Goal: Information Seeking & Learning: Learn about a topic

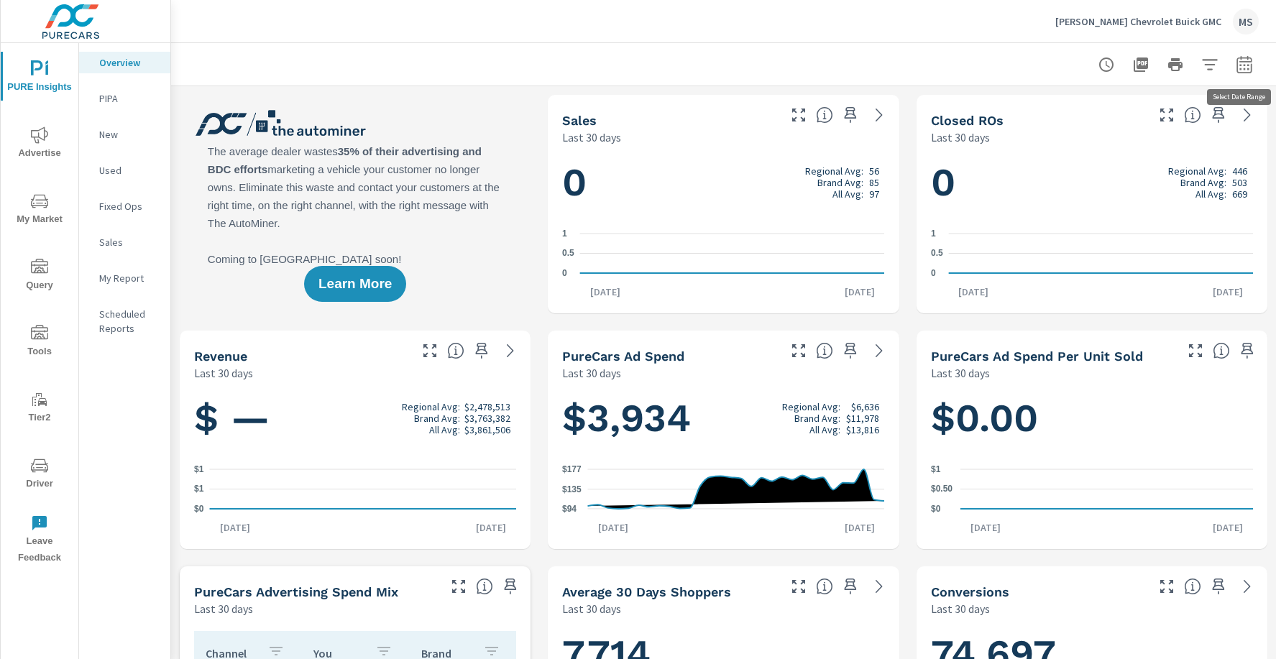
click at [1236, 62] on icon "button" at bounding box center [1244, 64] width 17 height 17
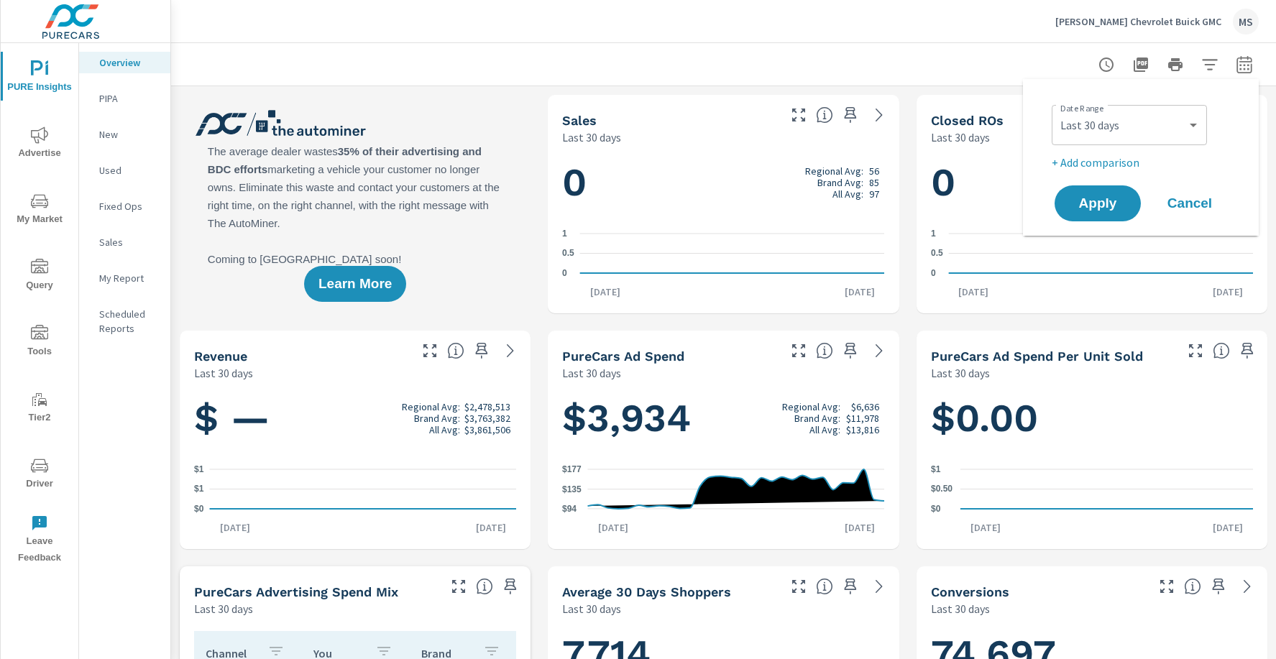
scroll to position [1, 0]
click at [1094, 132] on select "Custom Yesterday Last week Last 7 days Last 14 days Last 30 days Last 45 days L…" at bounding box center [1130, 125] width 144 height 29
click at [1058, 111] on select "Custom Yesterday Last week Last 7 days Last 14 days Last 30 days Last 45 days L…" at bounding box center [1130, 125] width 144 height 29
select select "Last month"
click at [1096, 169] on p "+ Add comparison" at bounding box center [1144, 162] width 184 height 17
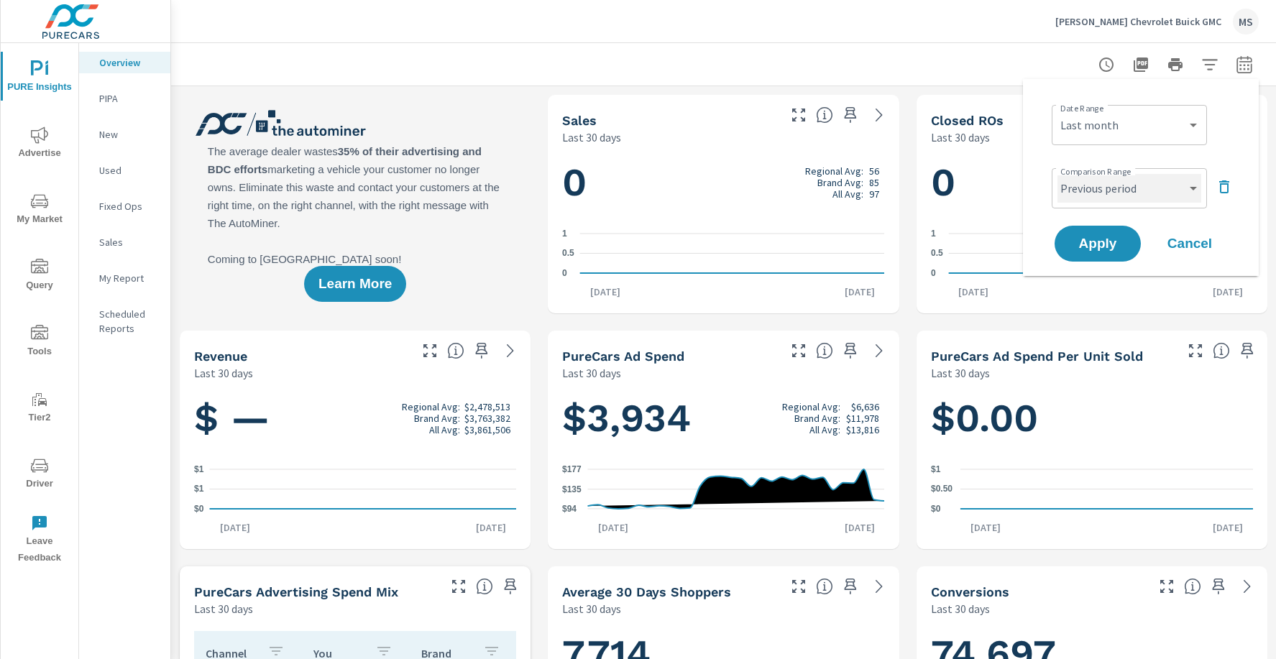
click at [1096, 183] on select "Custom Previous period Previous month Previous year" at bounding box center [1130, 188] width 144 height 29
click at [1058, 174] on select "Custom Previous period Previous month Previous year" at bounding box center [1130, 188] width 144 height 29
select select "Previous month"
drag, startPoint x: 1096, startPoint y: 183, endPoint x: 1097, endPoint y: 233, distance: 49.6
click at [1097, 233] on button "Apply" at bounding box center [1097, 243] width 89 height 37
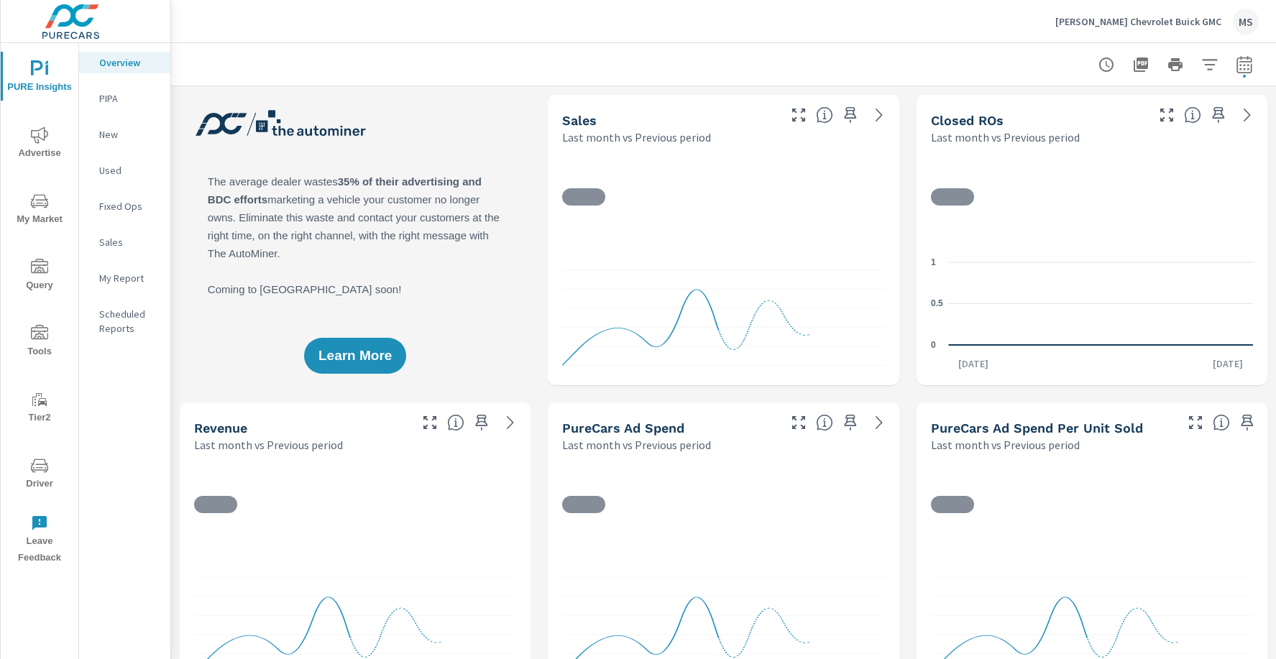
scroll to position [1, 0]
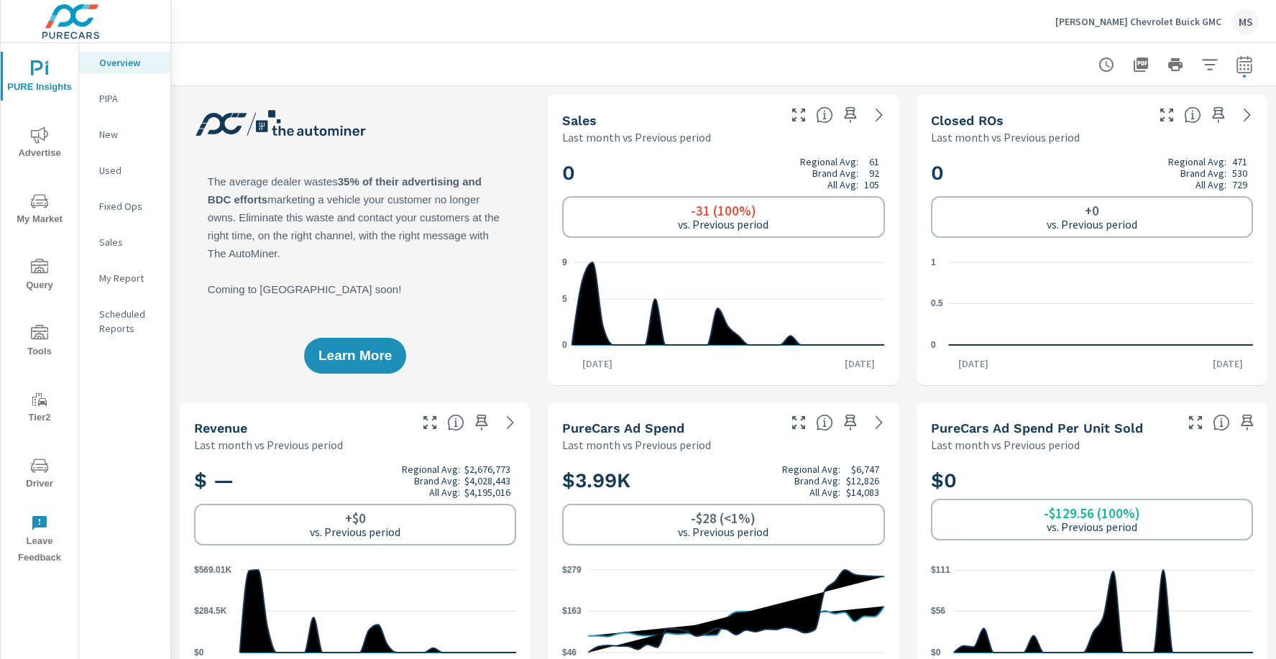
click at [47, 132] on icon "nav menu" at bounding box center [39, 135] width 17 height 17
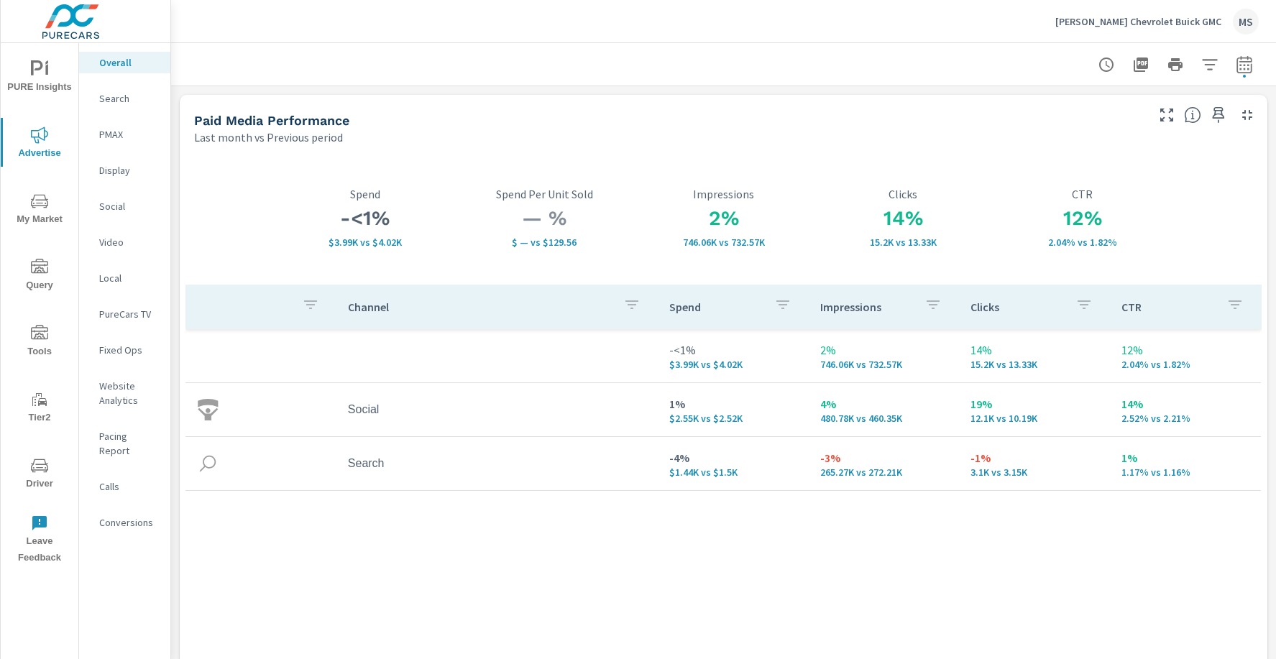
click at [107, 244] on p "Video" at bounding box center [129, 242] width 60 height 14
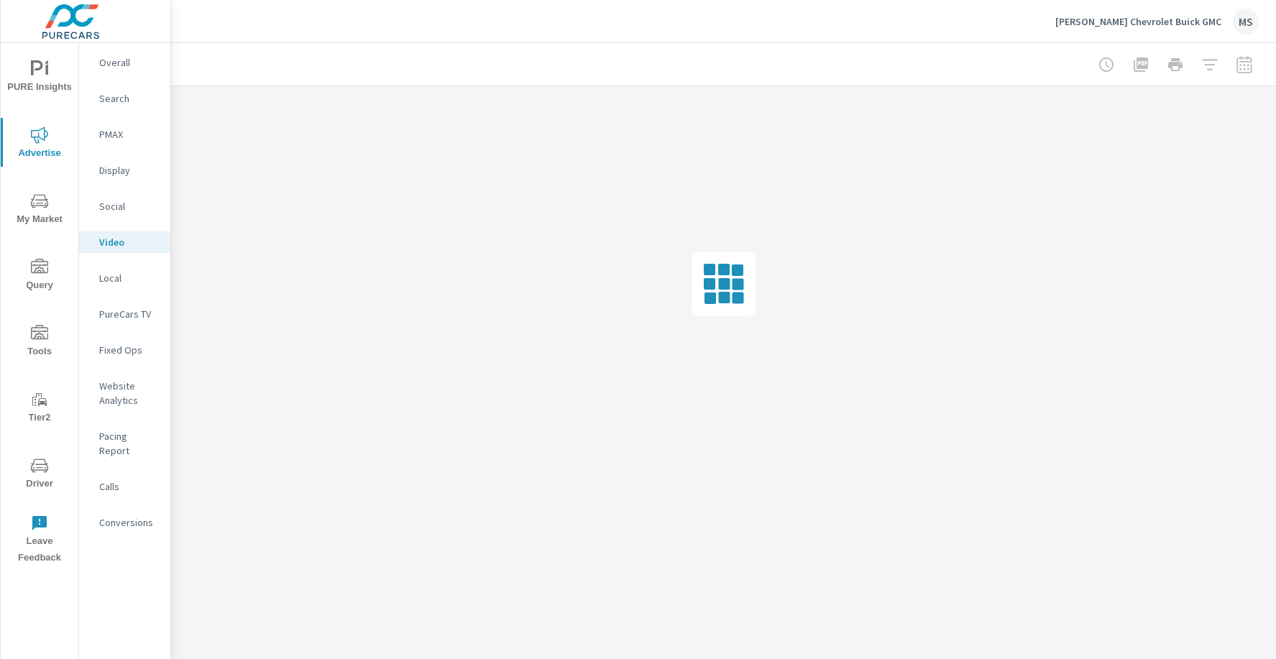
click at [114, 194] on nav "Overall Search PMAX Display Social Video Local PureCars TV Fixed Ops Website An…" at bounding box center [124, 298] width 91 height 510
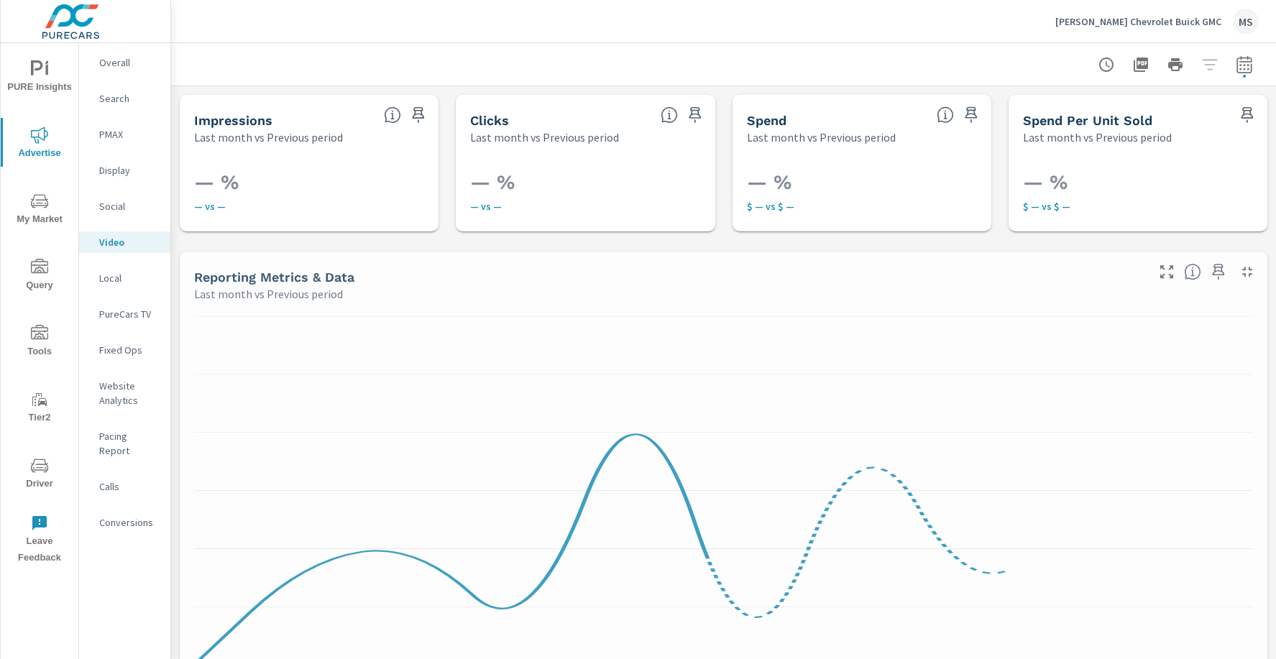
click at [115, 202] on p "Social" at bounding box center [129, 206] width 60 height 14
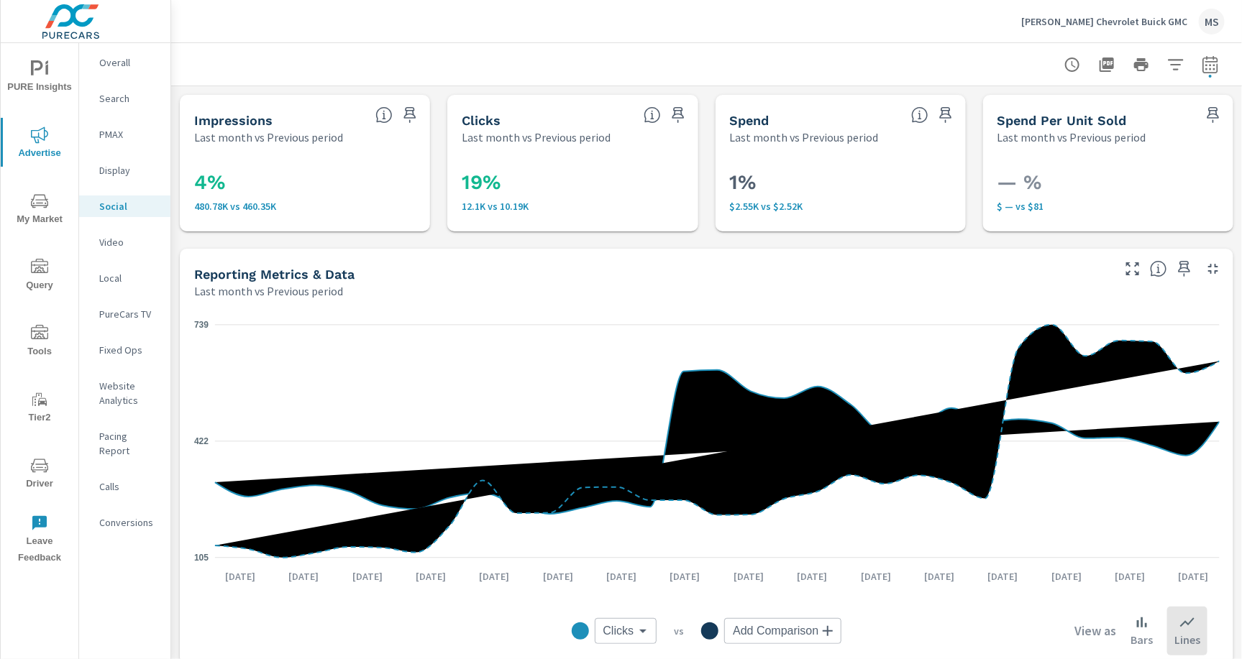
click at [111, 67] on p "Overall" at bounding box center [129, 62] width 60 height 14
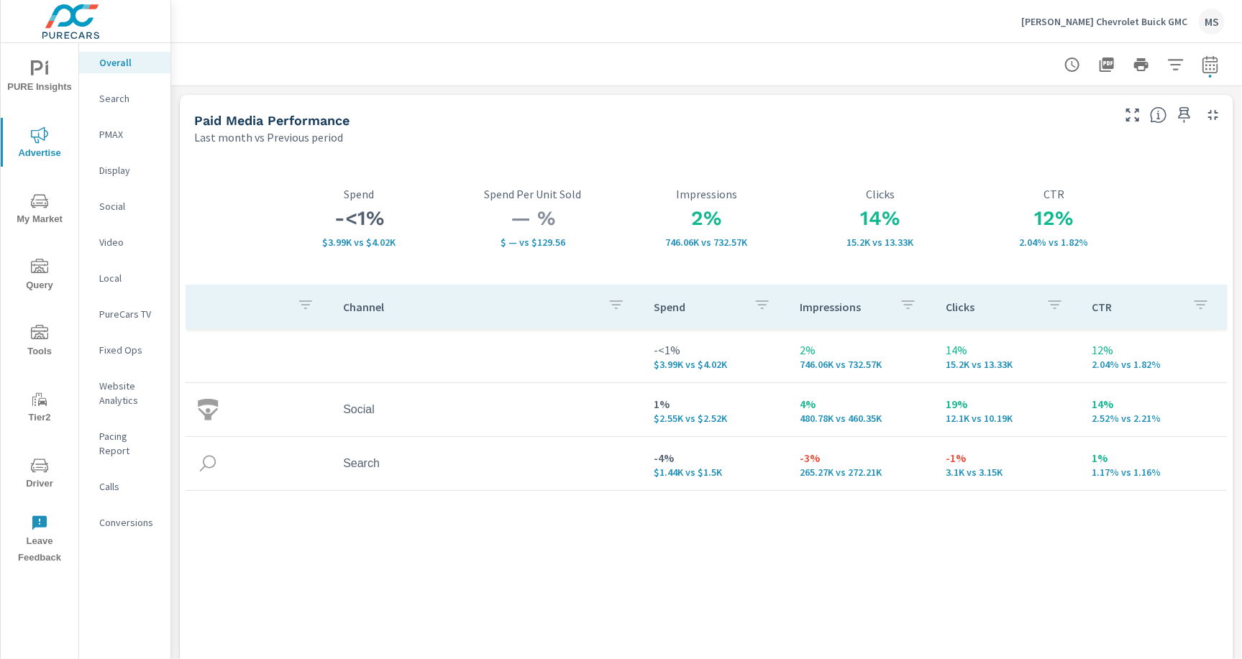
click at [126, 388] on p "Website Analytics" at bounding box center [129, 393] width 60 height 29
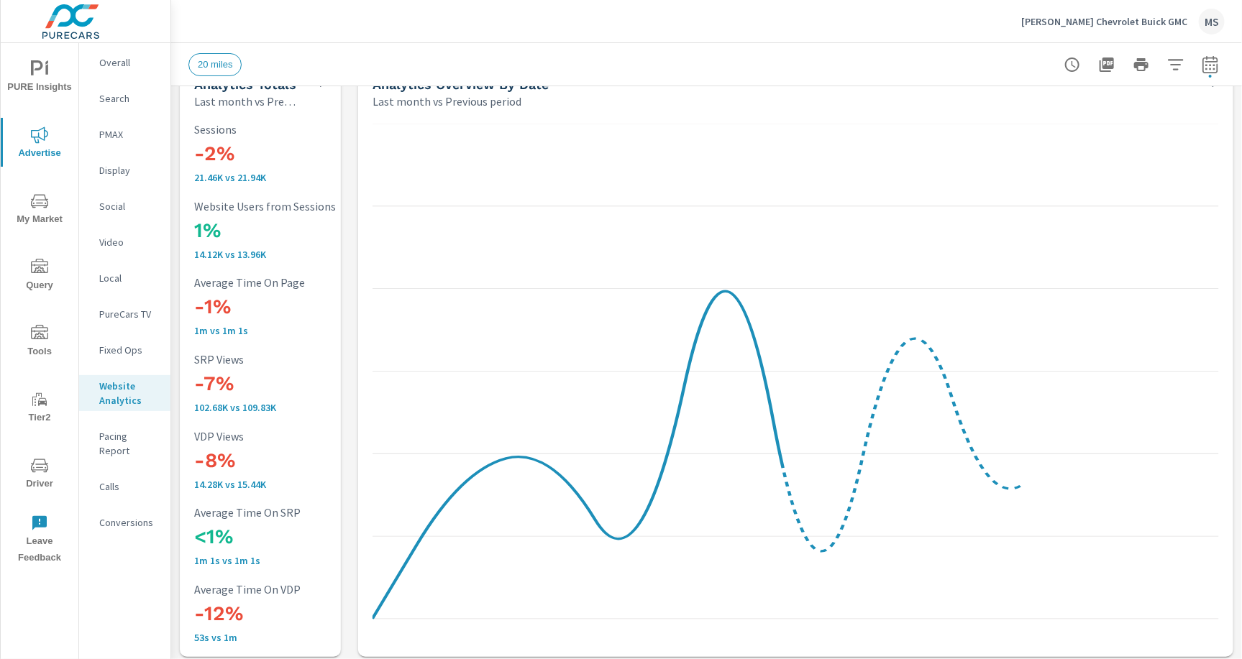
scroll to position [48, 0]
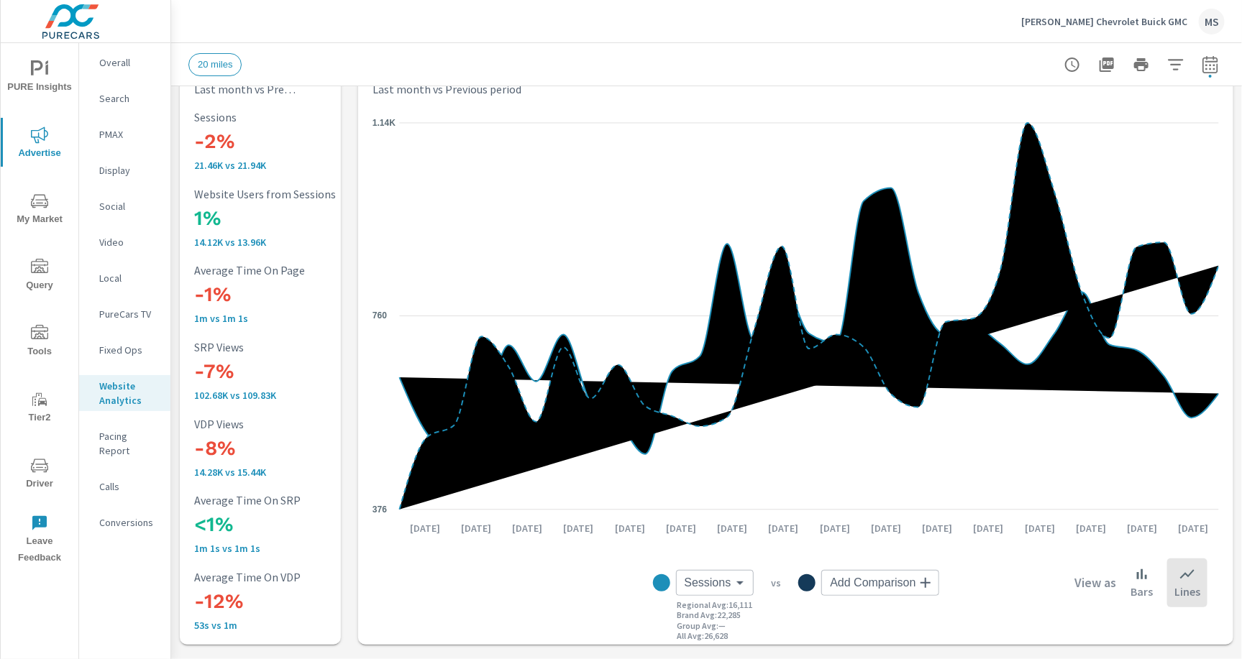
click at [120, 99] on p "Search" at bounding box center [129, 98] width 60 height 14
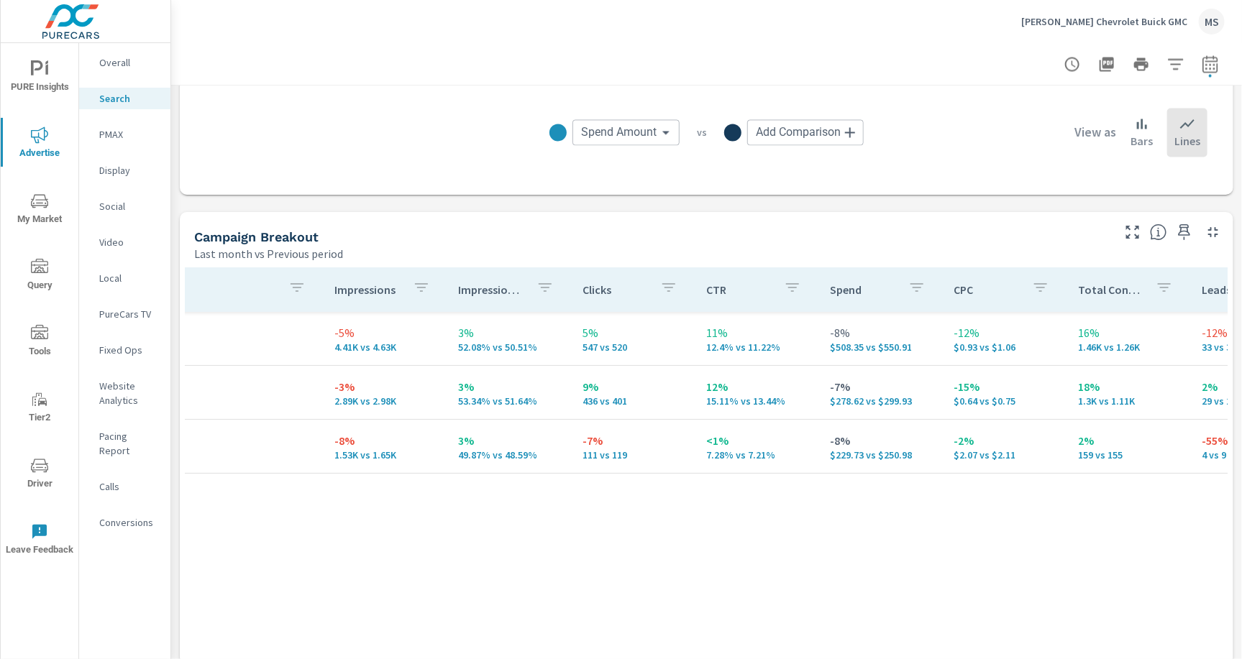
scroll to position [0, 124]
click at [105, 132] on p "PMAX" at bounding box center [129, 134] width 60 height 14
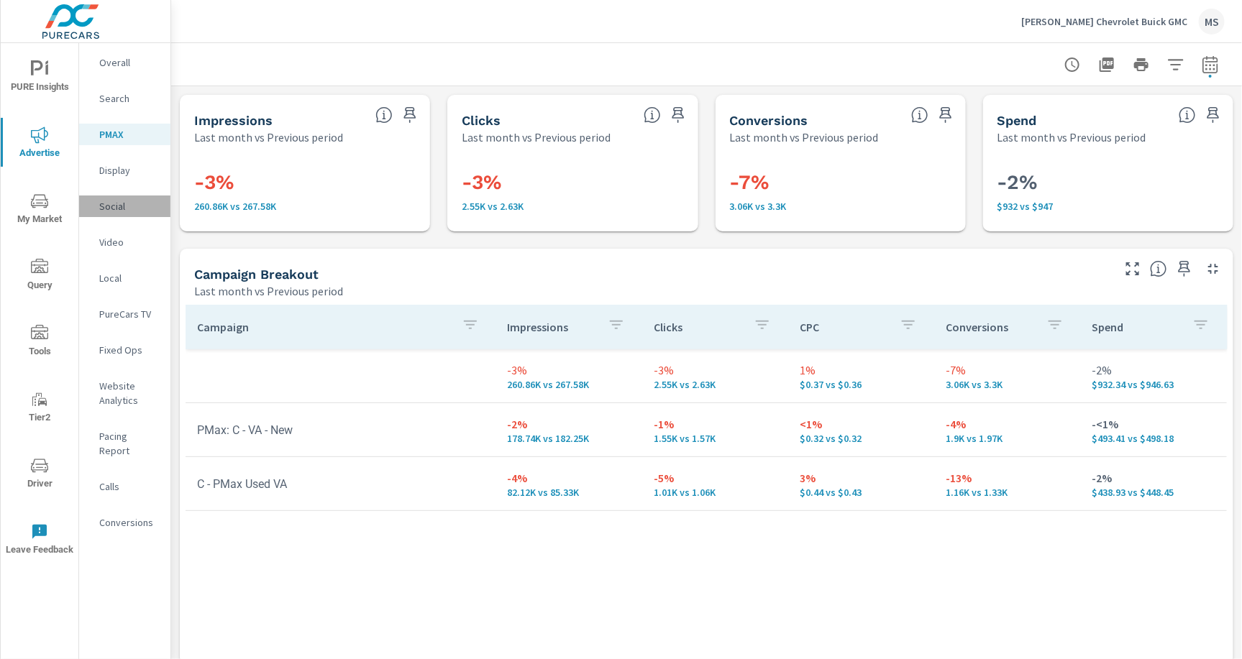
click at [112, 204] on p "Social" at bounding box center [129, 206] width 60 height 14
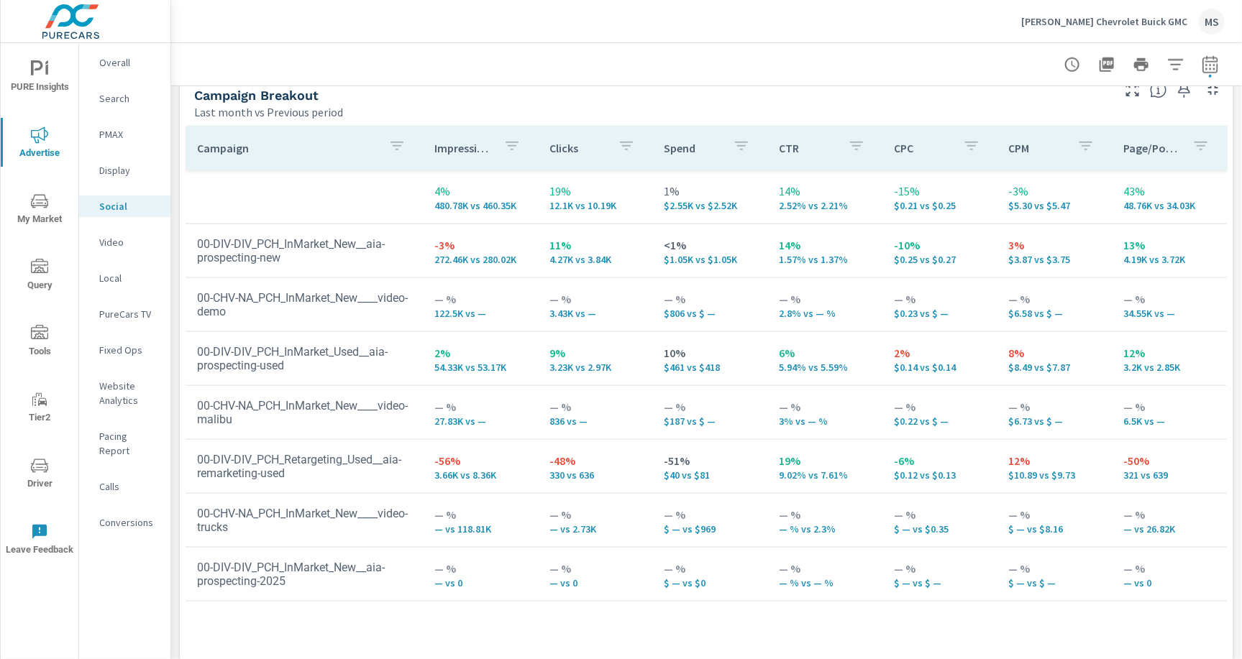
scroll to position [657, 0]
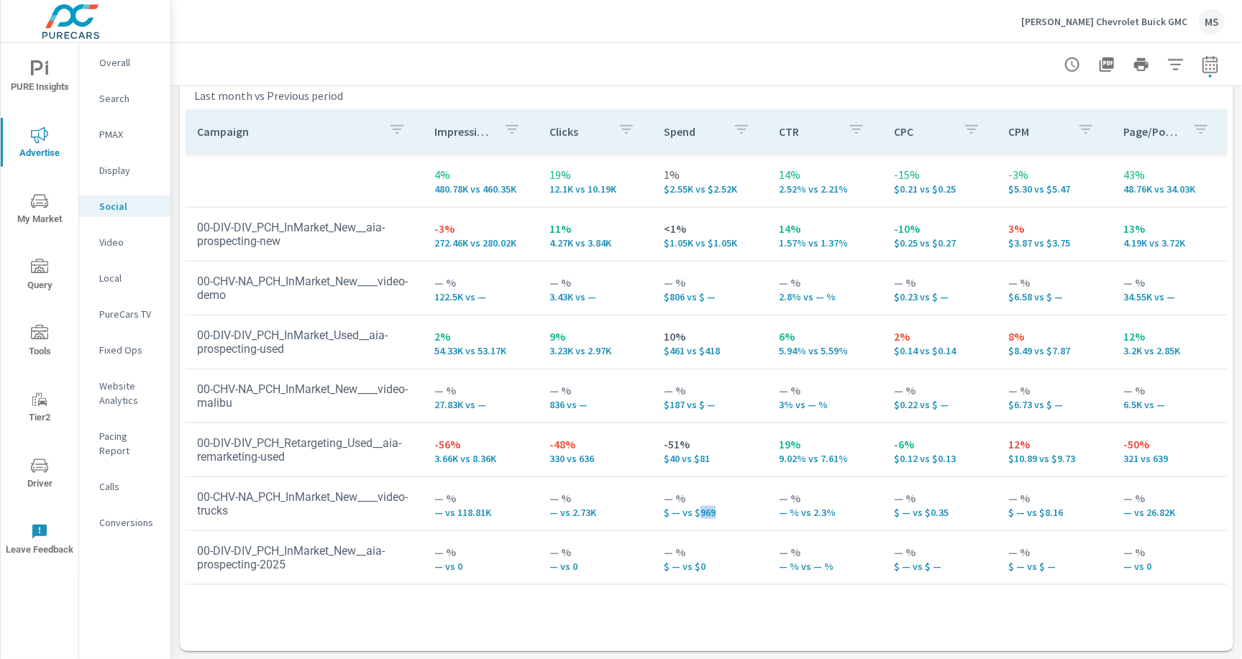
drag, startPoint x: 715, startPoint y: 512, endPoint x: 696, endPoint y: 512, distance: 19.4
click at [696, 512] on p "$ — vs $969" at bounding box center [710, 513] width 92 height 12
click at [564, 298] on p "3.43K vs —" at bounding box center [595, 297] width 92 height 12
click at [104, 96] on p "Search" at bounding box center [129, 98] width 60 height 14
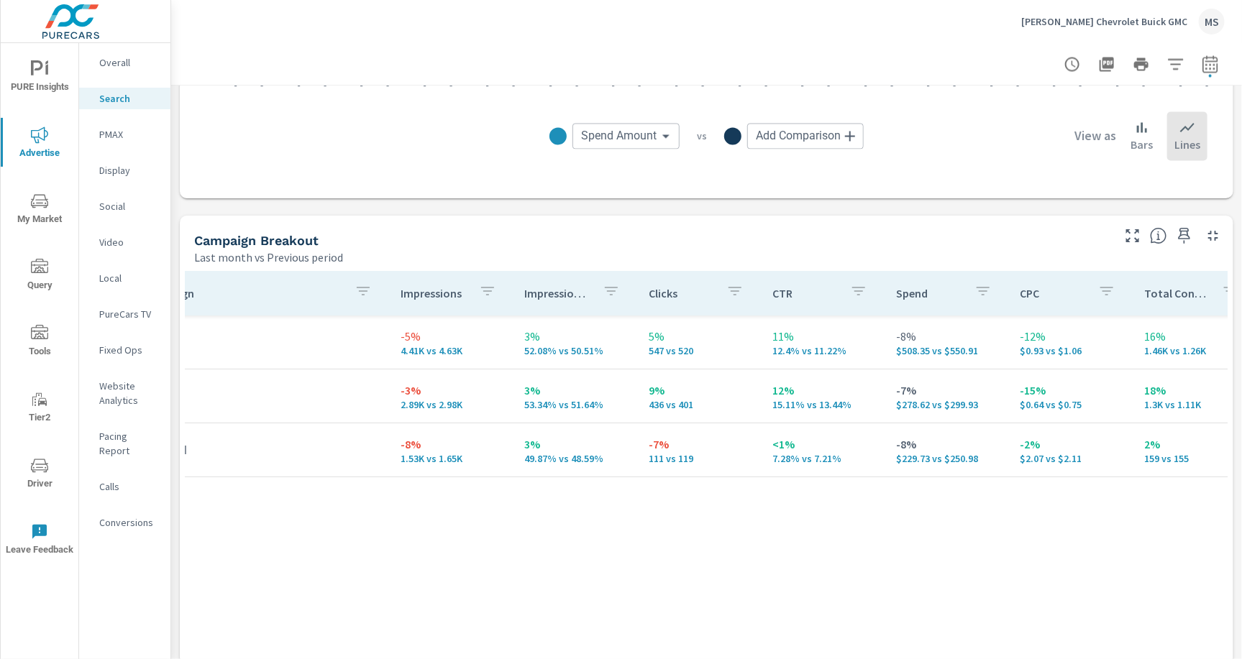
scroll to position [0, 65]
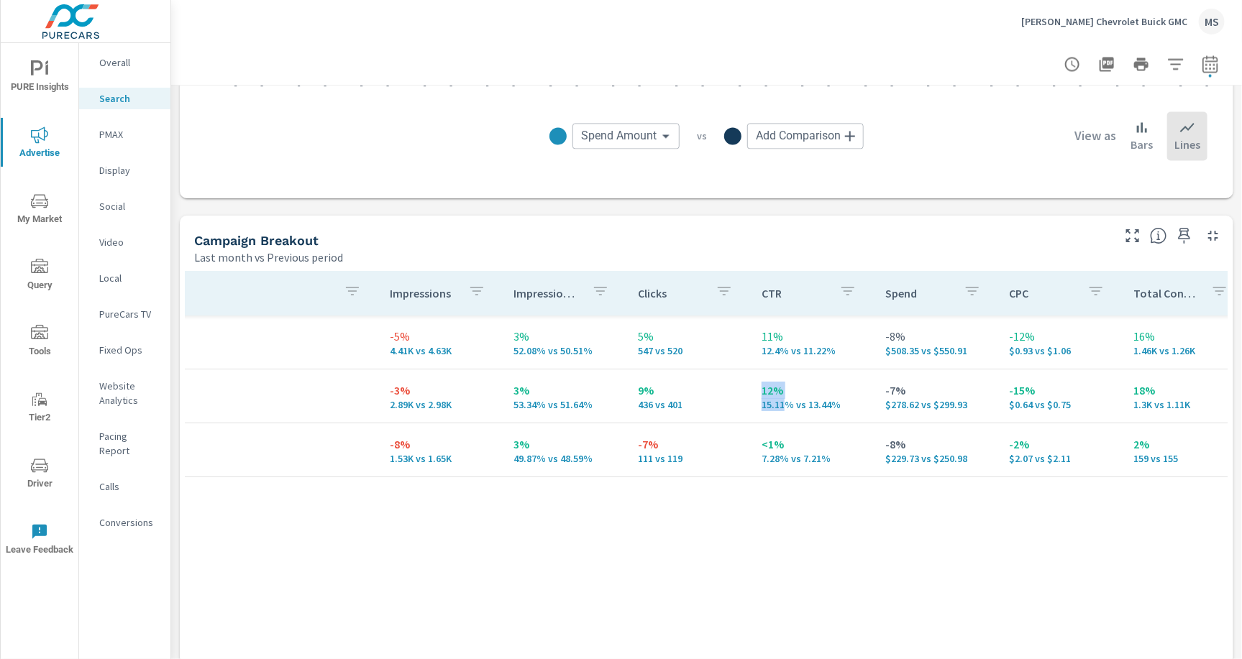
drag, startPoint x: 780, startPoint y: 408, endPoint x: 738, endPoint y: 408, distance: 42.4
click at [738, 408] on tr "Brand -3% 2.89K vs 2.98K 3% 53.34% vs 51.64% 9% 436 vs 401 12% 15.11% vs 13.44%…" at bounding box center [1054, 397] width 1869 height 54
drag, startPoint x: 782, startPoint y: 457, endPoint x: 759, endPoint y: 457, distance: 23.0
click at [761, 457] on p "7.28% vs 7.21%" at bounding box center [811, 460] width 101 height 12
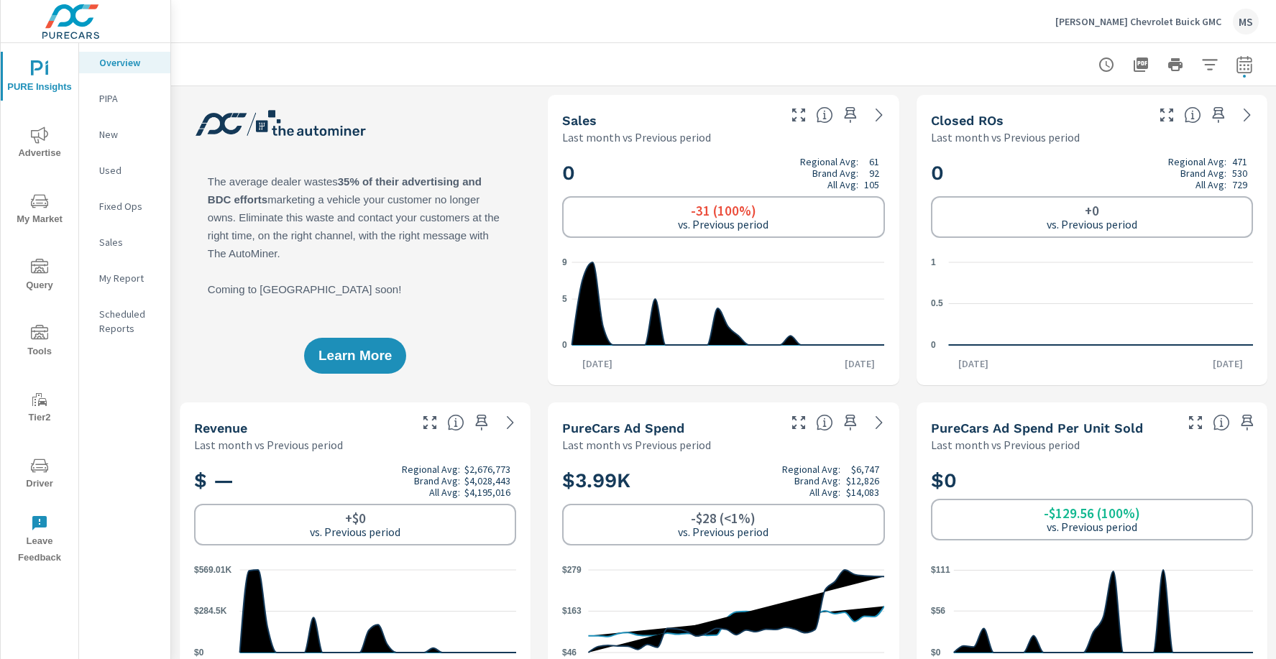
scroll to position [1, 0]
click at [1251, 19] on div "MS" at bounding box center [1246, 22] width 26 height 26
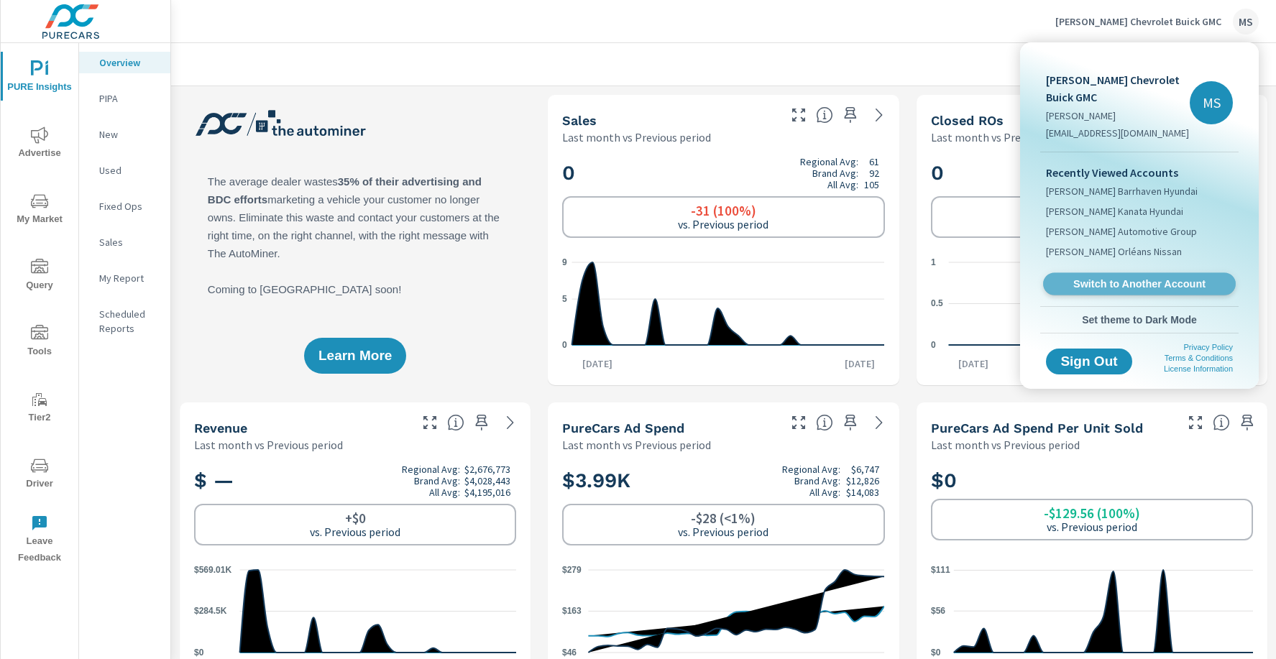
click at [1105, 280] on span "Switch to Another Account" at bounding box center [1139, 285] width 176 height 14
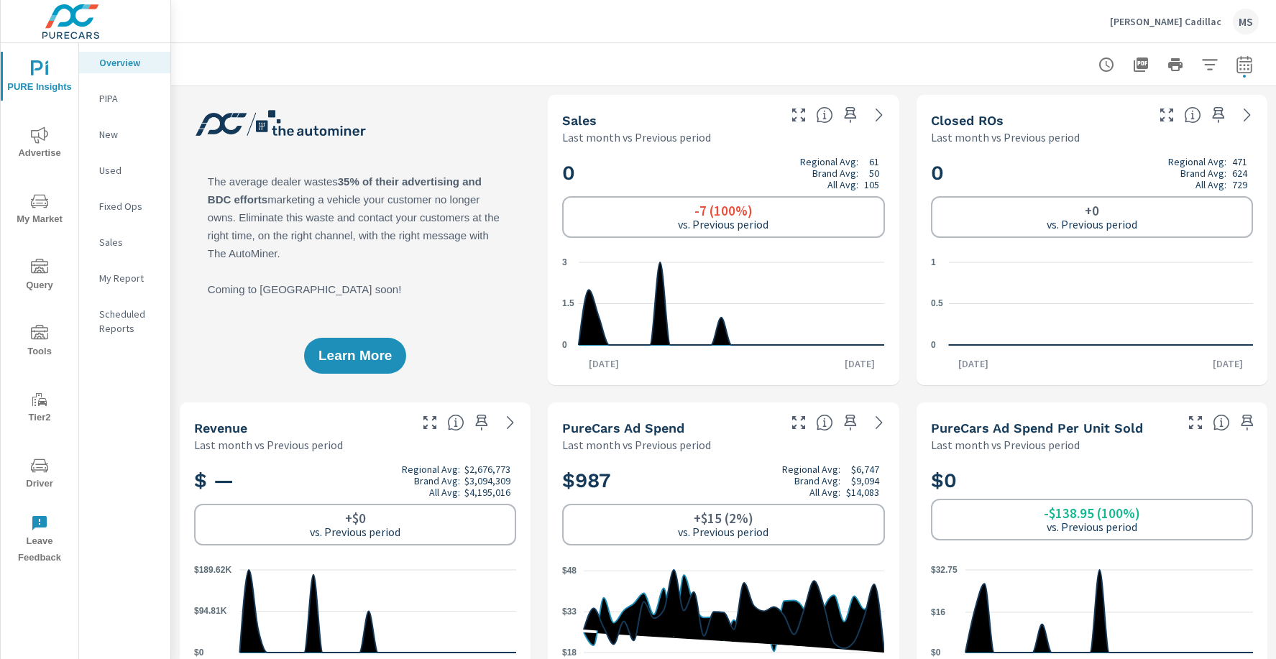
scroll to position [1, 0]
click at [29, 143] on span "Advertise" at bounding box center [39, 144] width 69 height 35
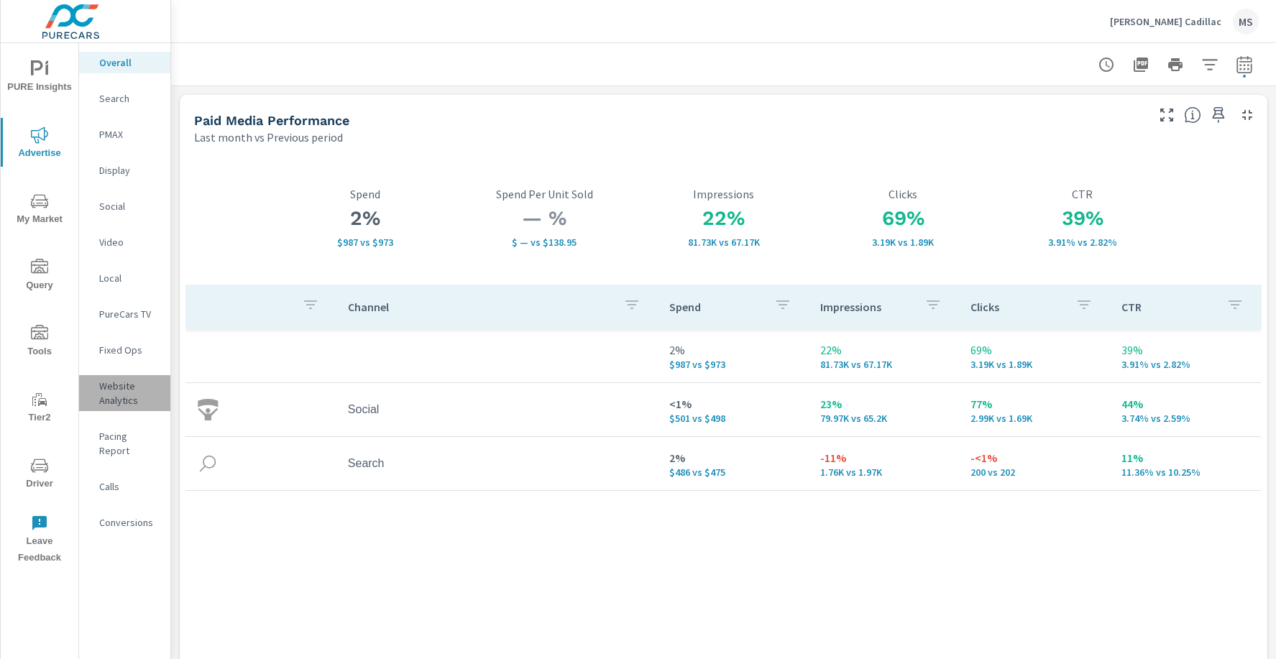
click at [101, 400] on p "Website Analytics" at bounding box center [129, 393] width 60 height 29
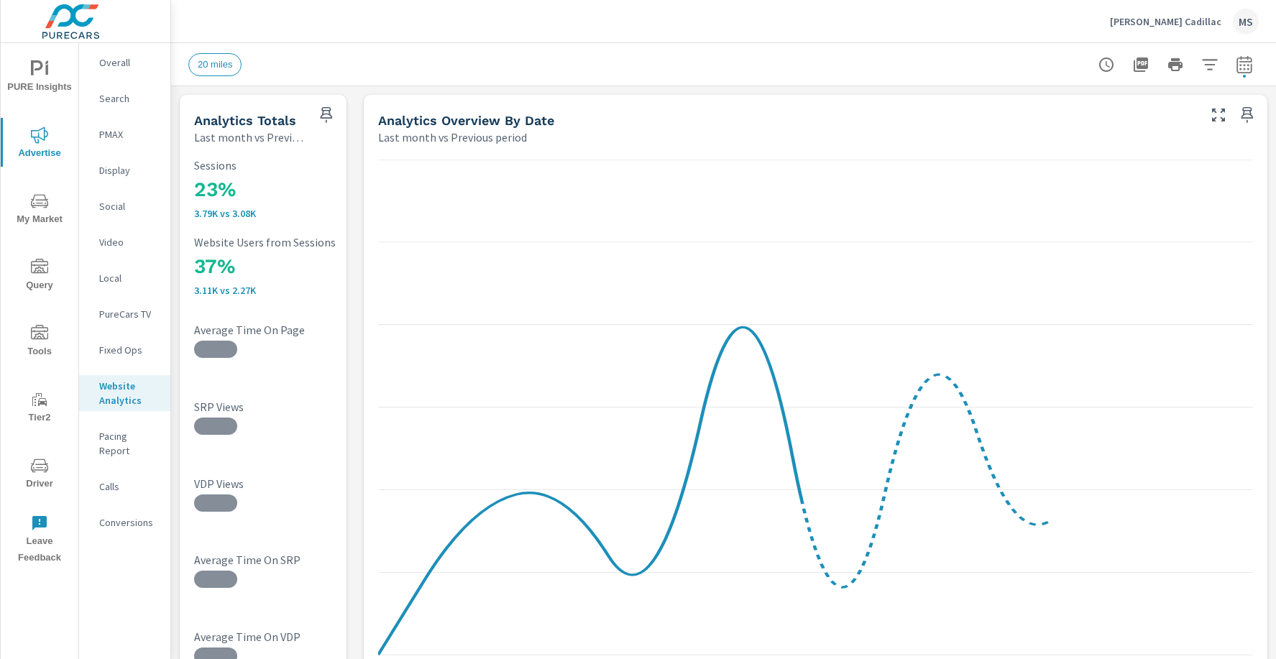
click at [118, 63] on p "Overall" at bounding box center [129, 62] width 60 height 14
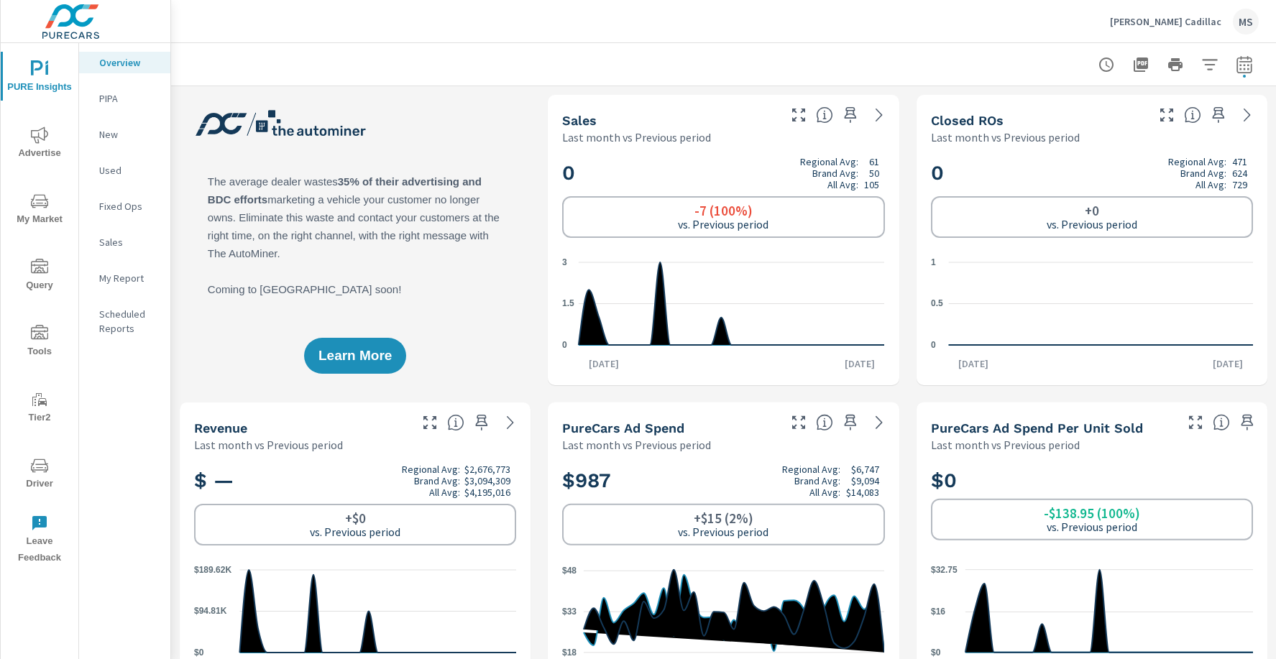
scroll to position [1, 0]
click at [1245, 69] on icon "button" at bounding box center [1244, 64] width 17 height 17
select select "Last month"
select select "Previous period"
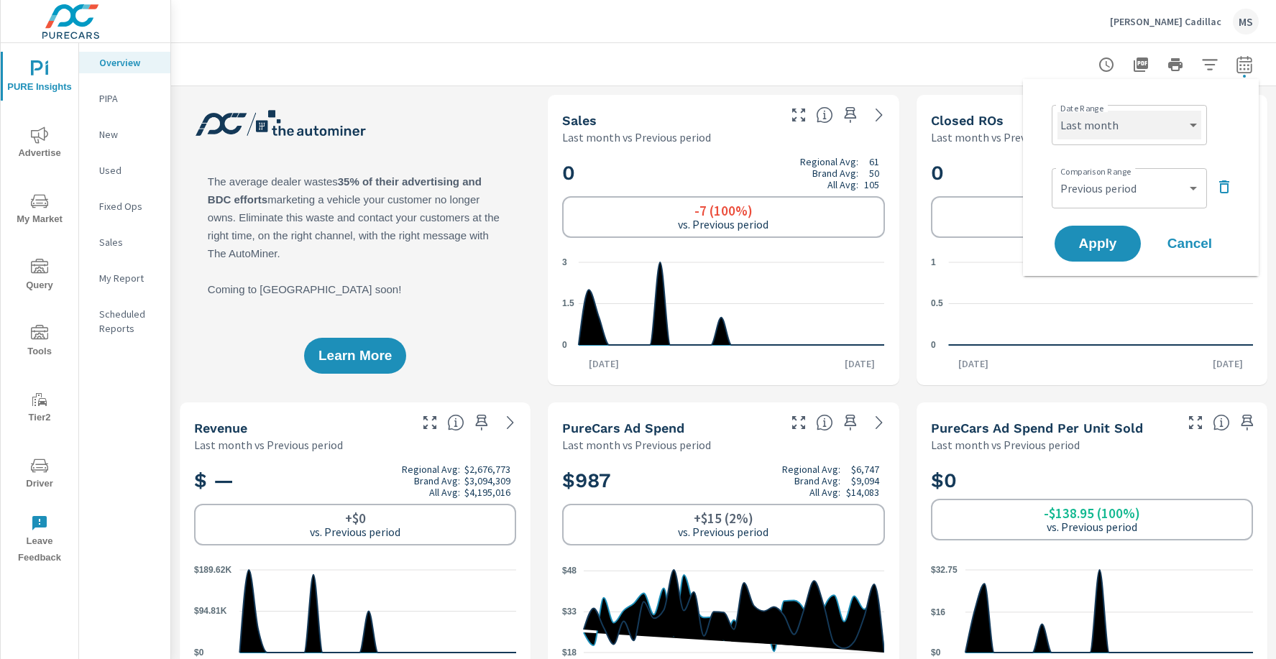
click at [1098, 125] on select "Custom Yesterday Last week Last 7 days Last 14 days Last 30 days Last 45 days L…" at bounding box center [1130, 125] width 144 height 29
click at [1189, 9] on div "Bennett Cadillac MS" at bounding box center [1184, 22] width 149 height 26
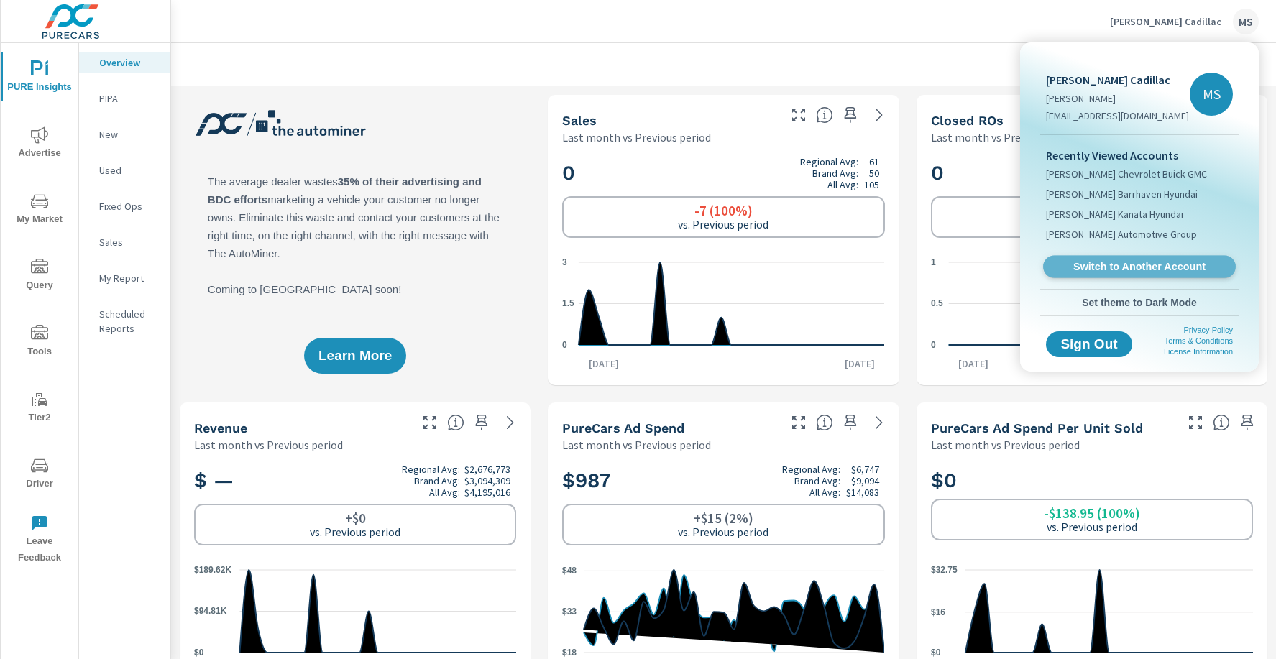
click at [1108, 273] on span "Switch to Another Account" at bounding box center [1139, 267] width 176 height 14
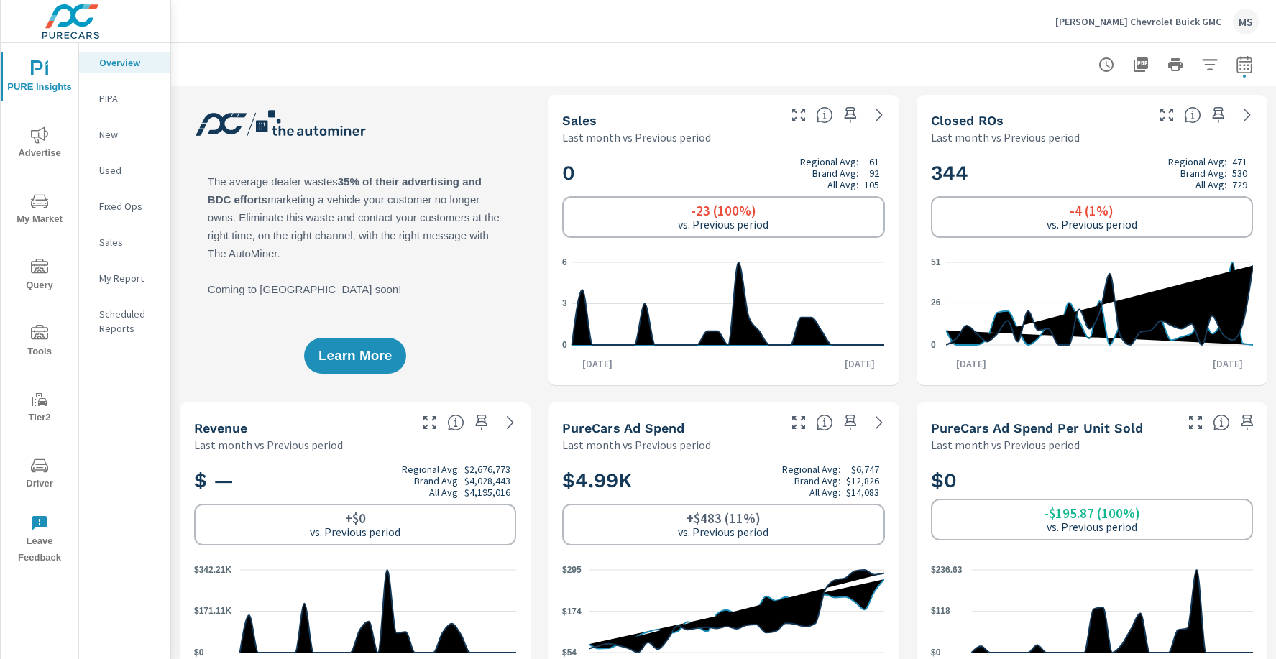
scroll to position [1, 0]
click at [42, 135] on icon "nav menu" at bounding box center [39, 135] width 17 height 17
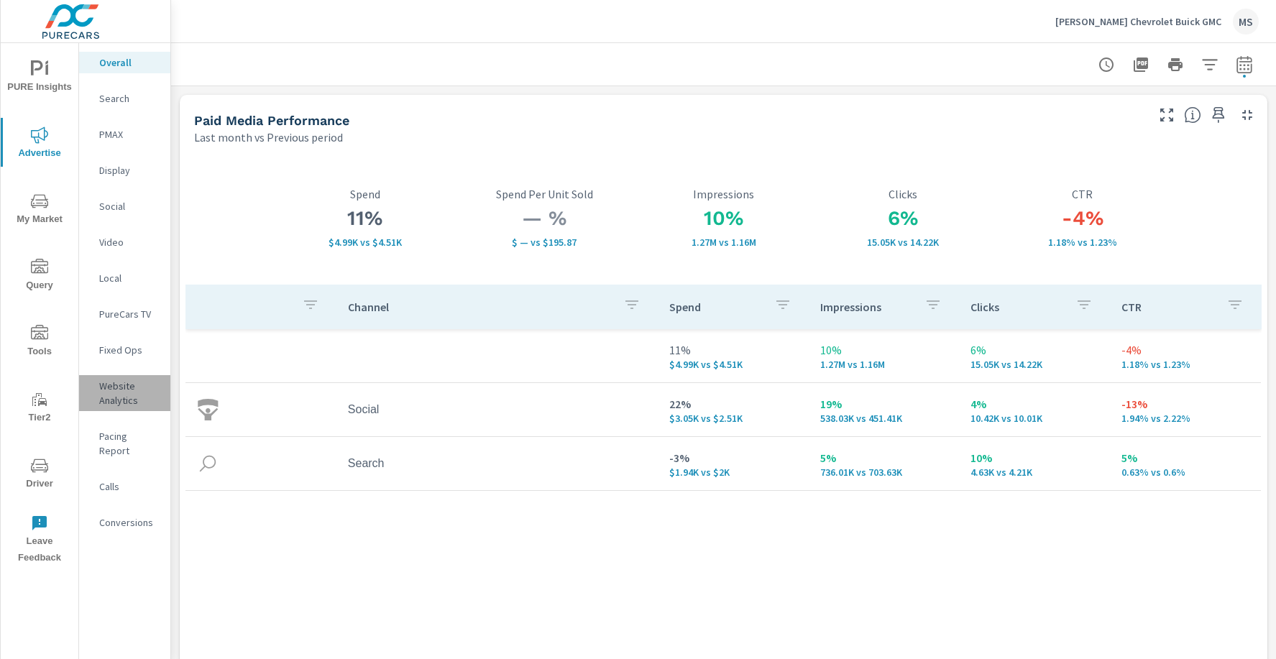
click at [116, 395] on p "Website Analytics" at bounding box center [129, 393] width 60 height 29
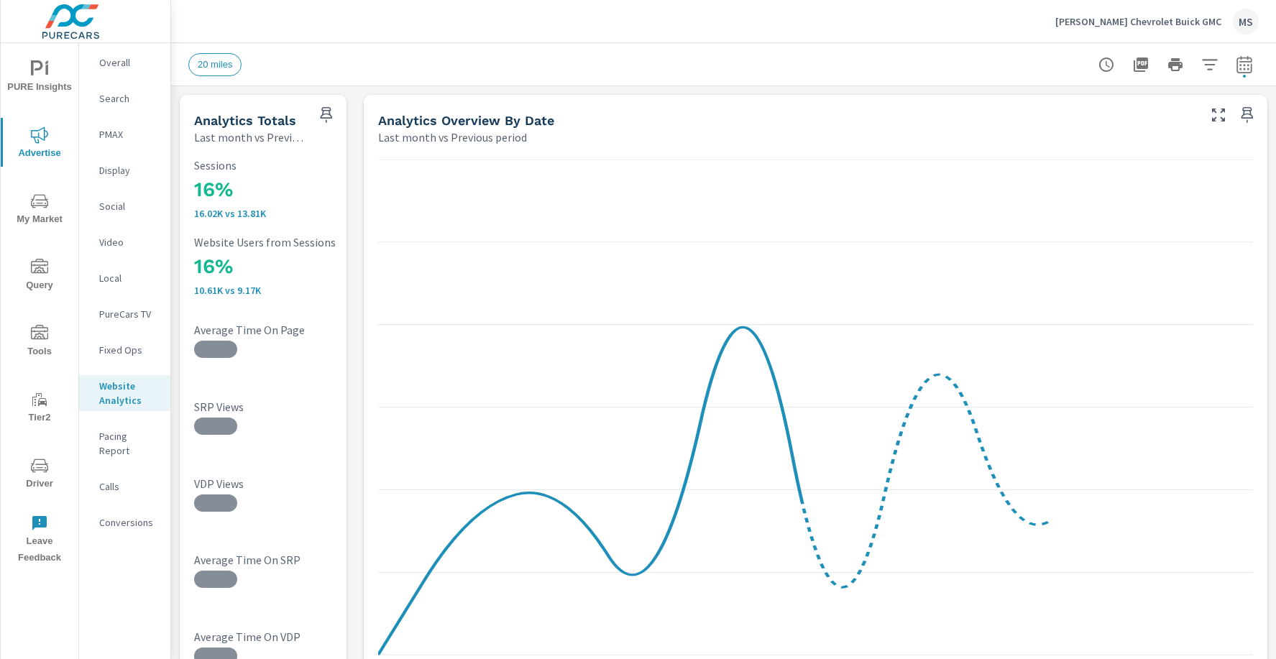
click at [121, 516] on p "Conversions" at bounding box center [129, 523] width 60 height 14
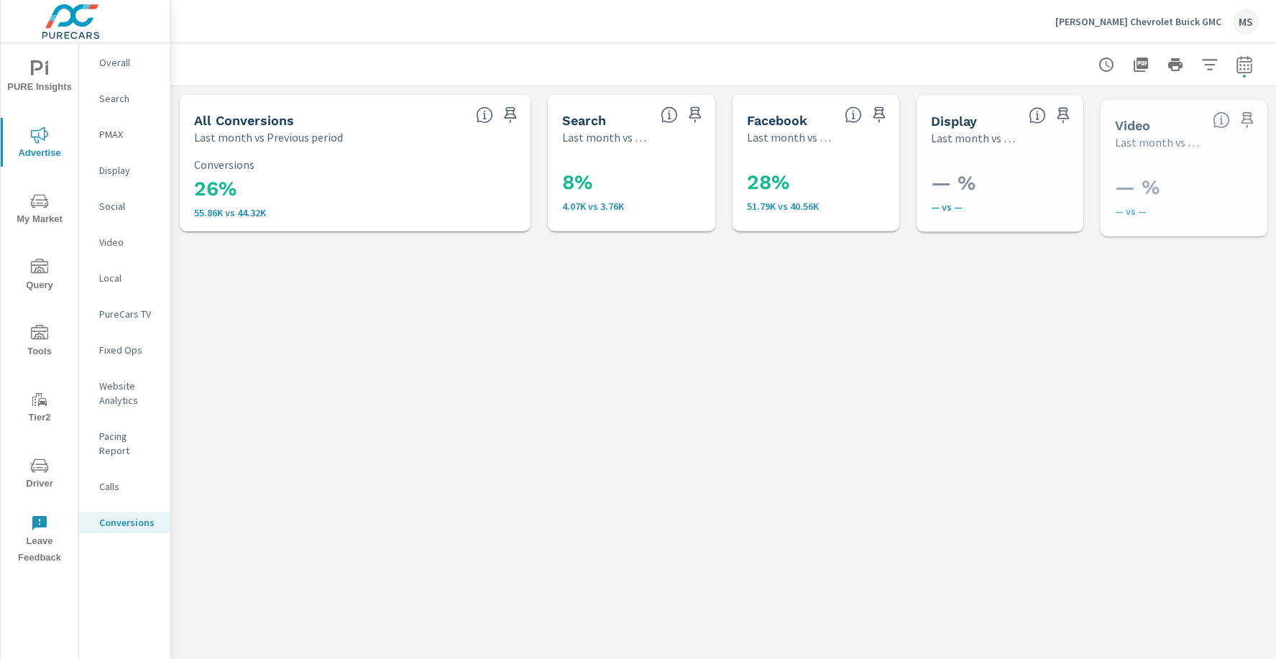
scroll to position [162, 0]
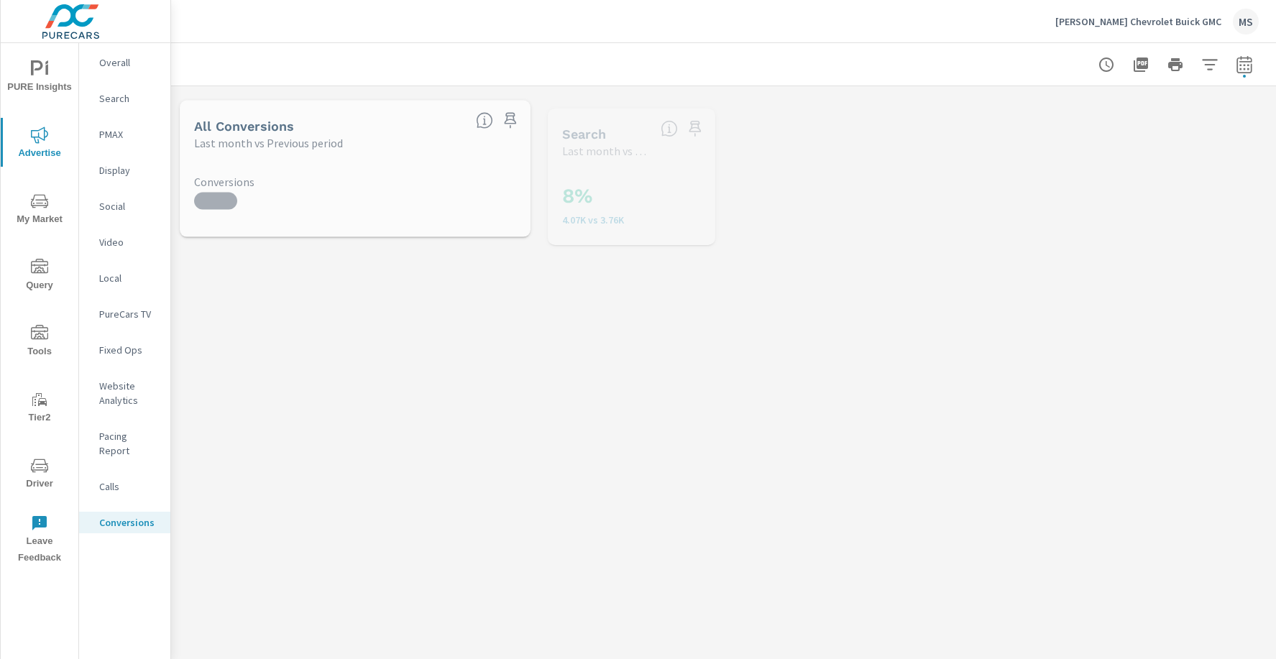
scroll to position [162, 0]
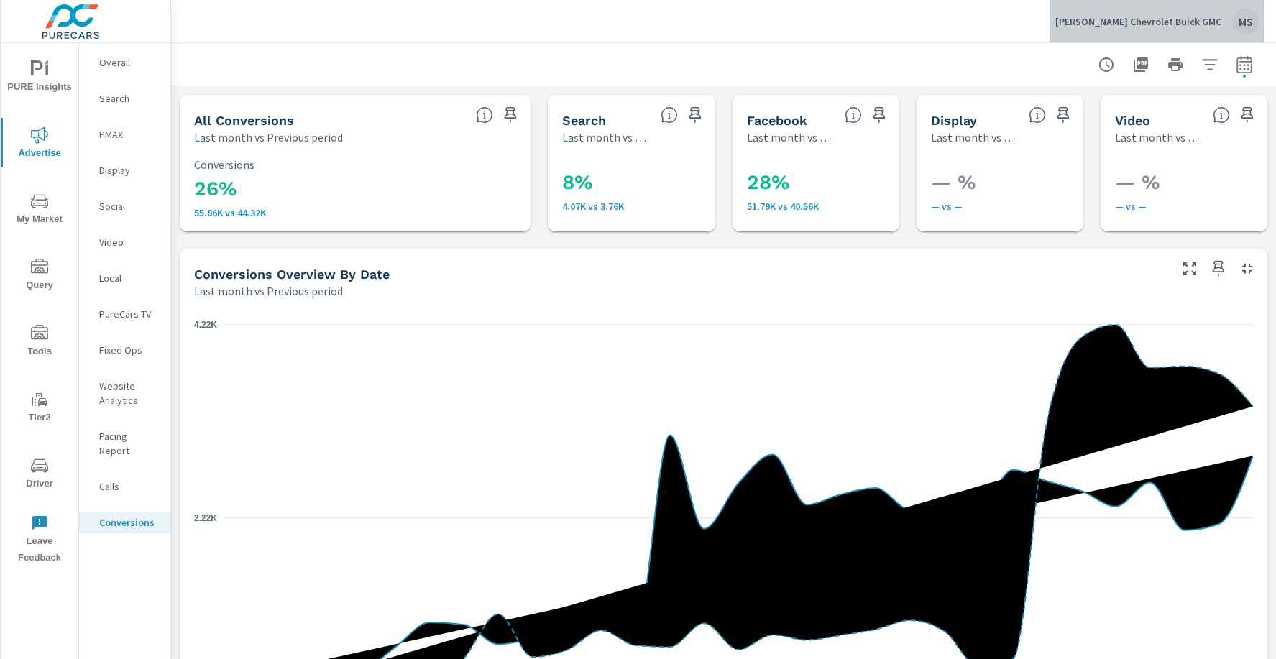
click at [1244, 24] on div "MS" at bounding box center [1246, 22] width 26 height 26
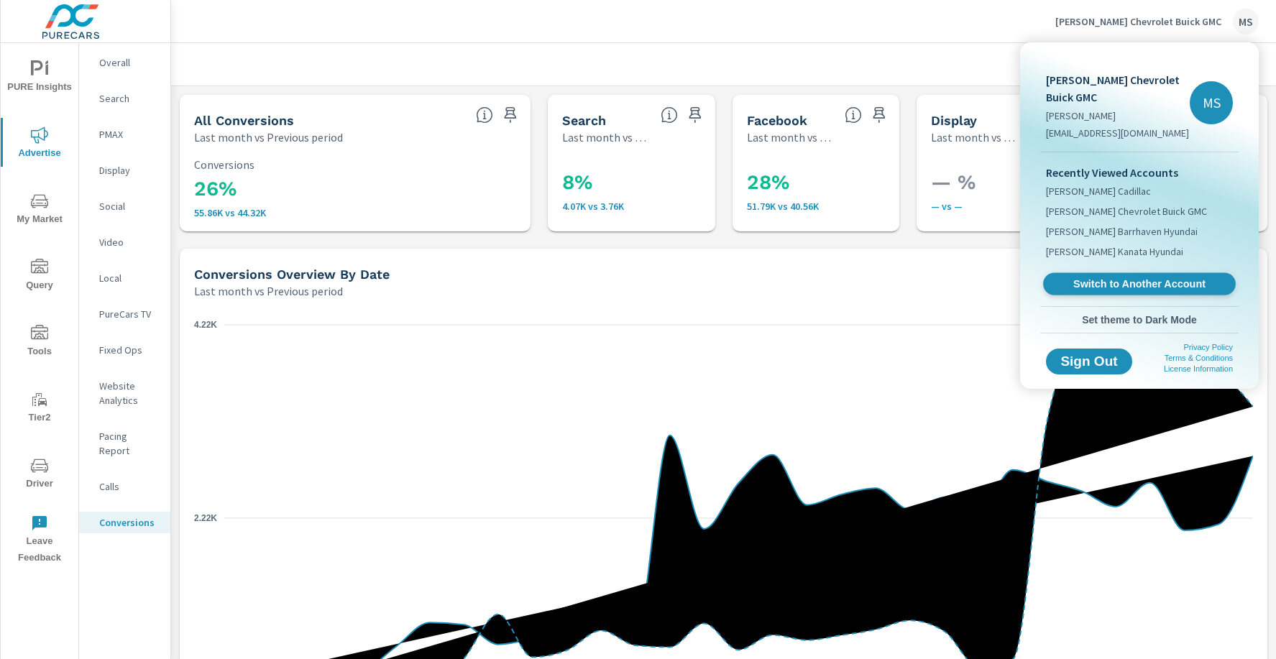
click at [1096, 280] on span "Switch to Another Account" at bounding box center [1139, 285] width 176 height 14
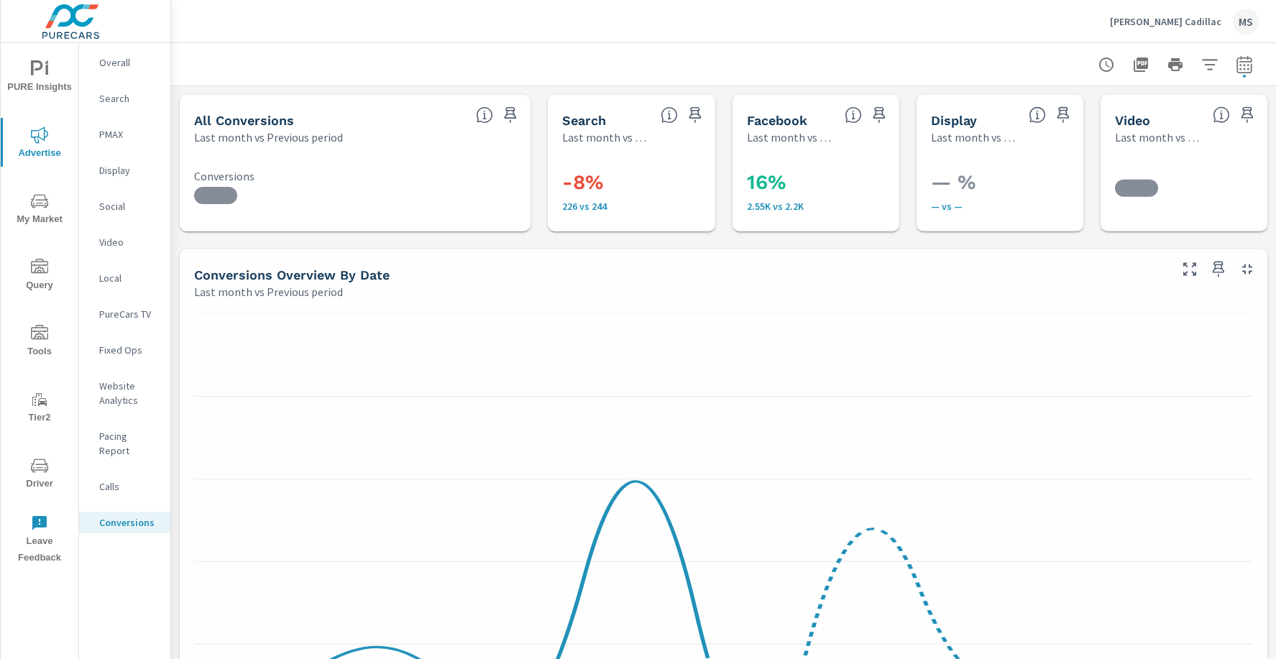
scroll to position [108, 0]
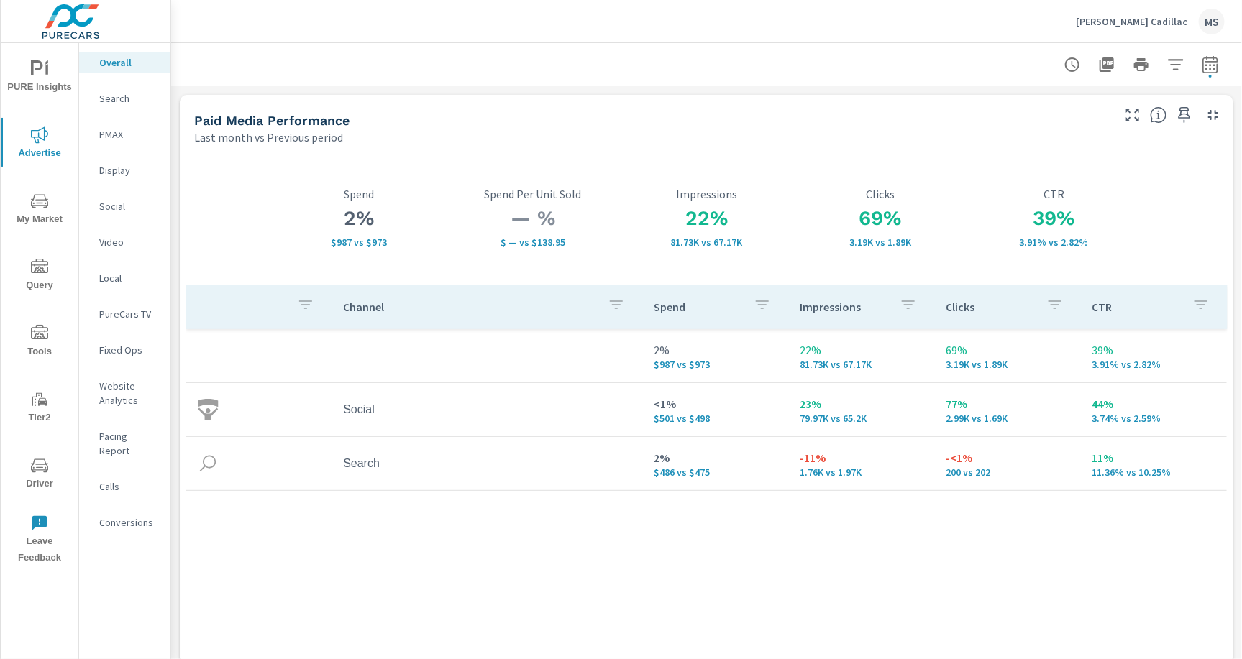
click at [121, 400] on p "Website Analytics" at bounding box center [129, 393] width 60 height 29
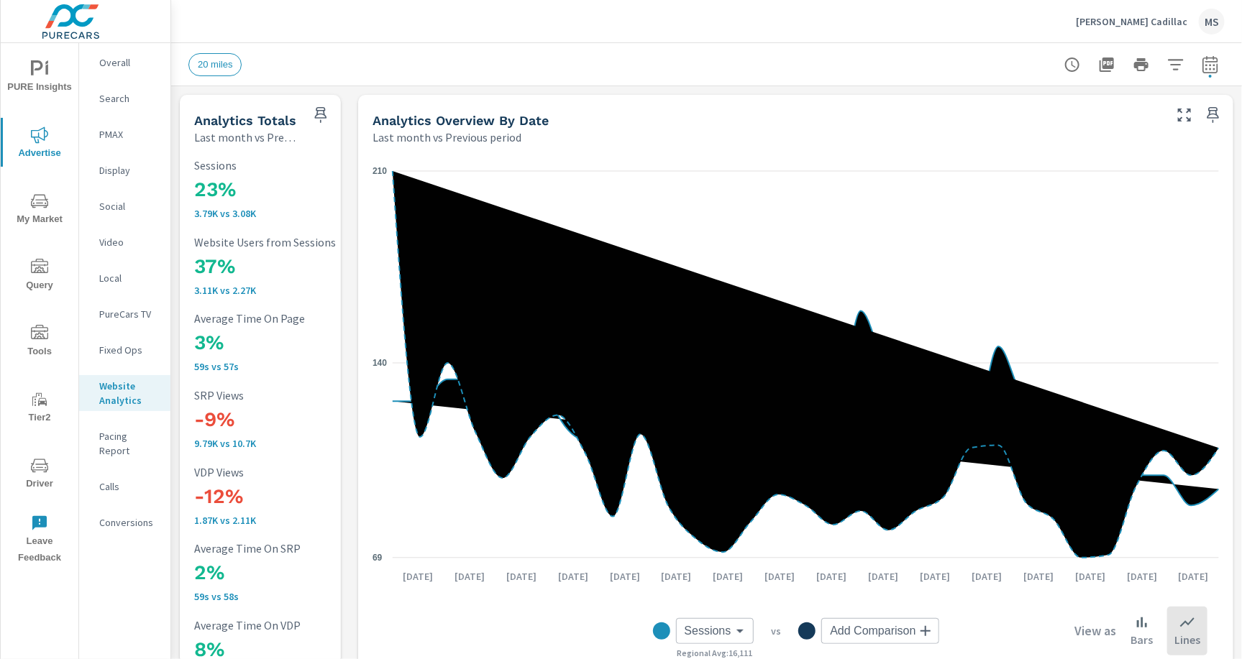
scroll to position [1, 0]
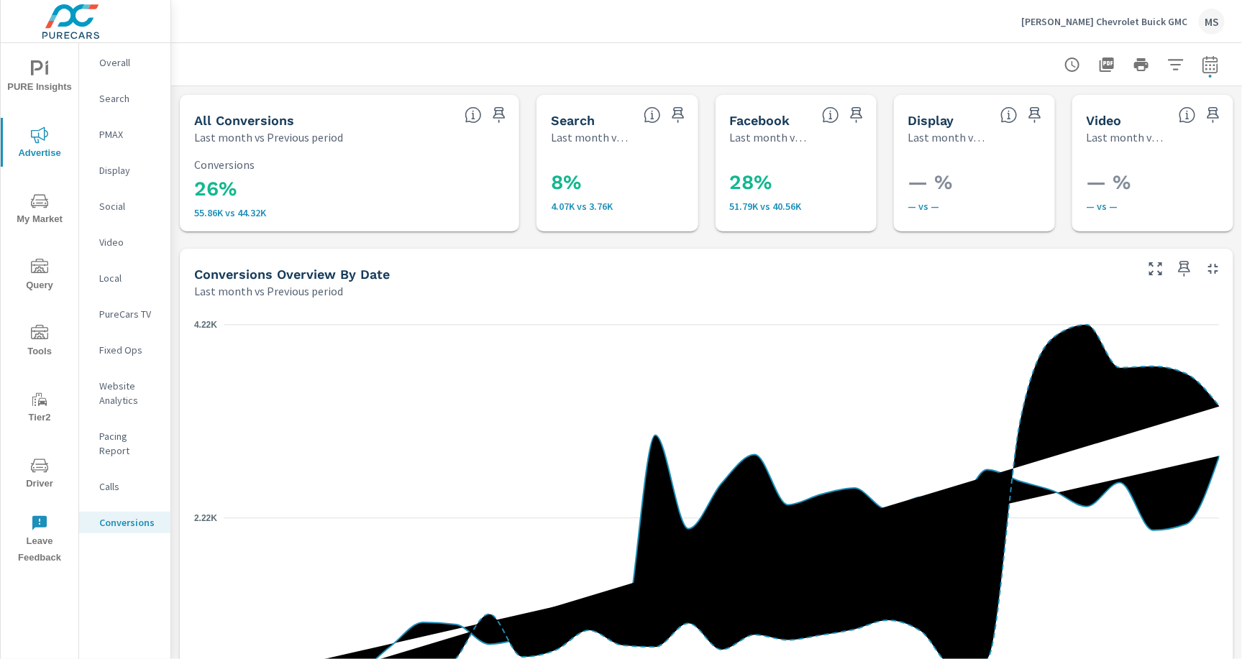
scroll to position [162, 0]
click at [106, 68] on p "Overall" at bounding box center [129, 62] width 60 height 14
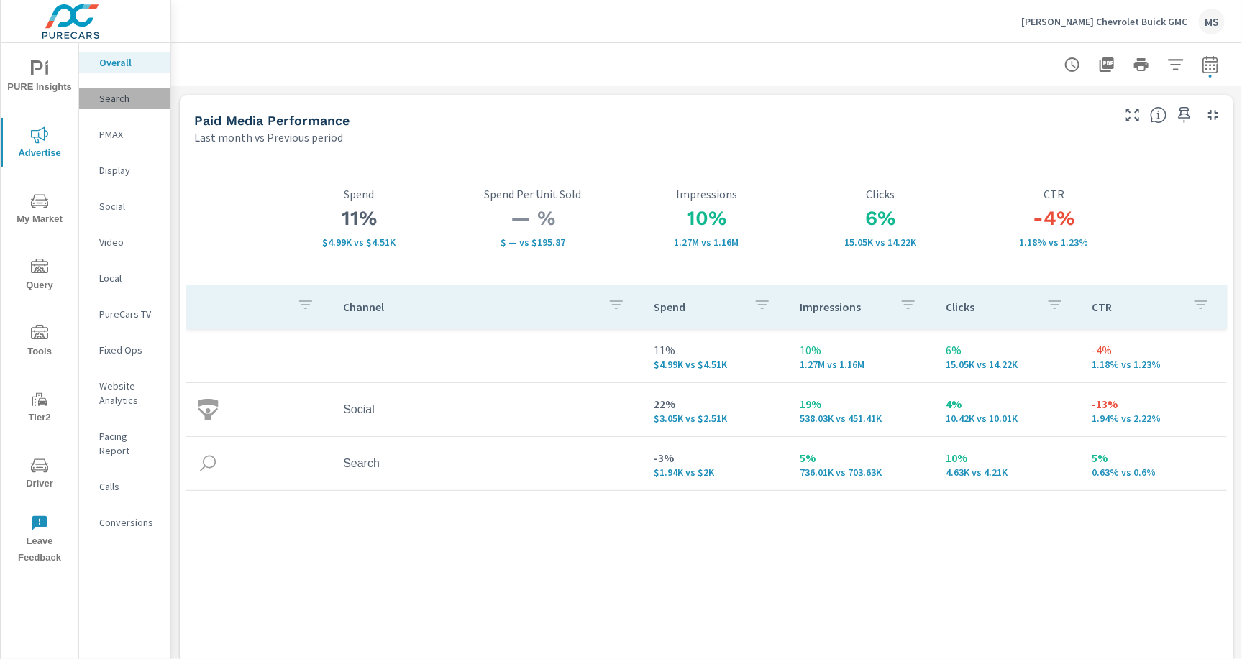
click at [114, 97] on p "Search" at bounding box center [129, 98] width 60 height 14
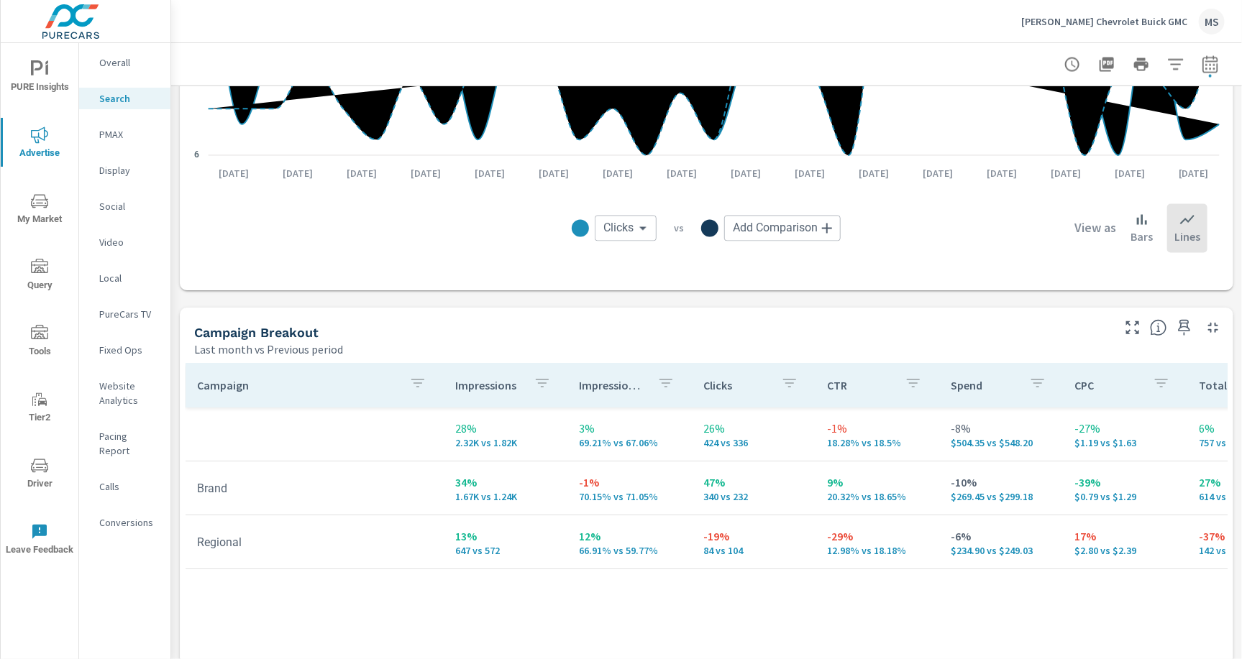
click at [125, 385] on p "Website Analytics" at bounding box center [129, 393] width 60 height 29
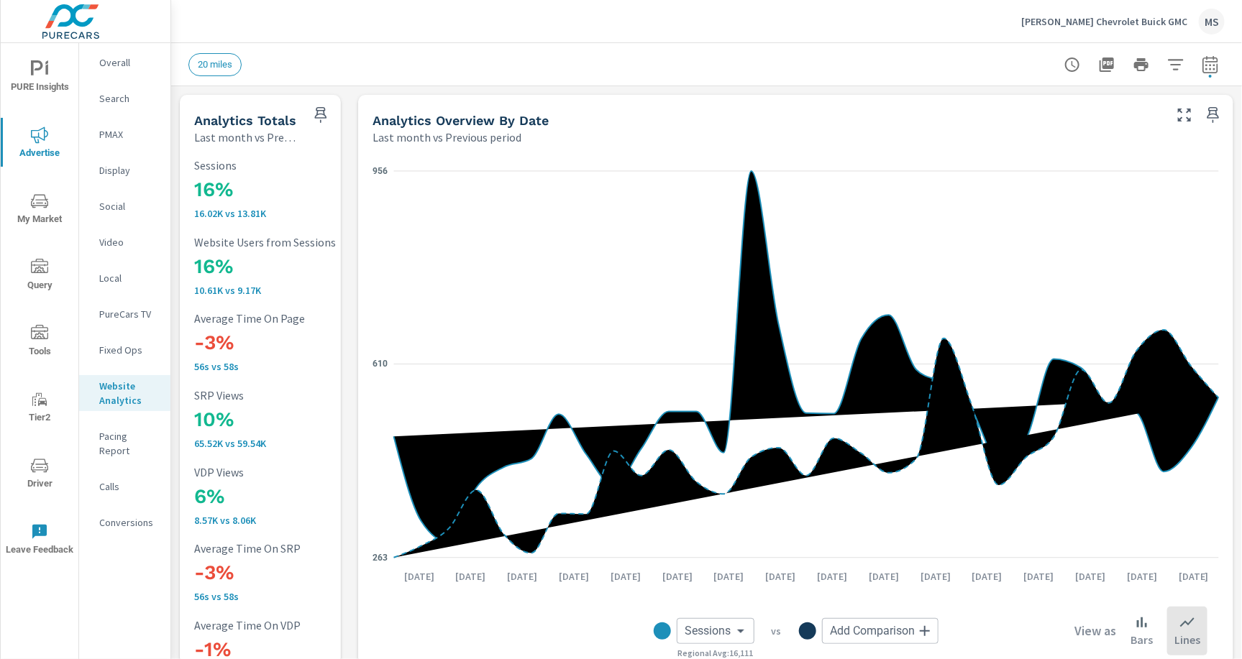
scroll to position [1, 0]
click at [134, 516] on p "Conversions" at bounding box center [129, 523] width 60 height 14
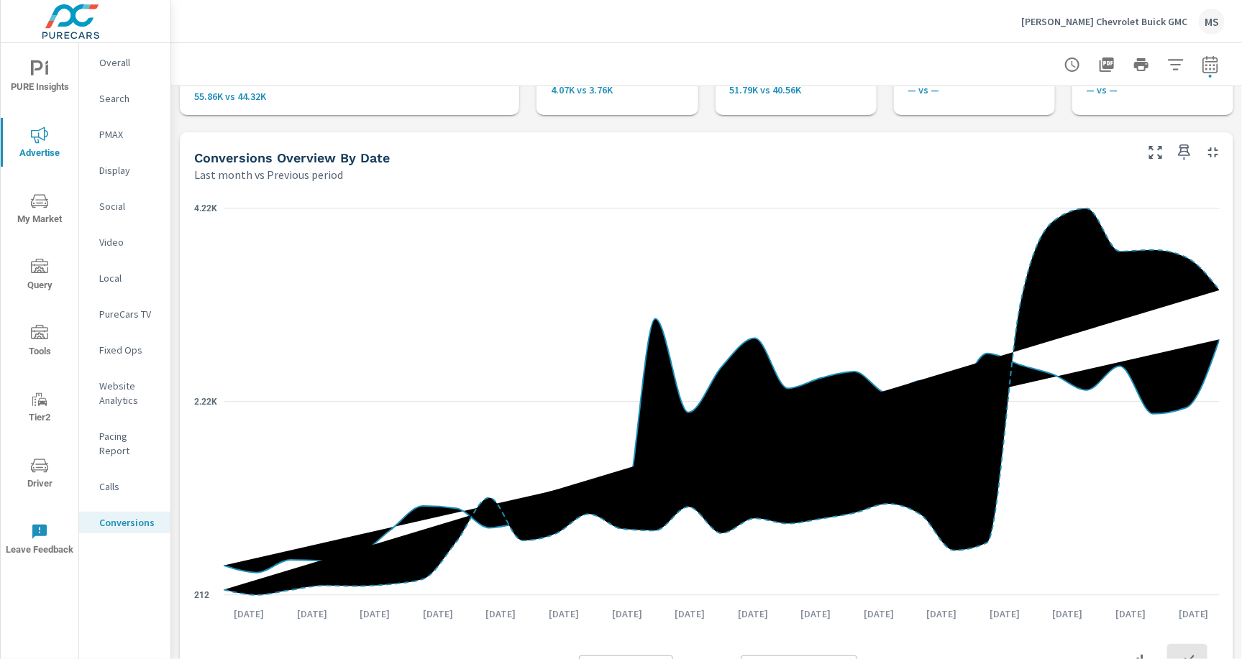
scroll to position [130, 0]
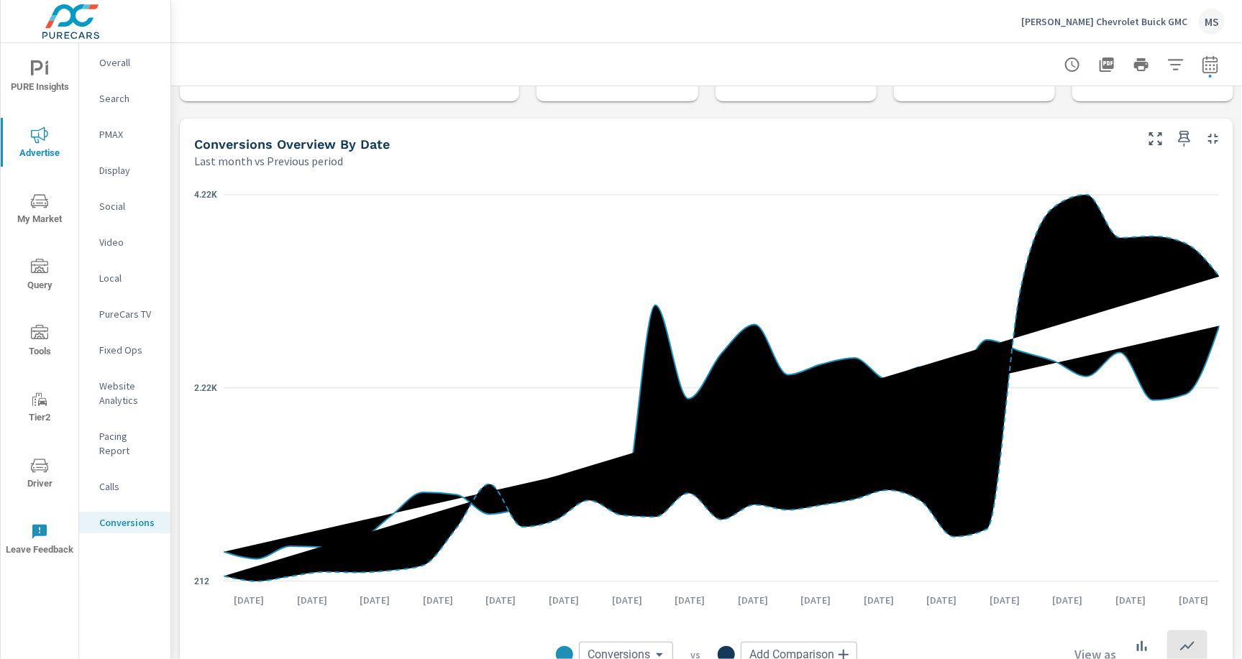
click at [116, 62] on p "Overall" at bounding box center [129, 62] width 60 height 14
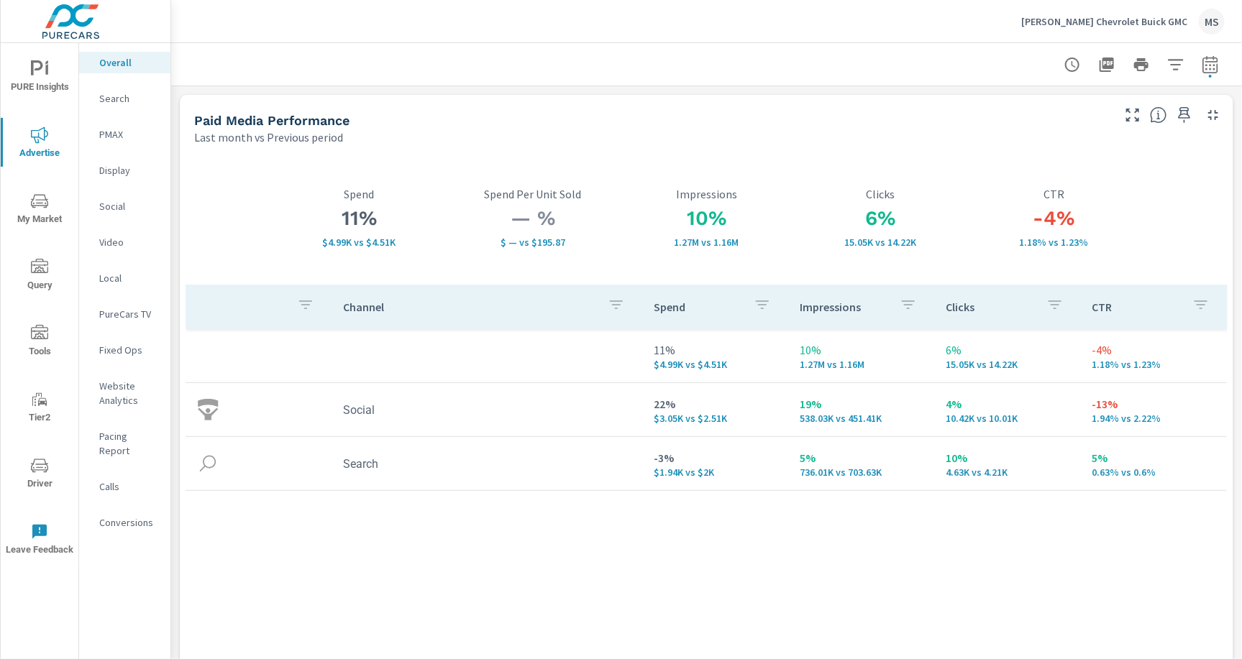
click at [126, 397] on p "Website Analytics" at bounding box center [129, 393] width 60 height 29
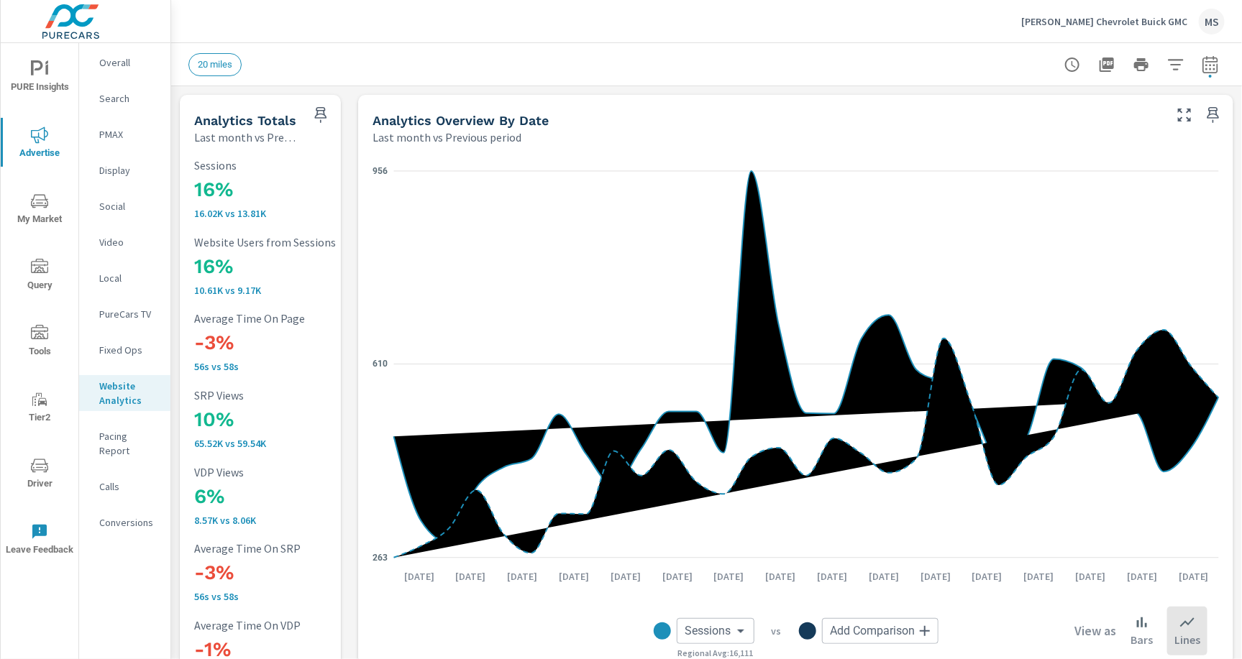
scroll to position [1, 0]
click at [131, 516] on p "Conversions" at bounding box center [129, 523] width 60 height 14
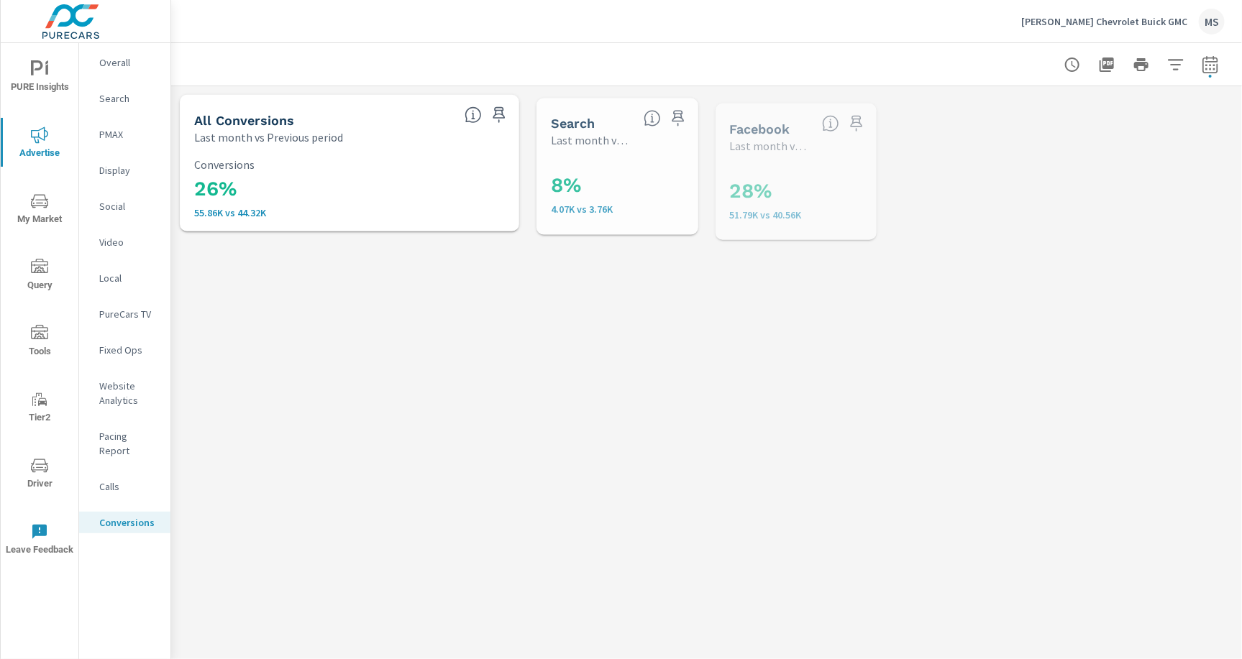
scroll to position [162, 0]
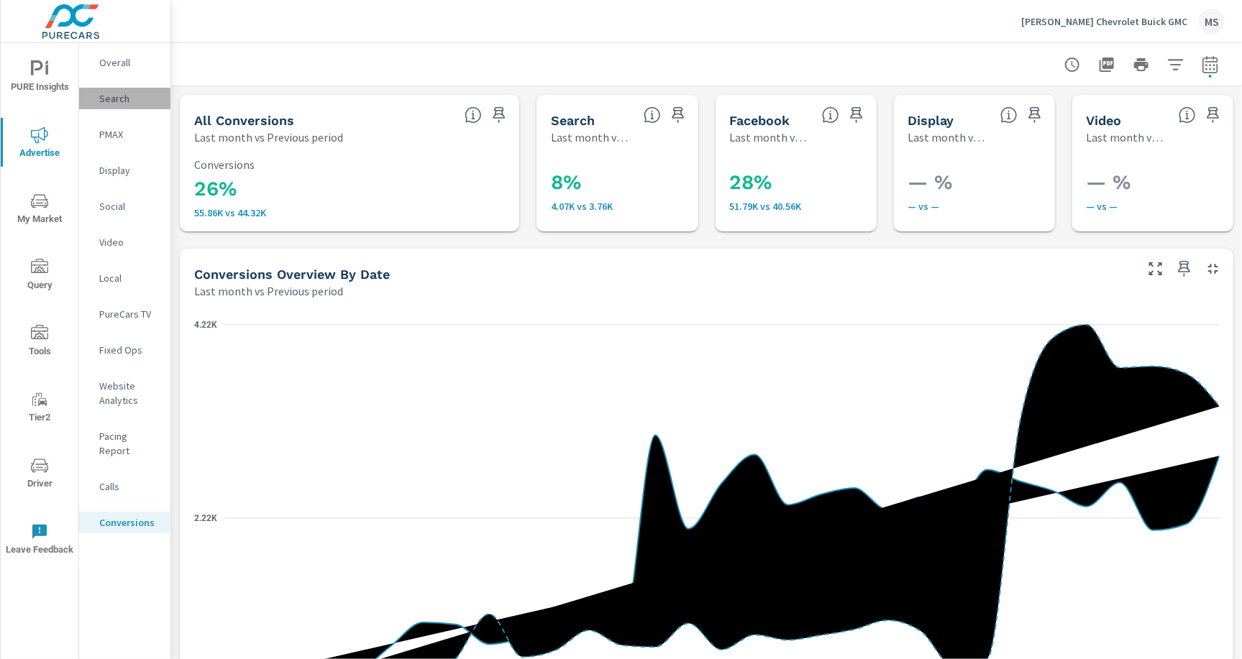
click at [110, 103] on p "Search" at bounding box center [129, 98] width 60 height 14
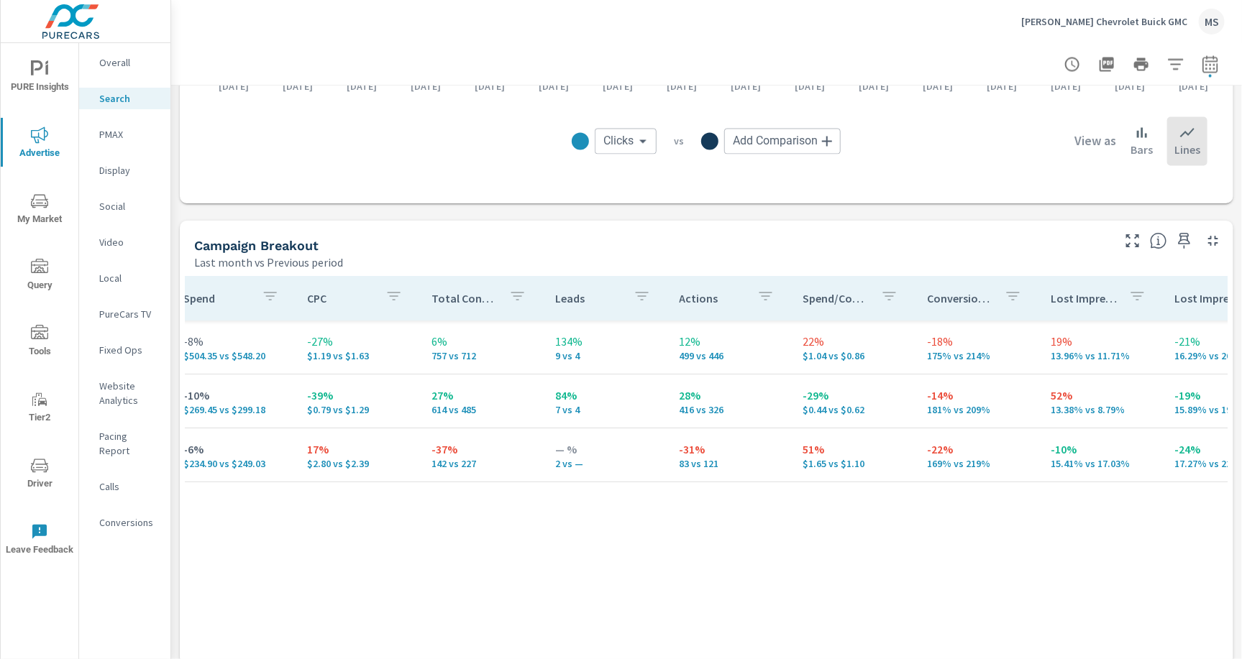
scroll to position [0, 774]
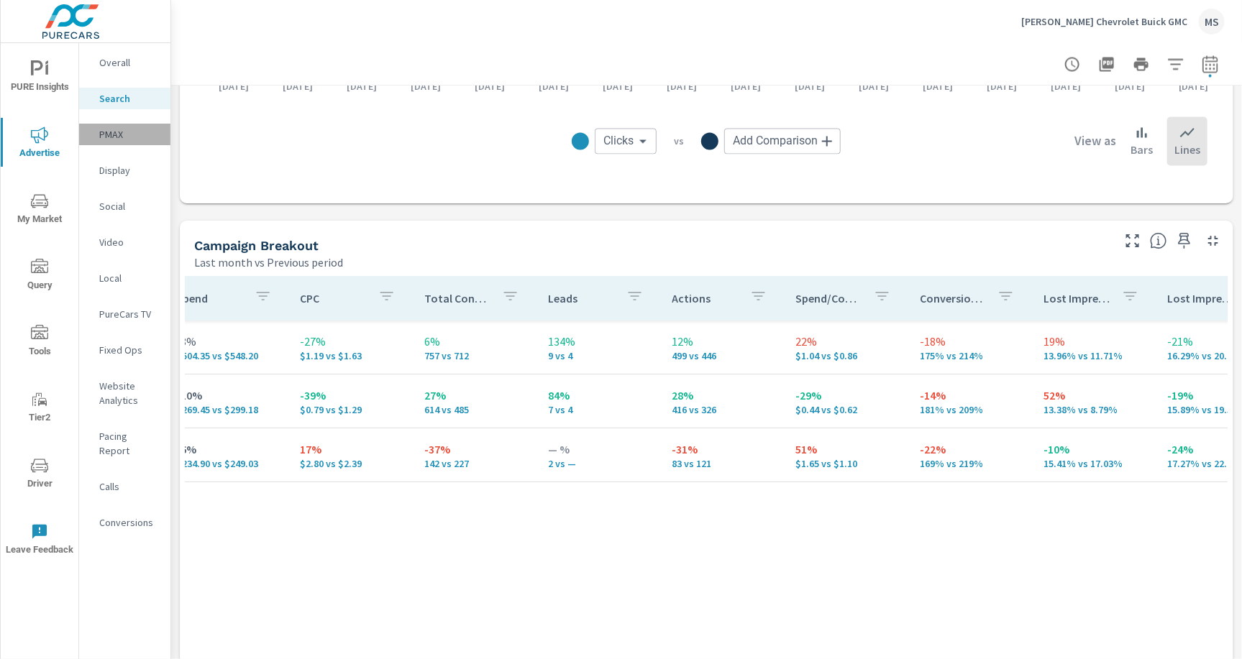
click at [106, 134] on p "PMAX" at bounding box center [129, 134] width 60 height 14
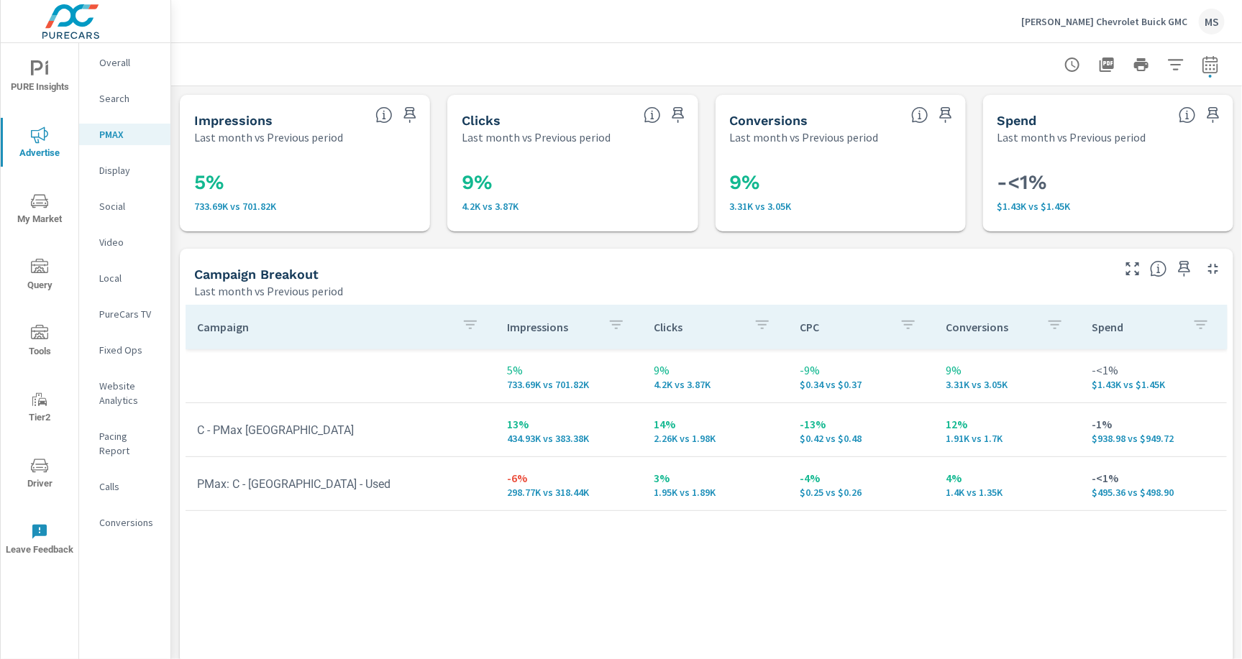
click at [122, 210] on p "Social" at bounding box center [129, 206] width 60 height 14
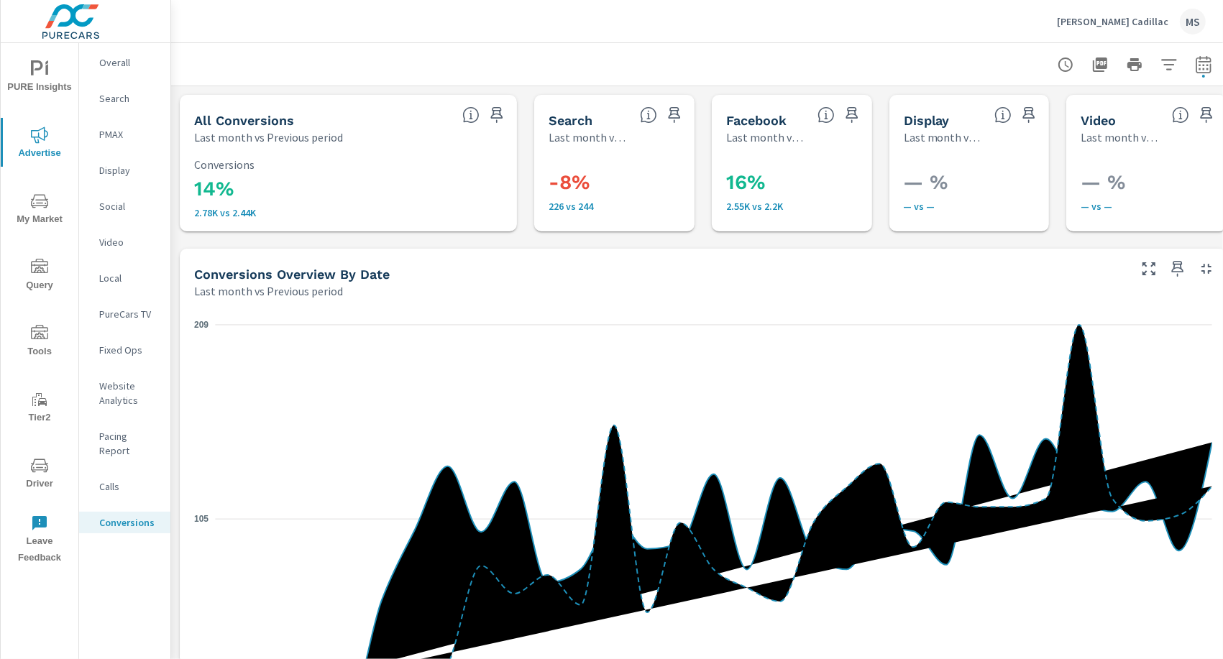
scroll to position [108, 0]
click at [111, 399] on p "Website Analytics" at bounding box center [129, 393] width 60 height 29
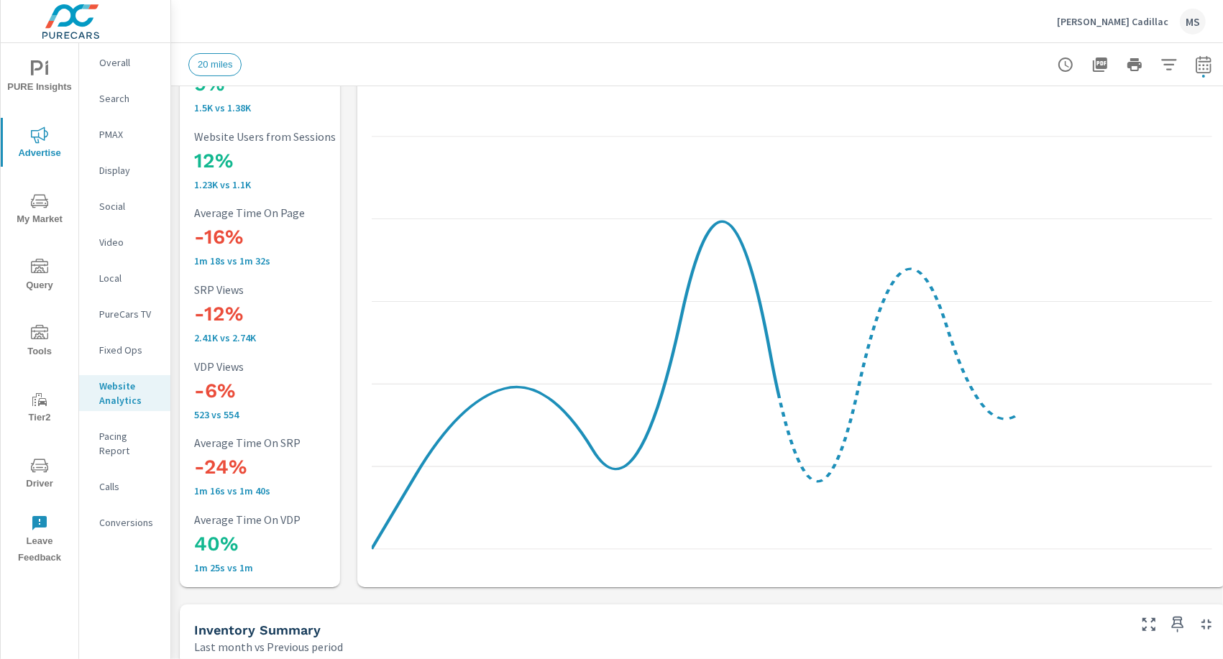
scroll to position [1, 0]
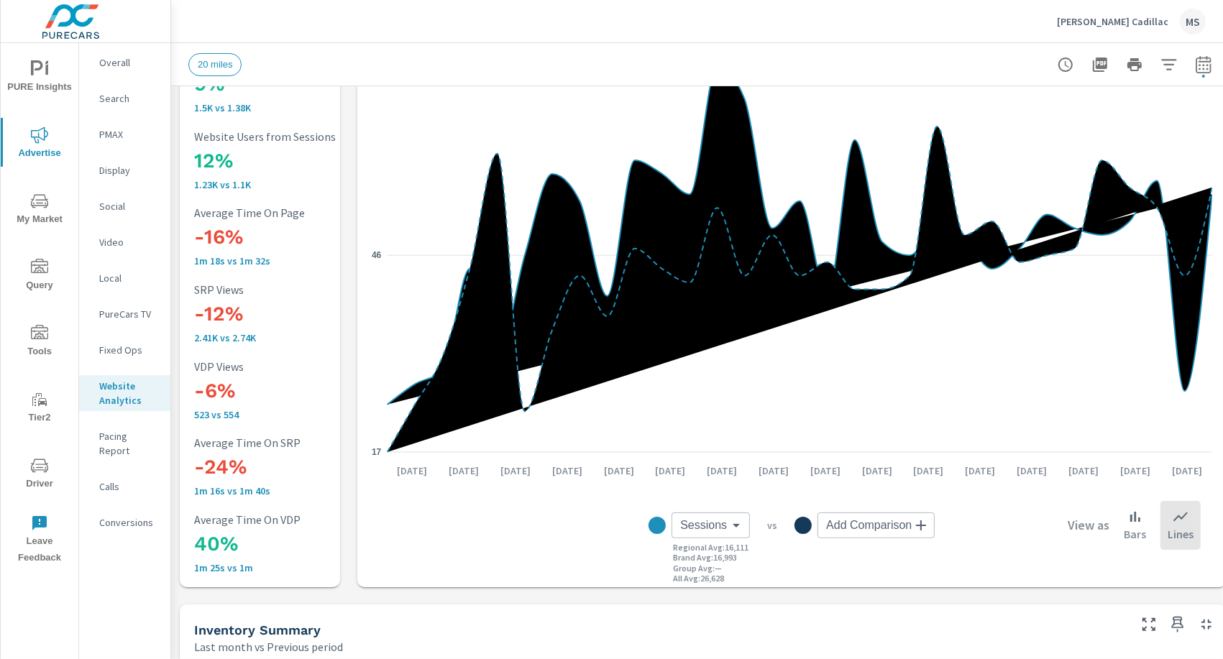
click at [116, 55] on p "Overall" at bounding box center [129, 62] width 60 height 14
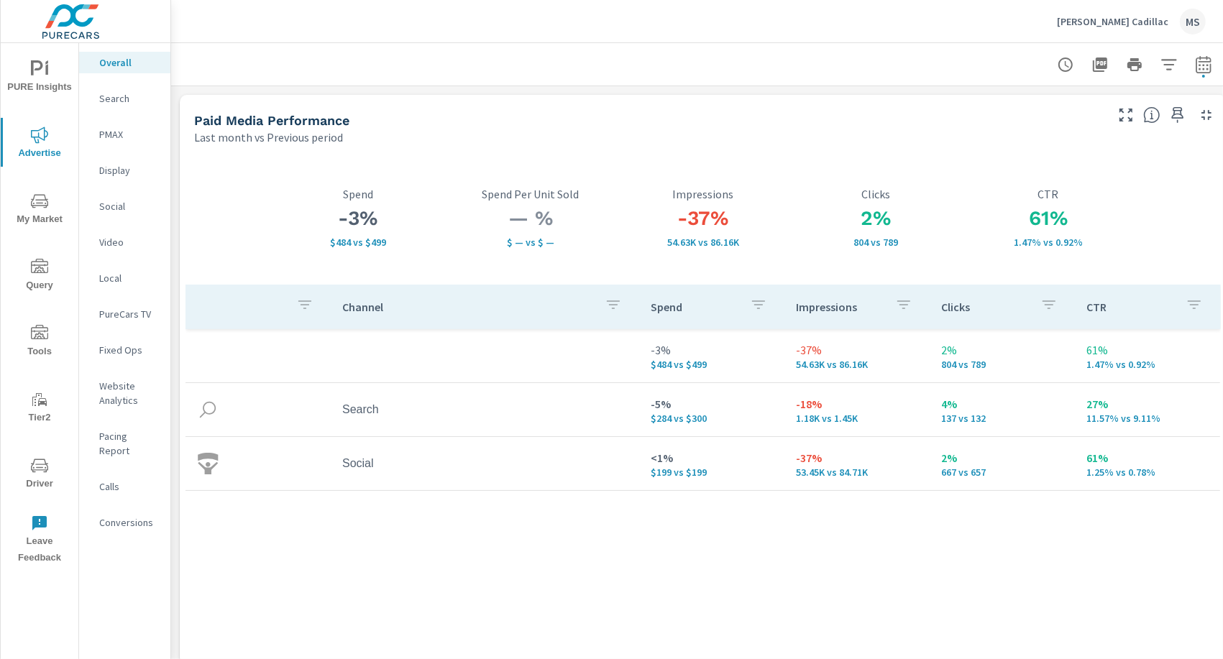
click at [116, 208] on p "Social" at bounding box center [129, 206] width 60 height 14
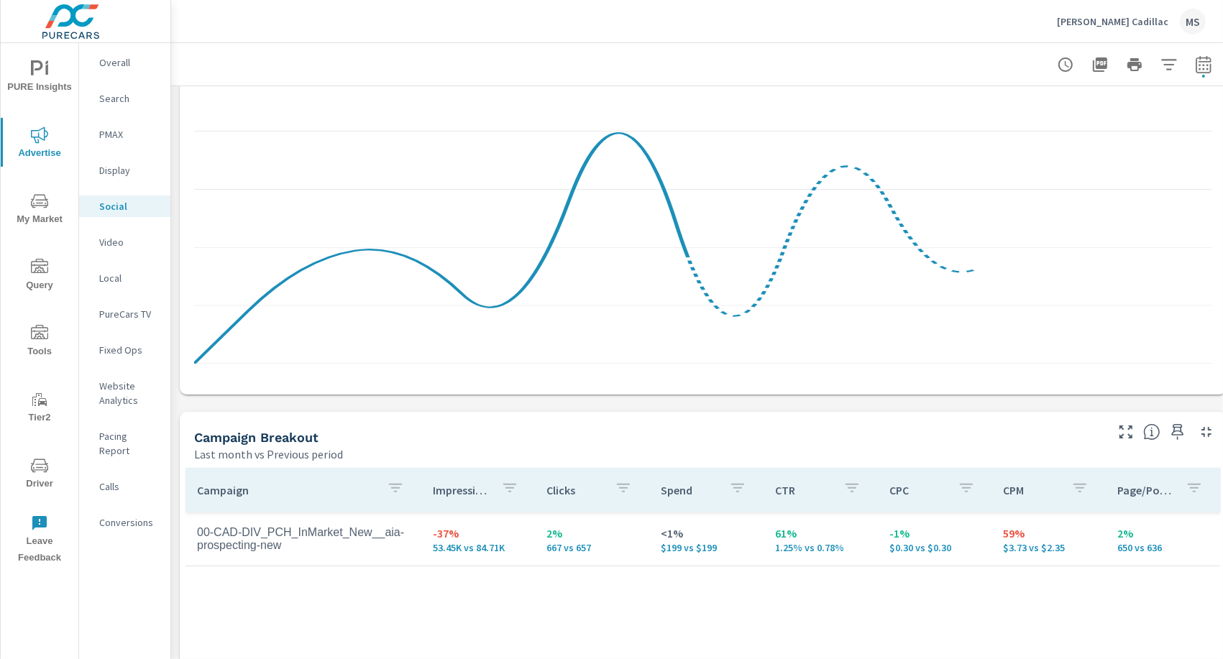
scroll to position [455, 0]
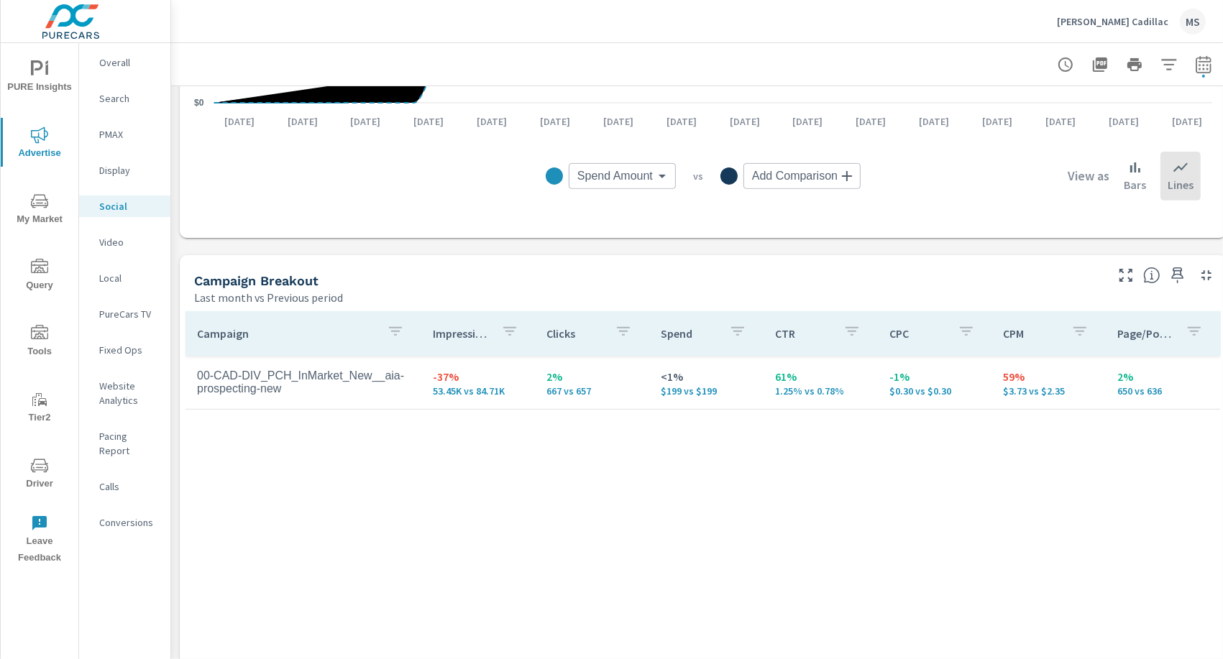
click at [846, 456] on div "Campaign Impressions Clicks Spend CTR CPC CPM Page/Post Action 00-CAD-DIV_PCH_I…" at bounding box center [703, 568] width 1035 height 515
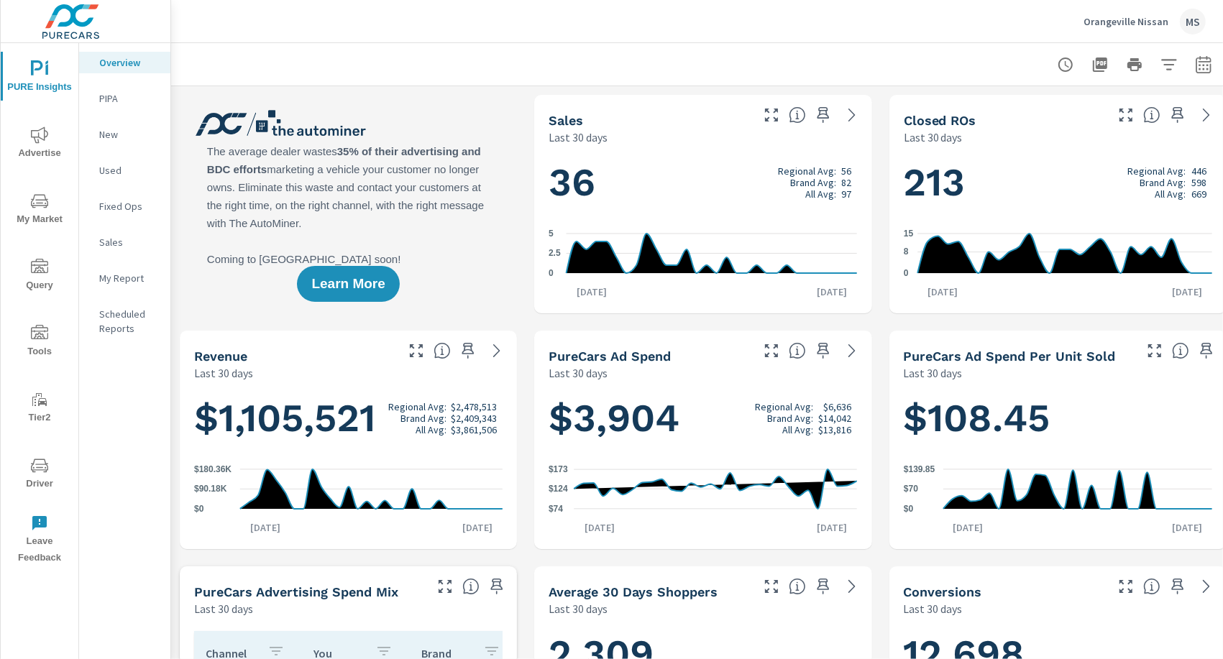
scroll to position [1, 0]
click at [1203, 65] on icon "button" at bounding box center [1203, 67] width 9 height 6
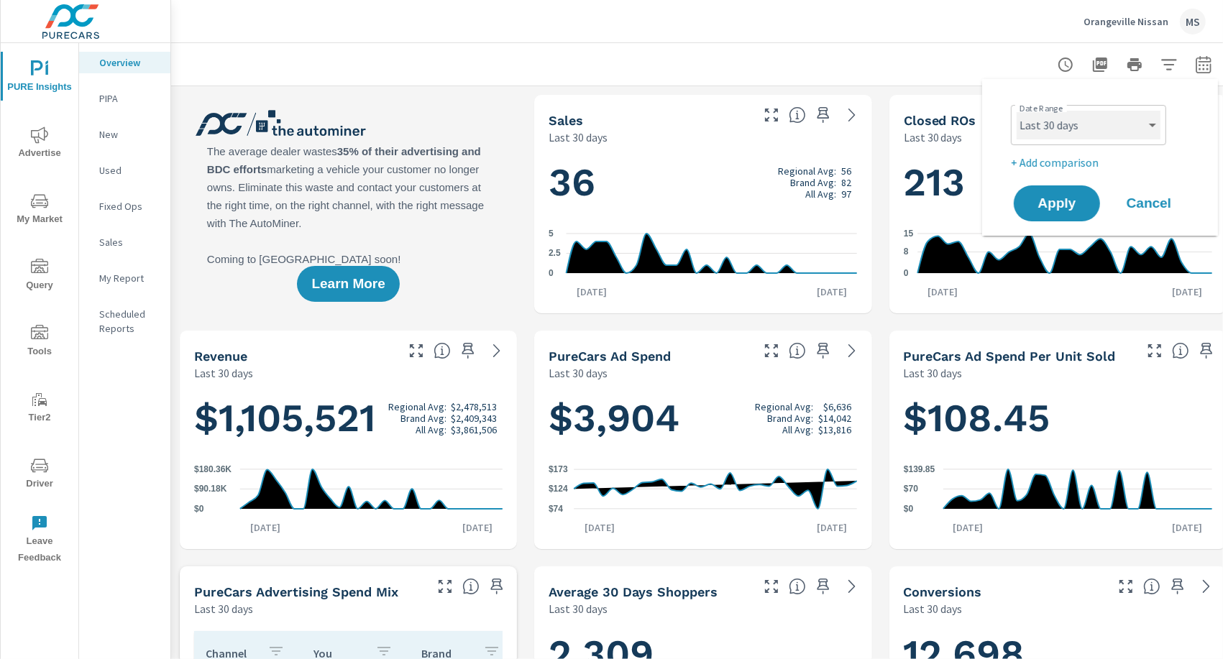
click at [1099, 119] on select "Custom [DATE] Last week Last 7 days Last 14 days Last 30 days Last 45 days Last…" at bounding box center [1089, 125] width 144 height 29
click at [1093, 129] on select "Custom Yesterday Last week Last 7 days Last 14 days Last 30 days Last 45 days L…" at bounding box center [1089, 125] width 144 height 29
click at [1017, 111] on select "Custom Yesterday Last week Last 7 days Last 14 days Last 30 days Last 45 days L…" at bounding box center [1089, 125] width 144 height 29
select select "Month to date"
click at [1039, 160] on p "+ Add comparison" at bounding box center [1103, 162] width 184 height 17
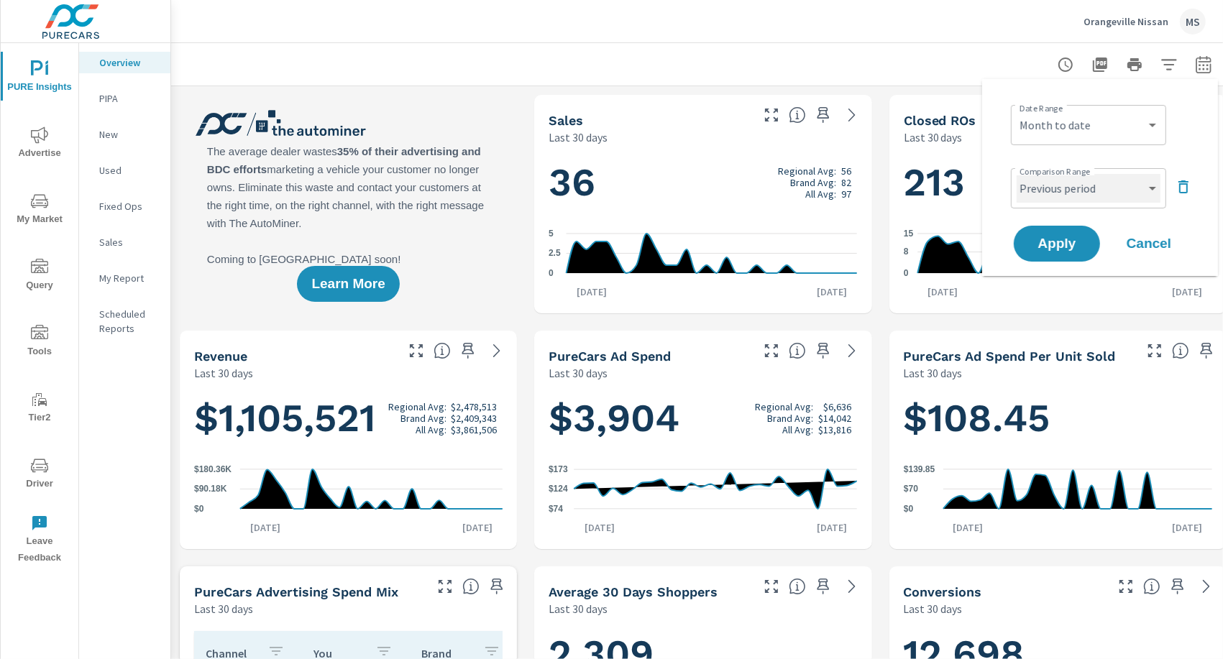
click at [1043, 193] on select "Custom Previous period Previous month Previous year" at bounding box center [1089, 188] width 144 height 29
click at [1017, 174] on select "Custom Previous period Previous month Previous year" at bounding box center [1089, 188] width 144 height 29
select select "Previous month"
click at [1055, 239] on span "Apply" at bounding box center [1056, 244] width 59 height 14
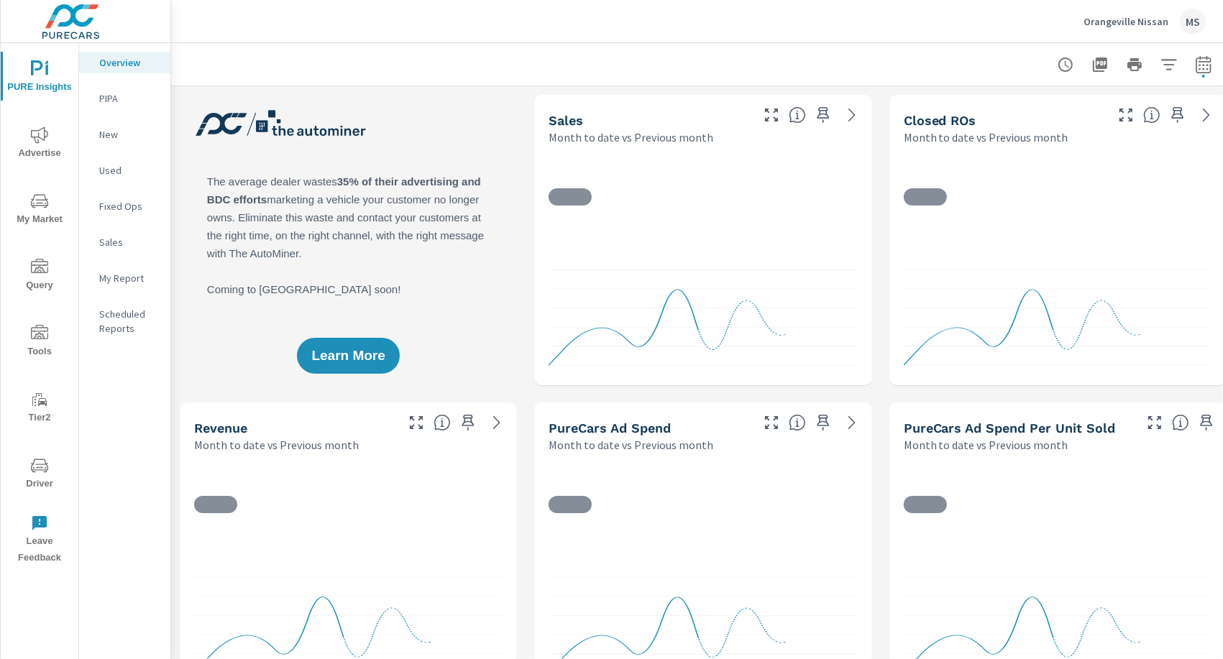
scroll to position [1, 0]
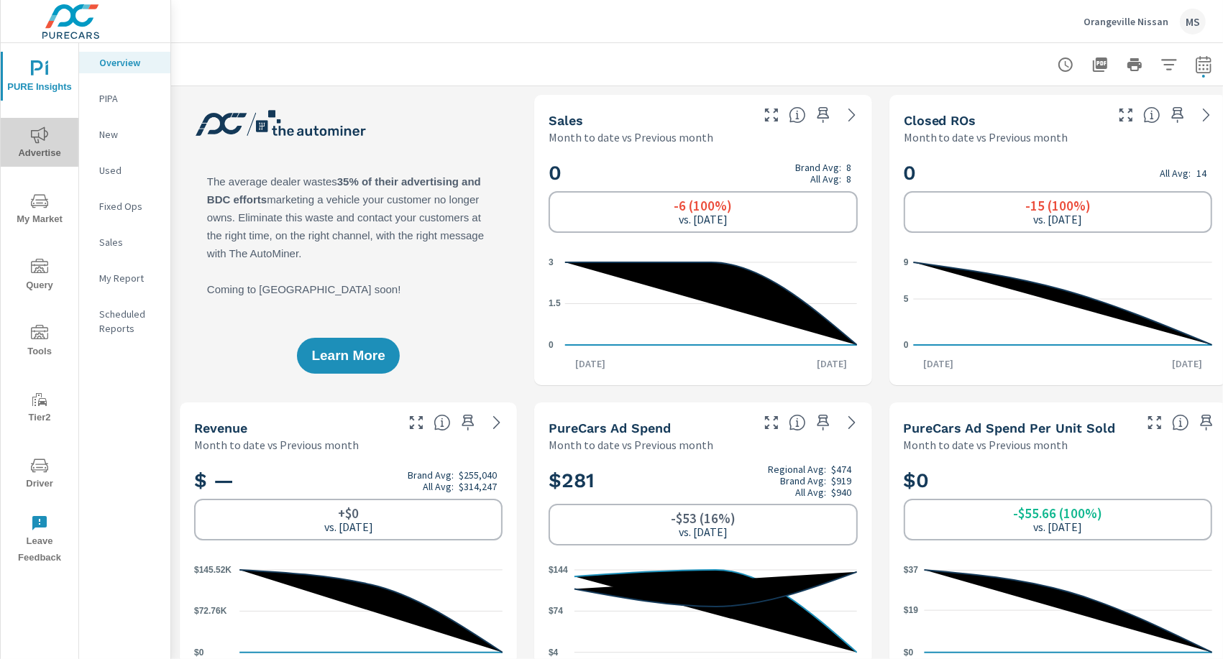
click at [31, 127] on icon "nav menu" at bounding box center [39, 135] width 17 height 17
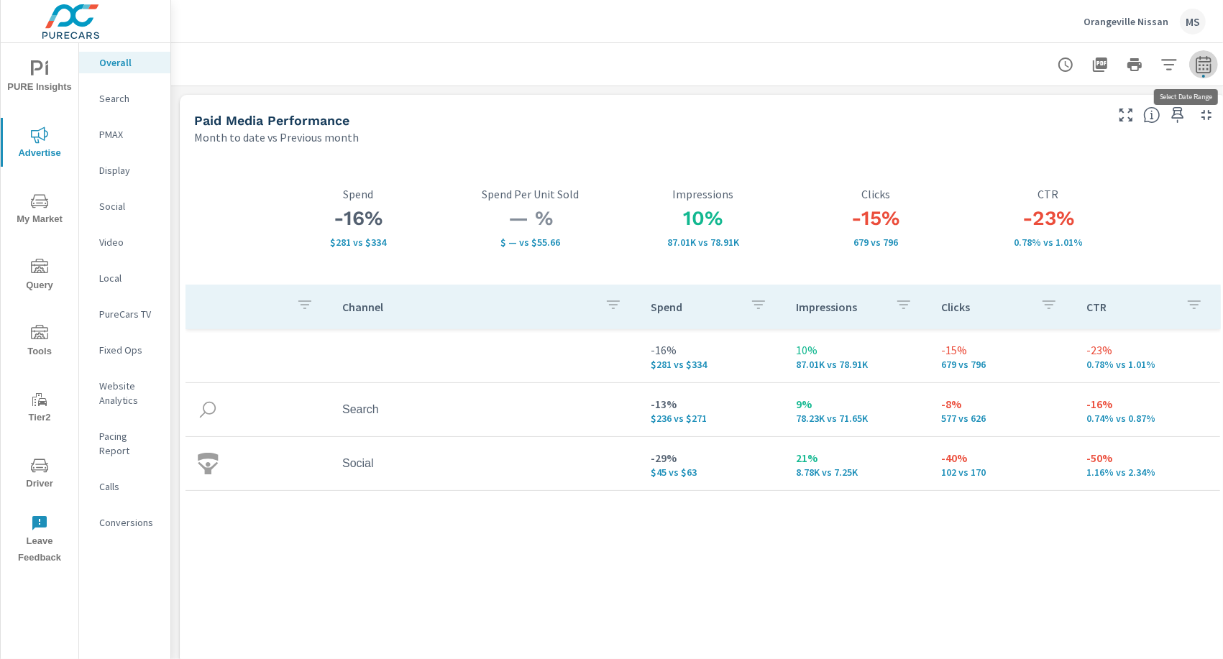
click at [1207, 66] on icon "button" at bounding box center [1203, 64] width 17 height 17
select select "Month to date"
select select "Previous month"
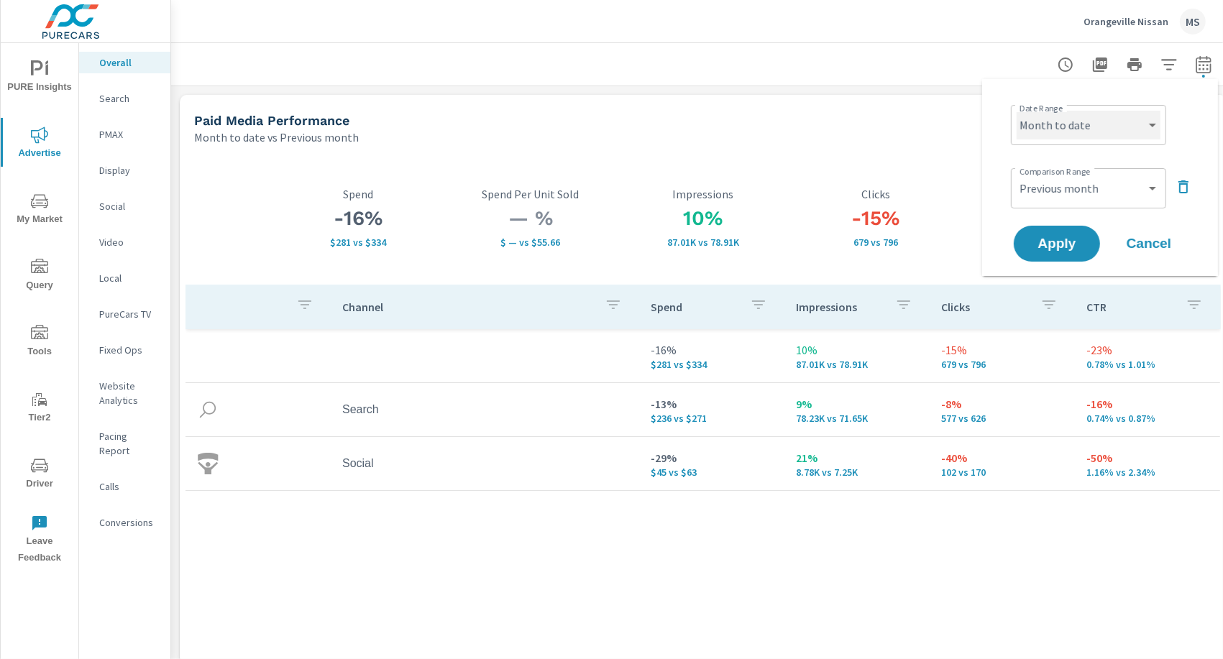
click at [1087, 133] on select "Custom Yesterday Last week Last 7 days Last 14 days Last 30 days Last 45 days L…" at bounding box center [1089, 125] width 144 height 29
click at [1017, 111] on select "Custom Yesterday Last week Last 7 days Last 14 days Last 30 days Last 45 days L…" at bounding box center [1089, 125] width 144 height 29
select select "Last month"
click at [1055, 255] on button "Apply" at bounding box center [1056, 243] width 89 height 37
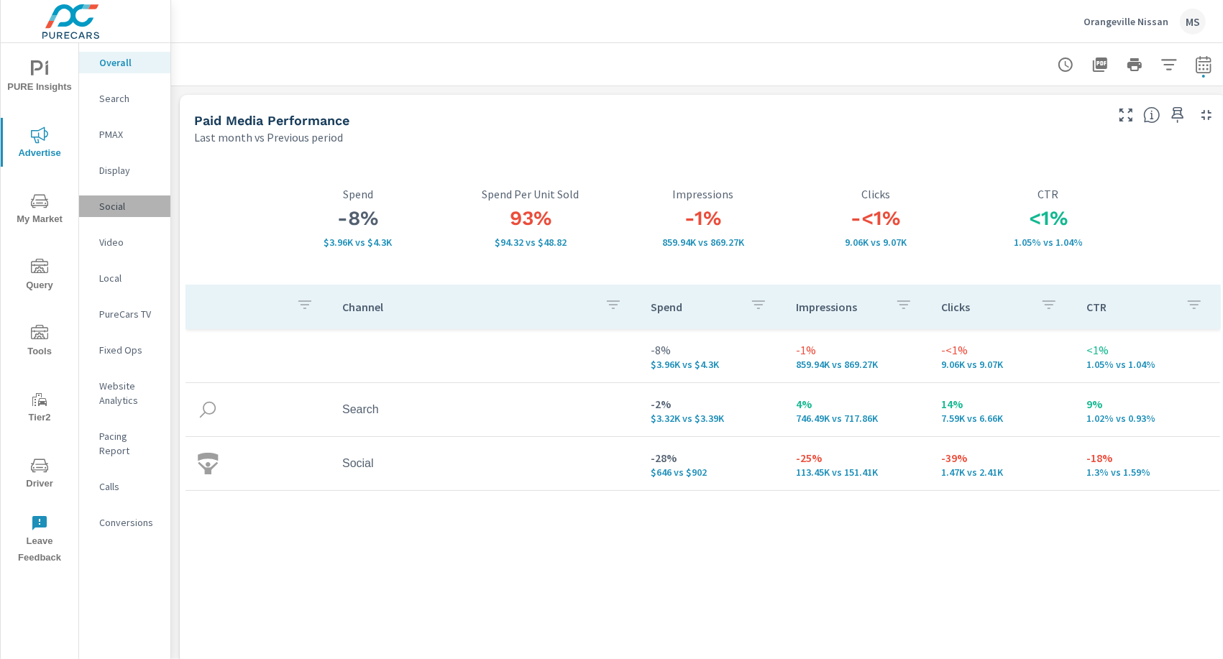
click at [117, 205] on p "Social" at bounding box center [129, 206] width 60 height 14
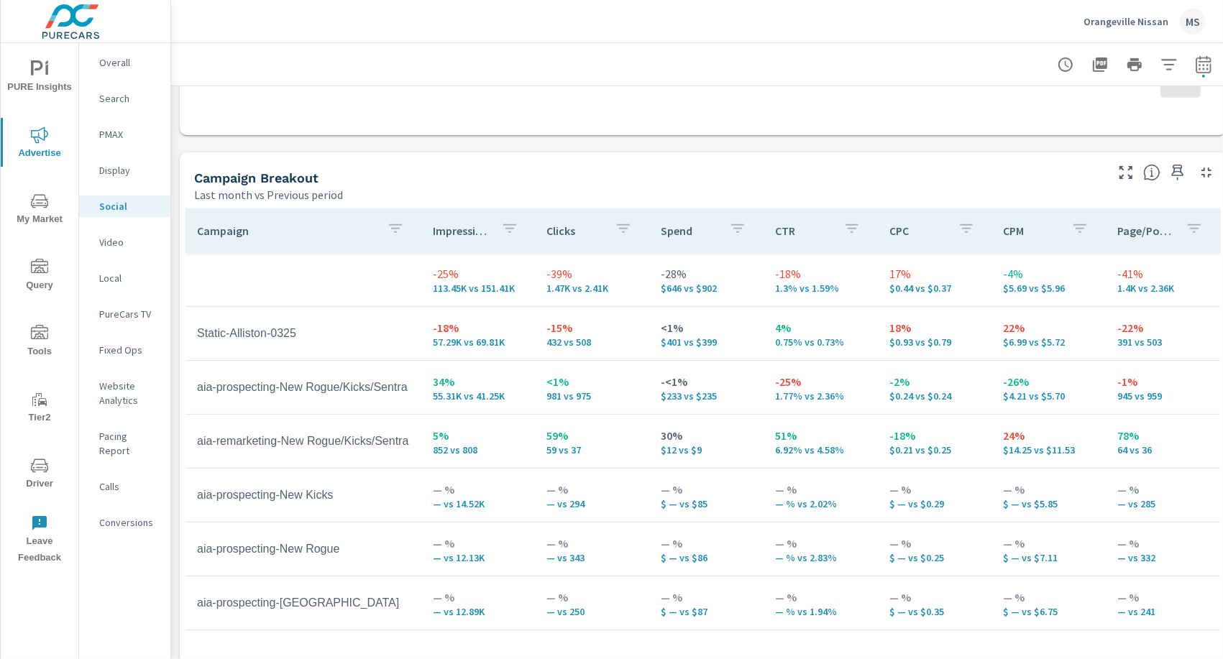
scroll to position [583, 0]
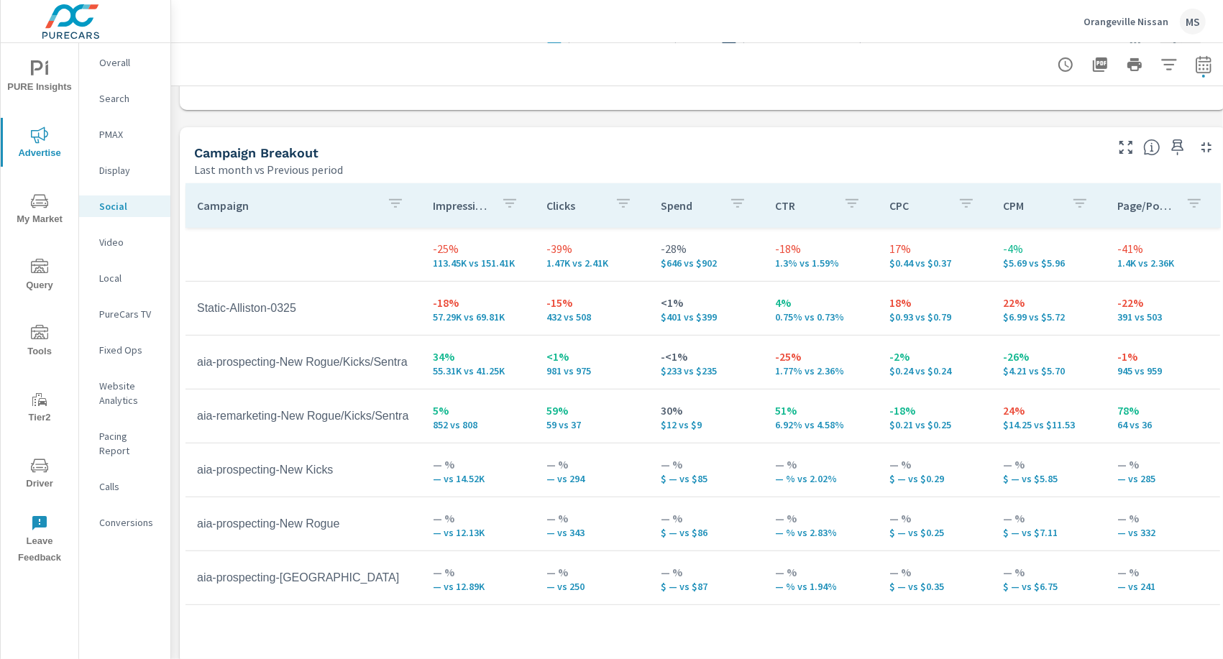
click at [37, 465] on icon "nav menu" at bounding box center [39, 465] width 17 height 17
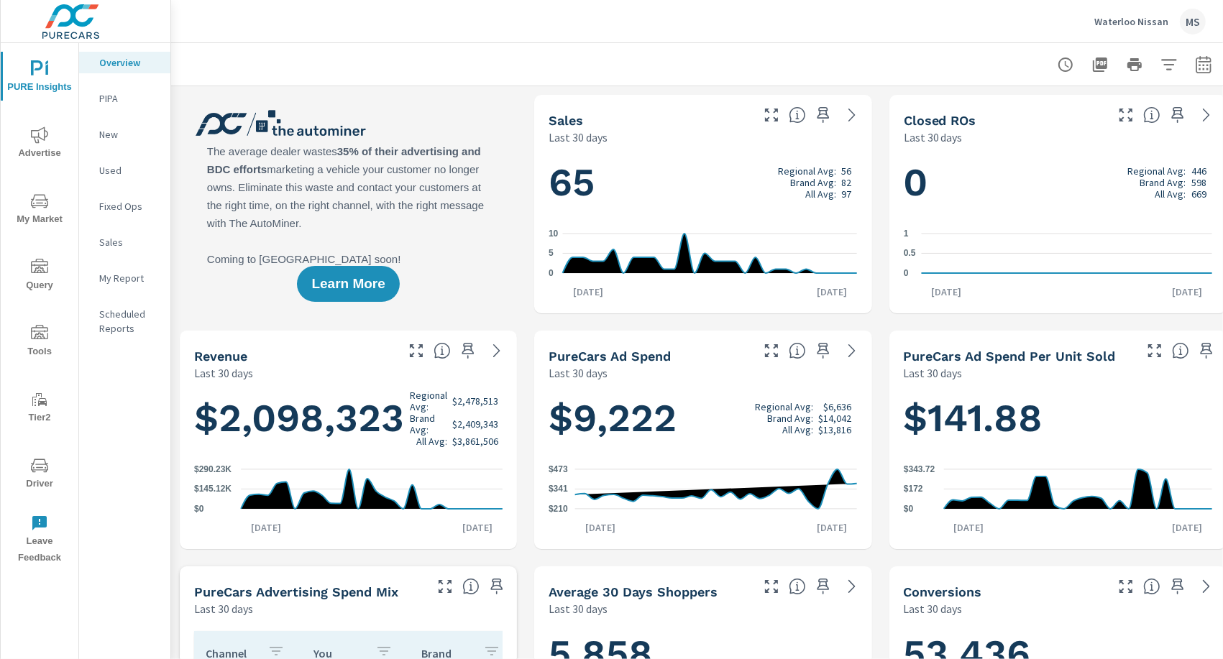
scroll to position [1, 0]
click at [1205, 65] on icon "button" at bounding box center [1203, 64] width 17 height 17
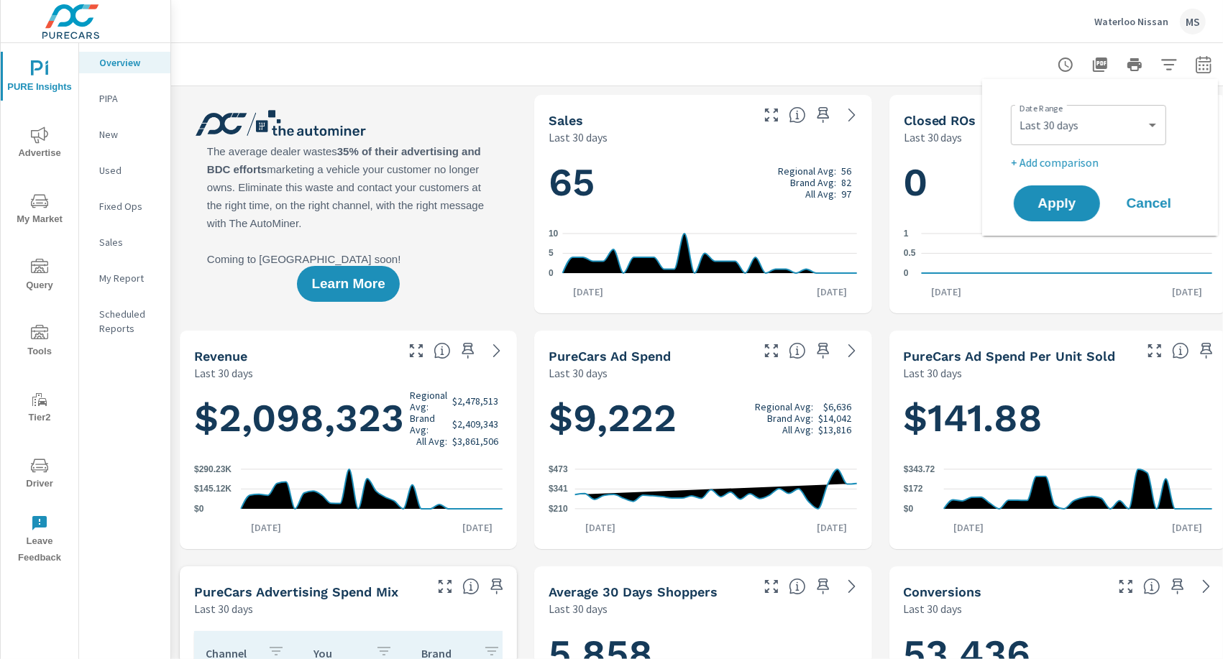
click at [1191, 111] on div "Date Range Custom [DATE] Last week Last 7 days Last 14 days Last 30 days Last 4…" at bounding box center [1103, 123] width 184 height 49
click at [1150, 126] on select "Custom Yesterday Last week Last 7 days Last 14 days Last 30 days Last 45 days L…" at bounding box center [1089, 125] width 144 height 29
click at [1065, 119] on select "Custom Yesterday Last week Last 7 days Last 14 days Last 30 days Last 45 days L…" at bounding box center [1089, 125] width 144 height 29
click at [1056, 120] on select "Custom Yesterday Last week Last 7 days Last 14 days Last 30 days Last 45 days L…" at bounding box center [1089, 125] width 144 height 29
click at [1017, 111] on select "Custom Yesterday Last week Last 7 days Last 14 days Last 30 days Last 45 days L…" at bounding box center [1089, 125] width 144 height 29
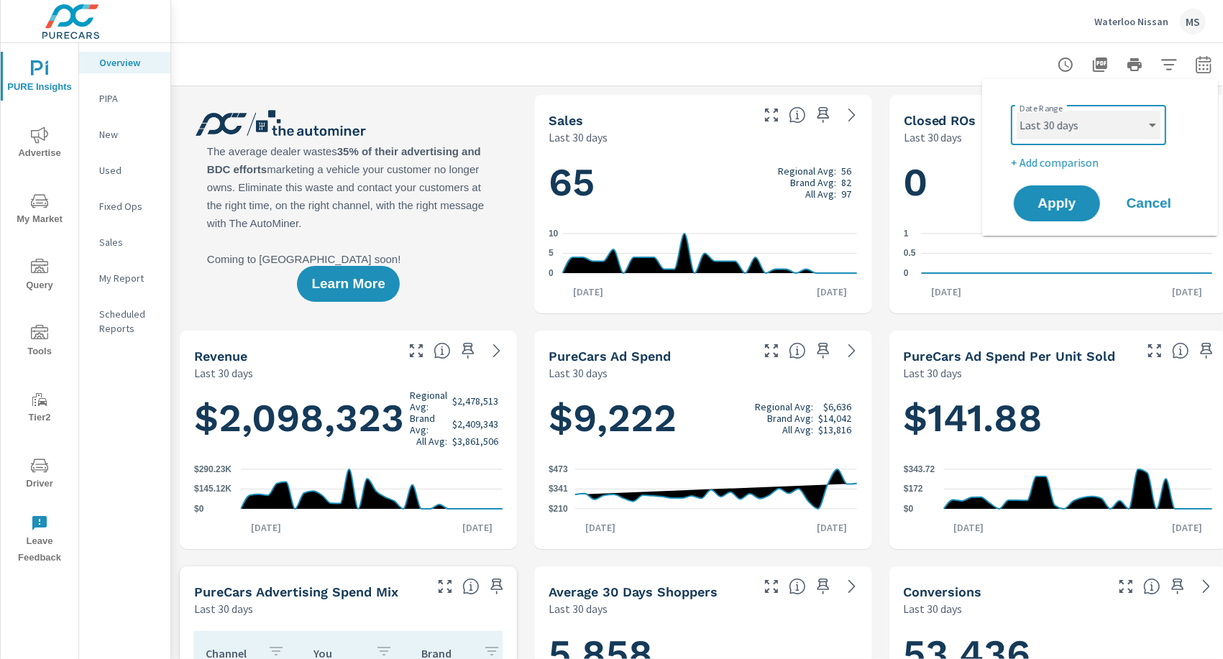
select select "Last month"
click at [1043, 155] on p "+ Add comparison" at bounding box center [1103, 162] width 184 height 17
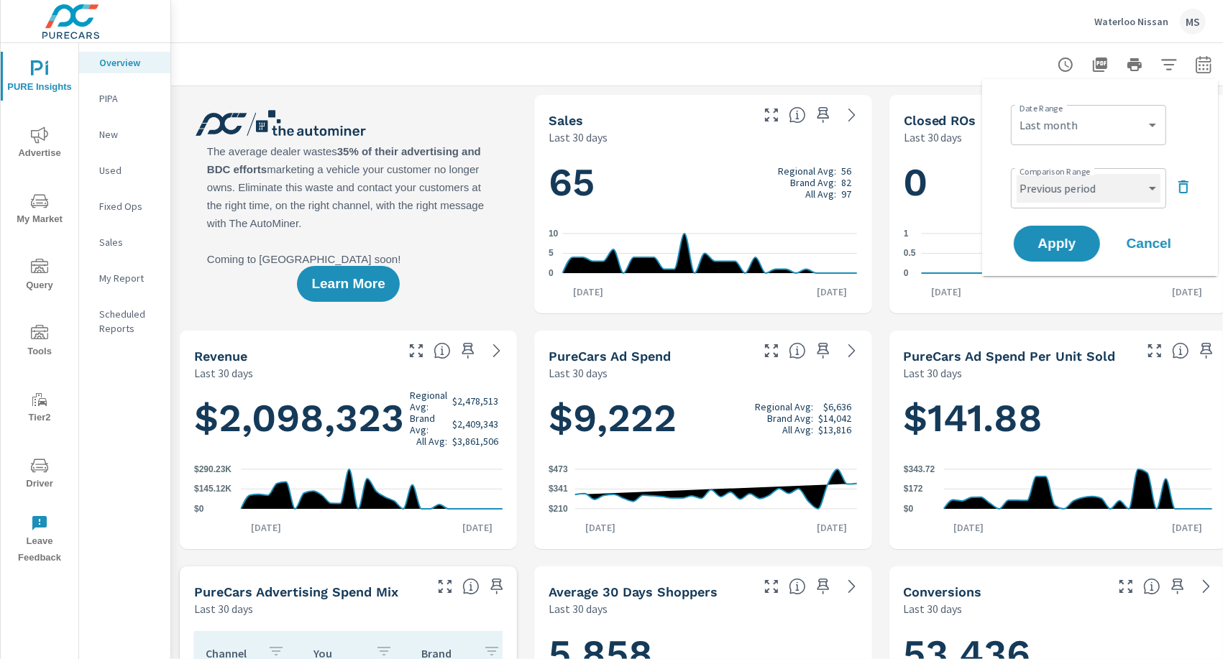
click at [1047, 193] on select "Custom Previous period Previous month Previous year" at bounding box center [1089, 188] width 144 height 29
click at [1017, 174] on select "Custom Previous period Previous month Previous year" at bounding box center [1089, 188] width 144 height 29
select select "Previous month"
click at [1058, 246] on span "Apply" at bounding box center [1056, 244] width 59 height 14
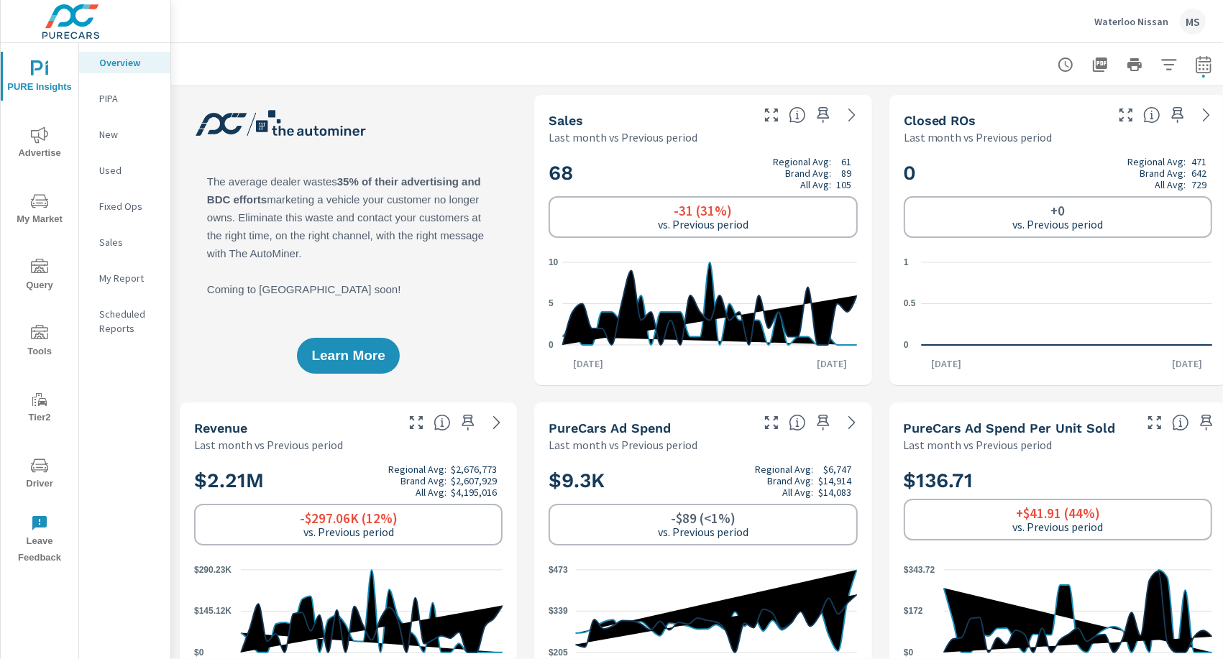
click at [42, 136] on icon "nav menu" at bounding box center [39, 135] width 17 height 17
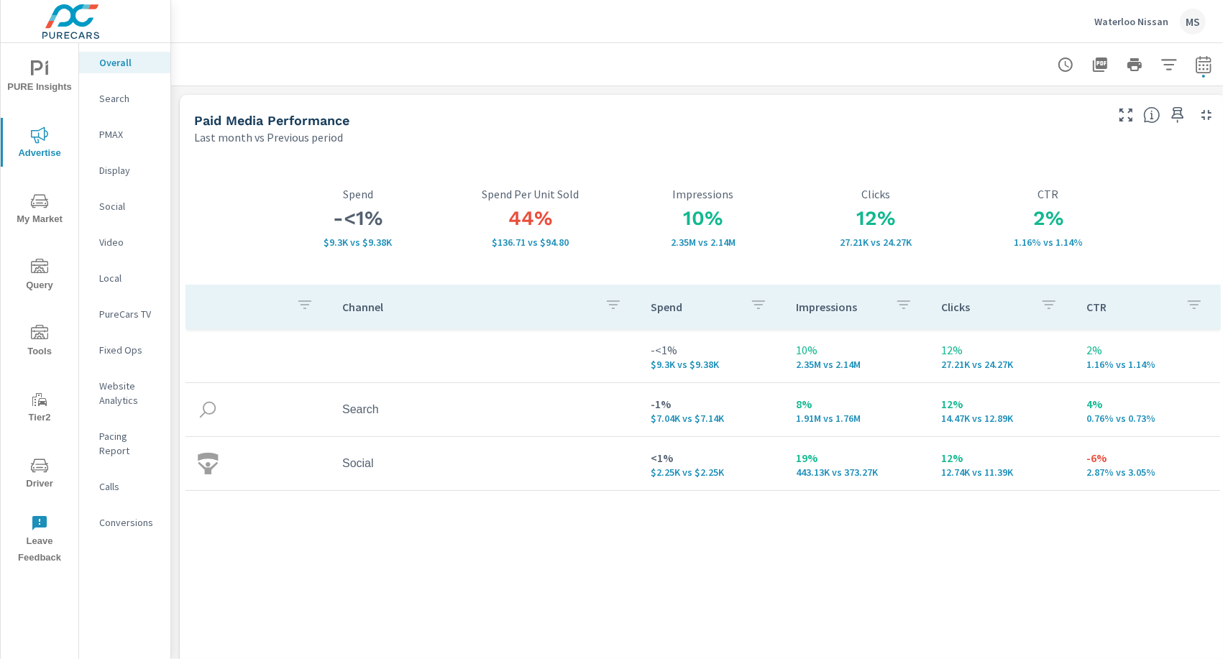
click at [99, 139] on p "PMAX" at bounding box center [129, 134] width 60 height 14
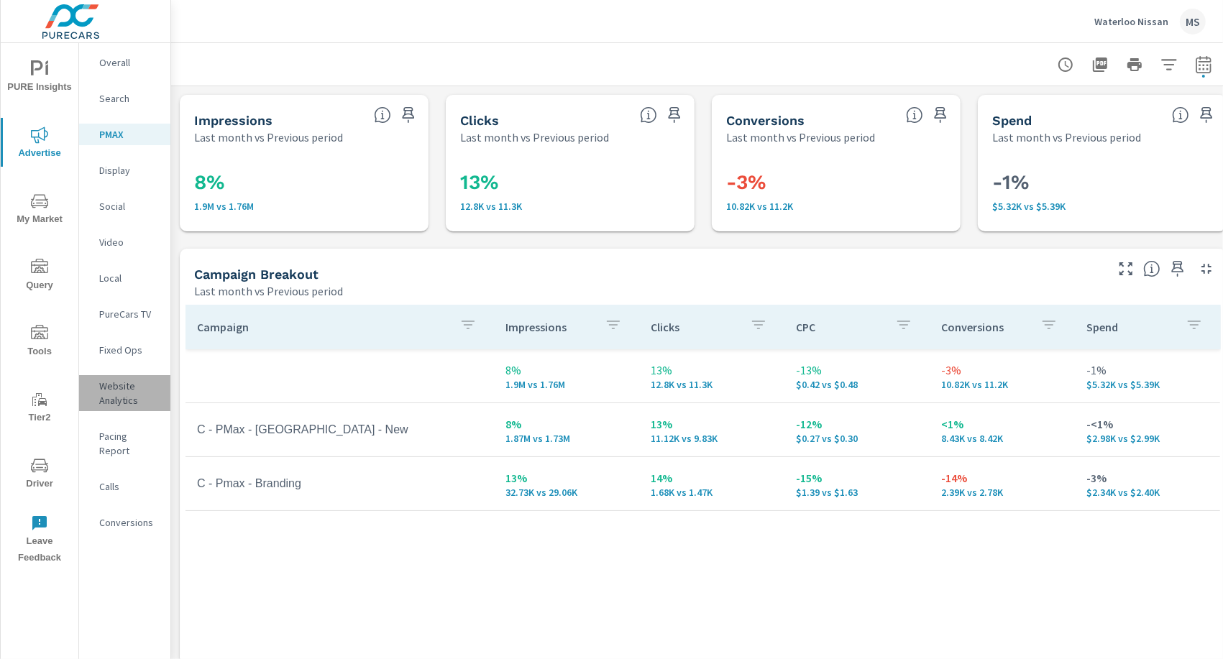
click at [115, 398] on p "Website Analytics" at bounding box center [129, 393] width 60 height 29
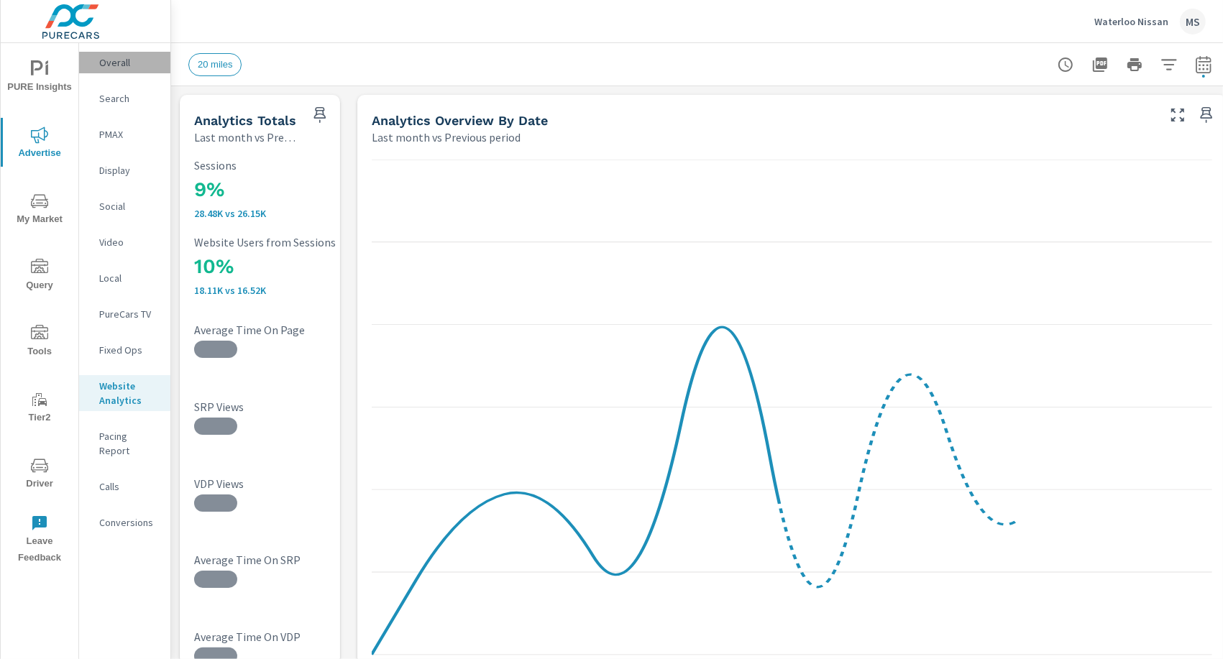
click at [119, 68] on p "Overall" at bounding box center [129, 62] width 60 height 14
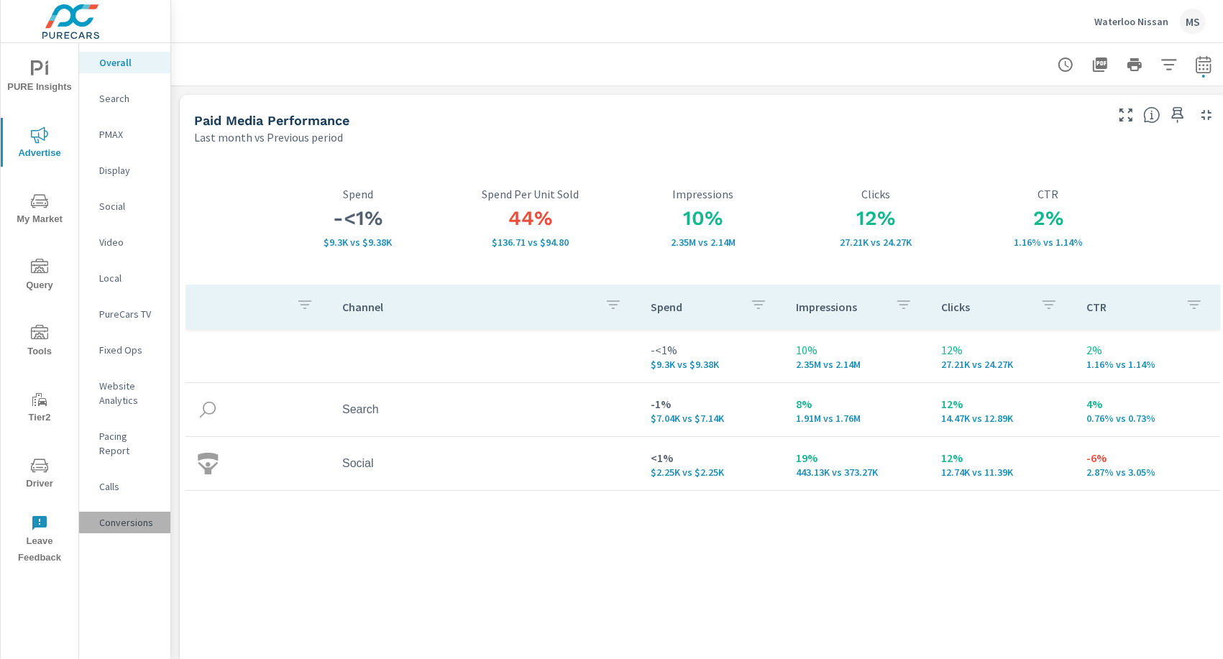
click at [126, 516] on p "Conversions" at bounding box center [129, 523] width 60 height 14
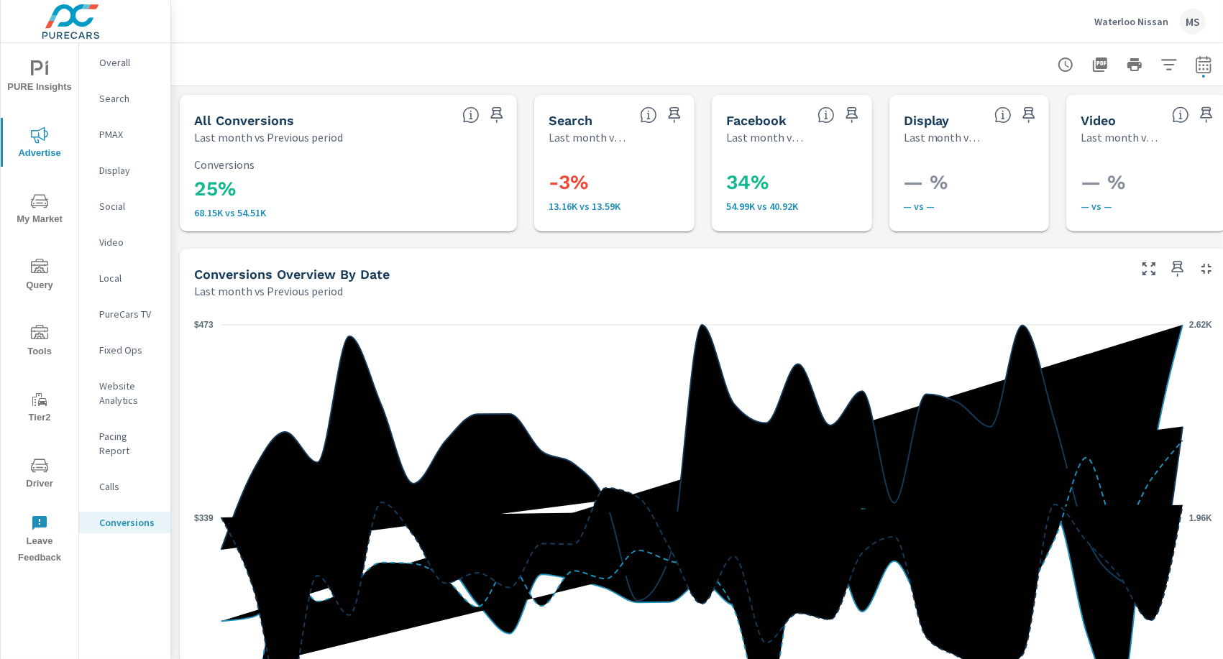
scroll to position [500, 0]
click at [122, 207] on p "Social" at bounding box center [129, 206] width 60 height 14
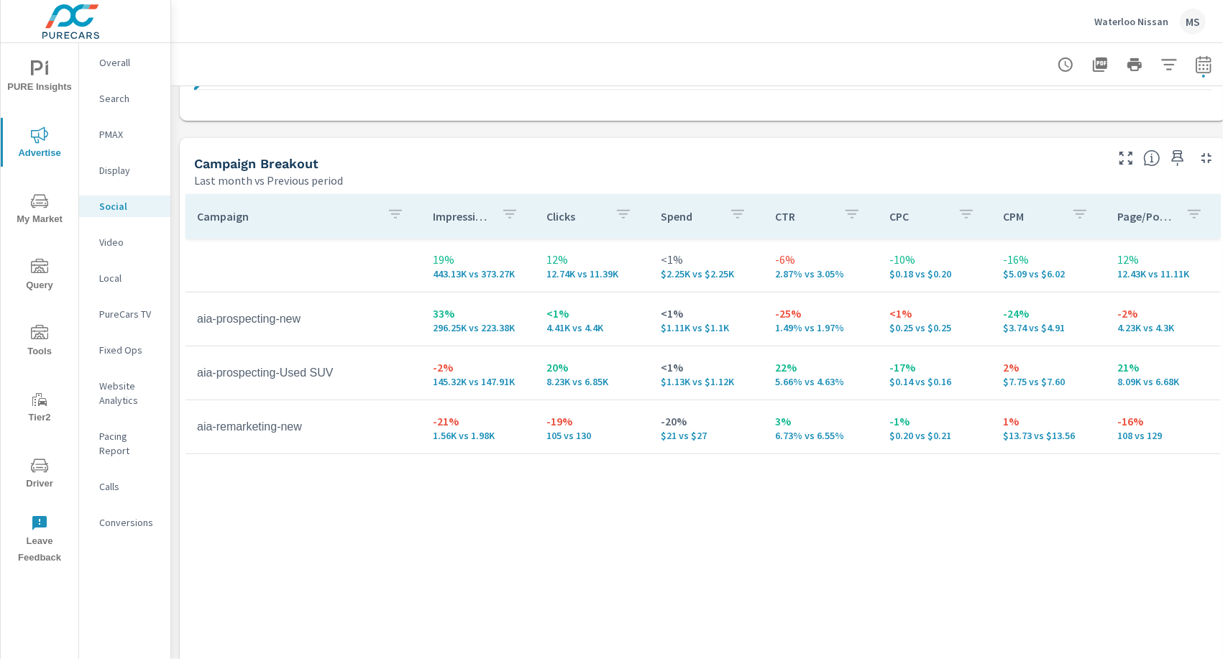
scroll to position [657, 0]
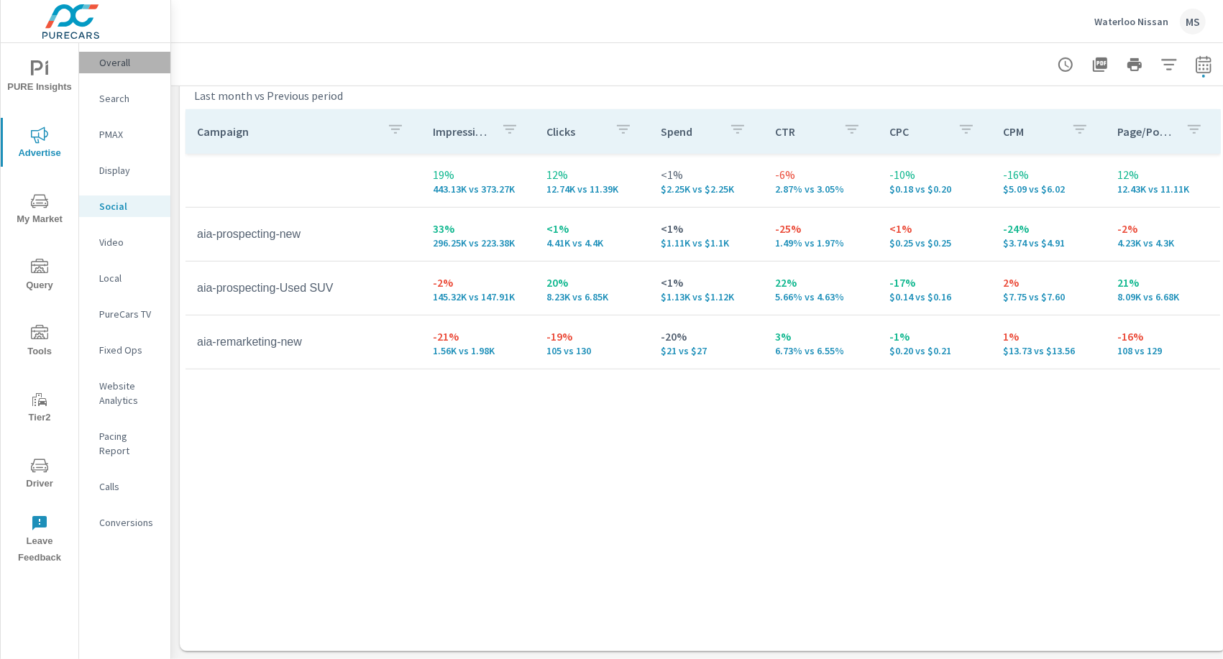
click at [116, 67] on p "Overall" at bounding box center [129, 62] width 60 height 14
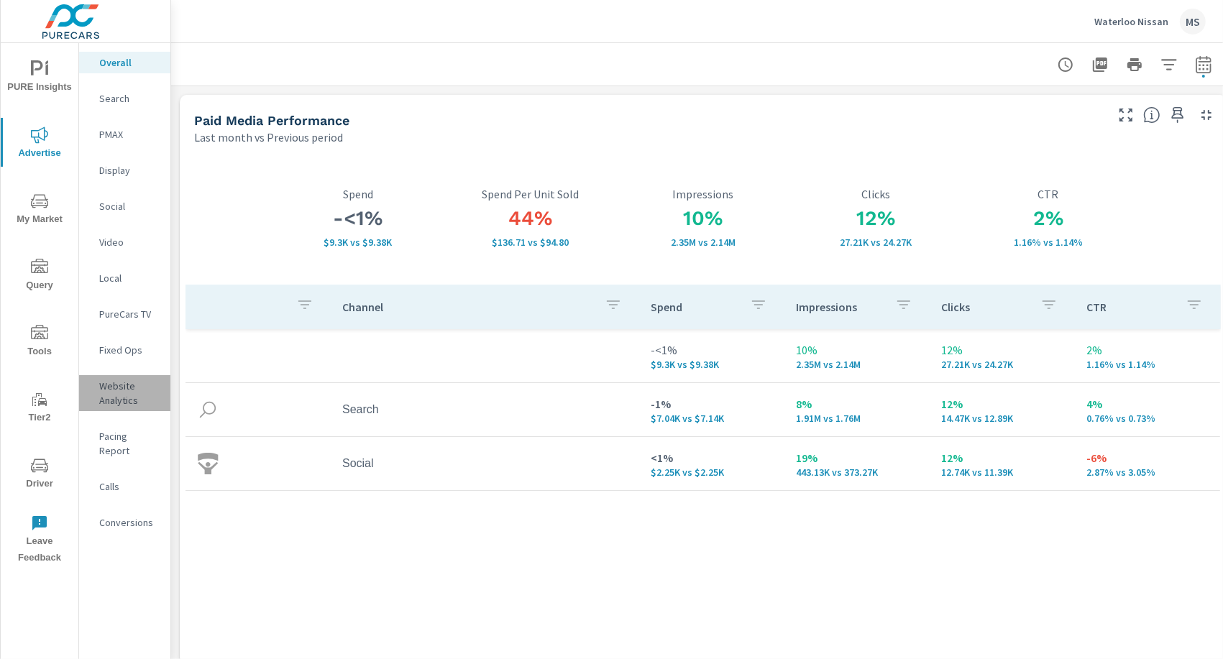
click at [122, 400] on p "Website Analytics" at bounding box center [129, 393] width 60 height 29
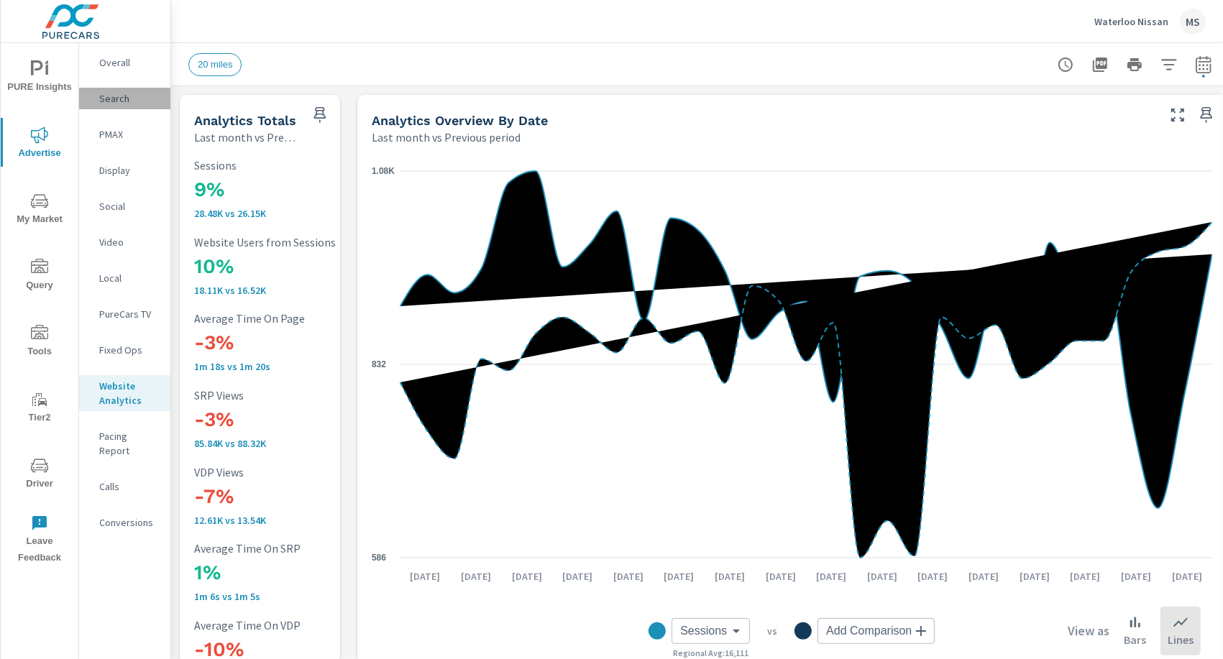
click at [117, 101] on p "Search" at bounding box center [129, 98] width 60 height 14
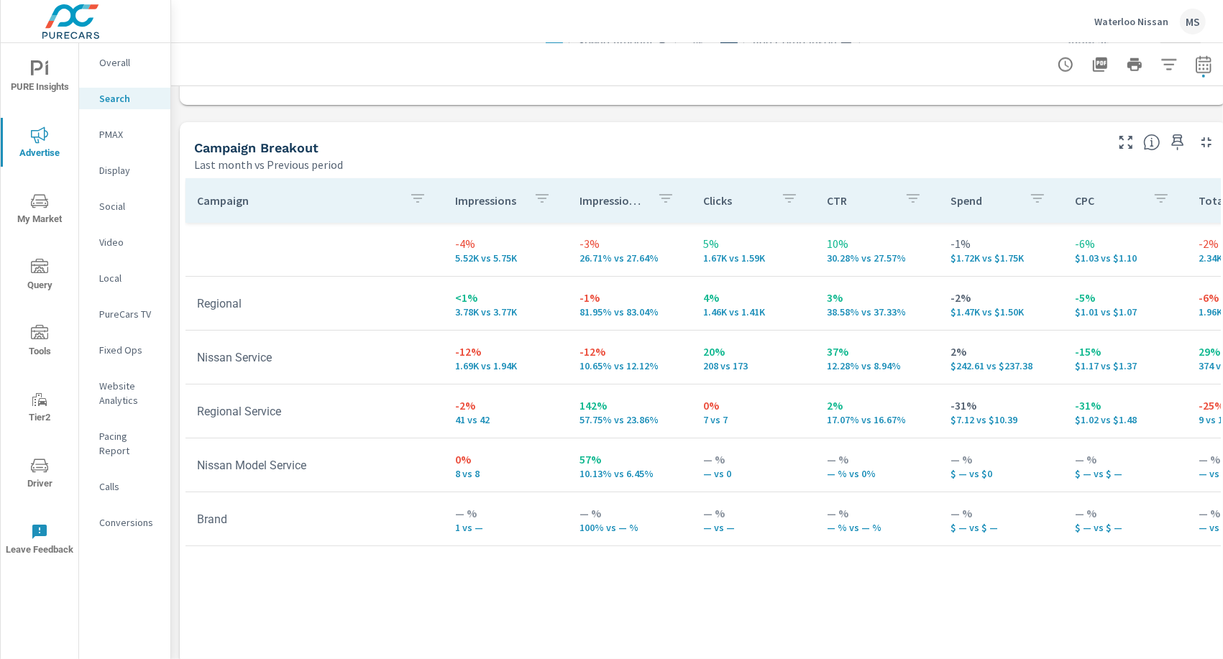
scroll to position [1359, 0]
click at [116, 136] on p "PMAX" at bounding box center [129, 134] width 60 height 14
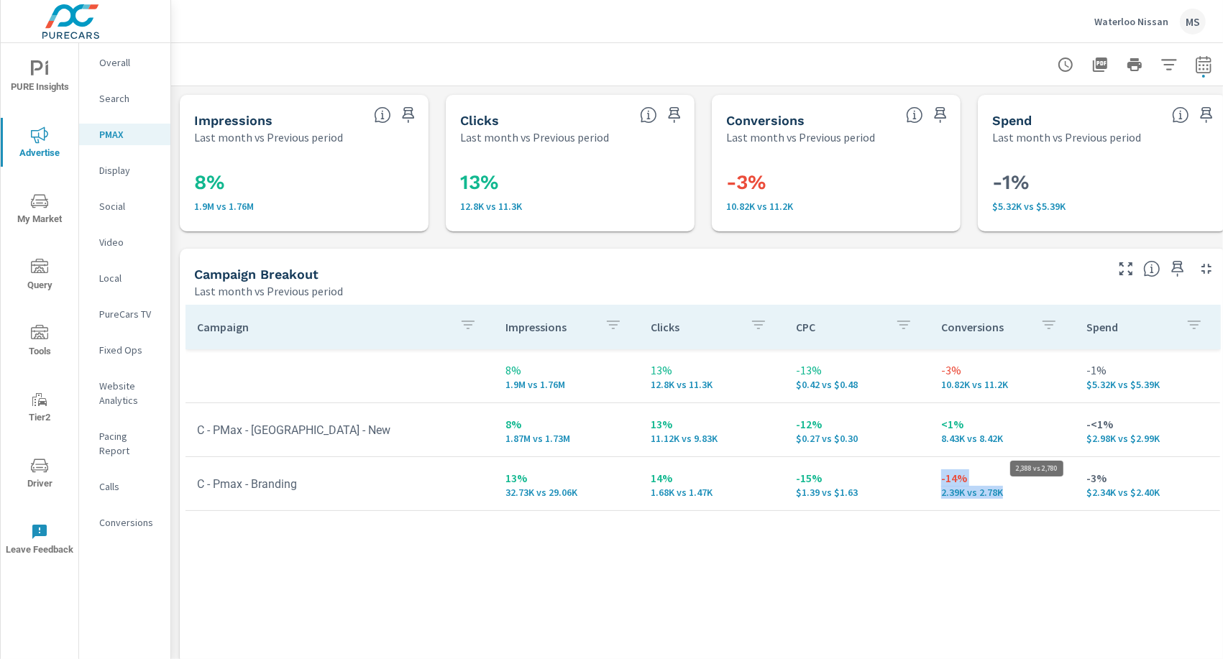
drag, startPoint x: 939, startPoint y: 479, endPoint x: 1009, endPoint y: 494, distance: 72.1
click at [1009, 494] on td "-14% 2.39K vs 2.78K" at bounding box center [1002, 484] width 145 height 52
click at [111, 206] on p "Social" at bounding box center [129, 206] width 60 height 14
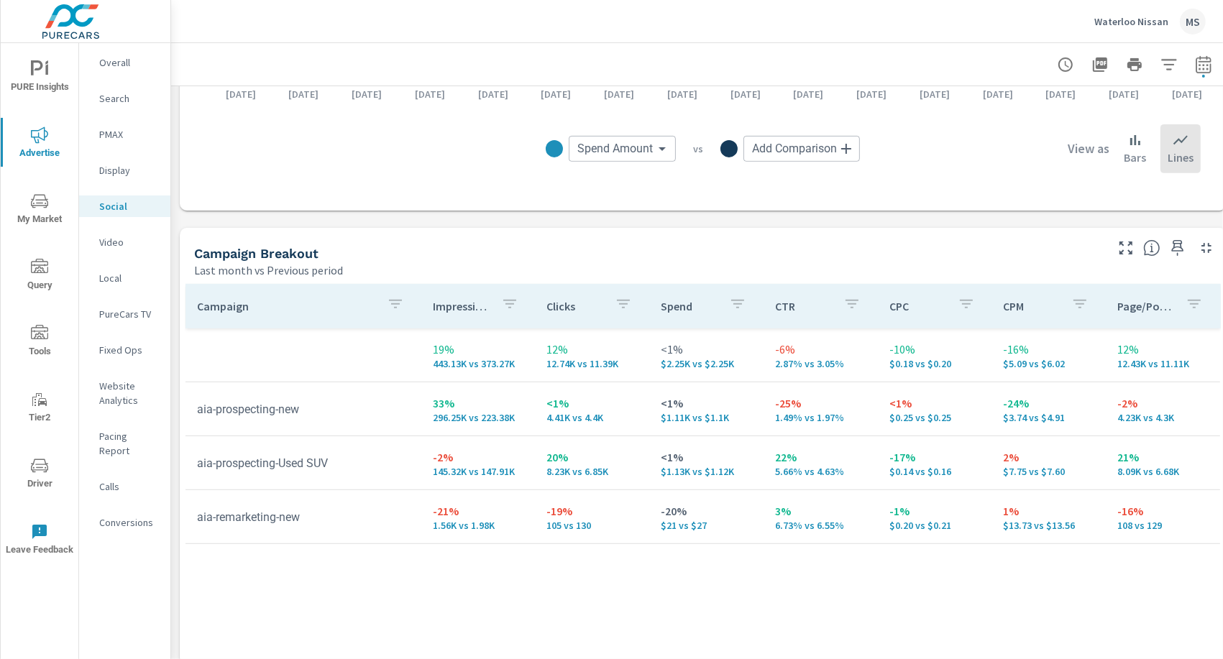
scroll to position [484, 0]
click at [35, 331] on icon "nav menu" at bounding box center [39, 332] width 17 height 14
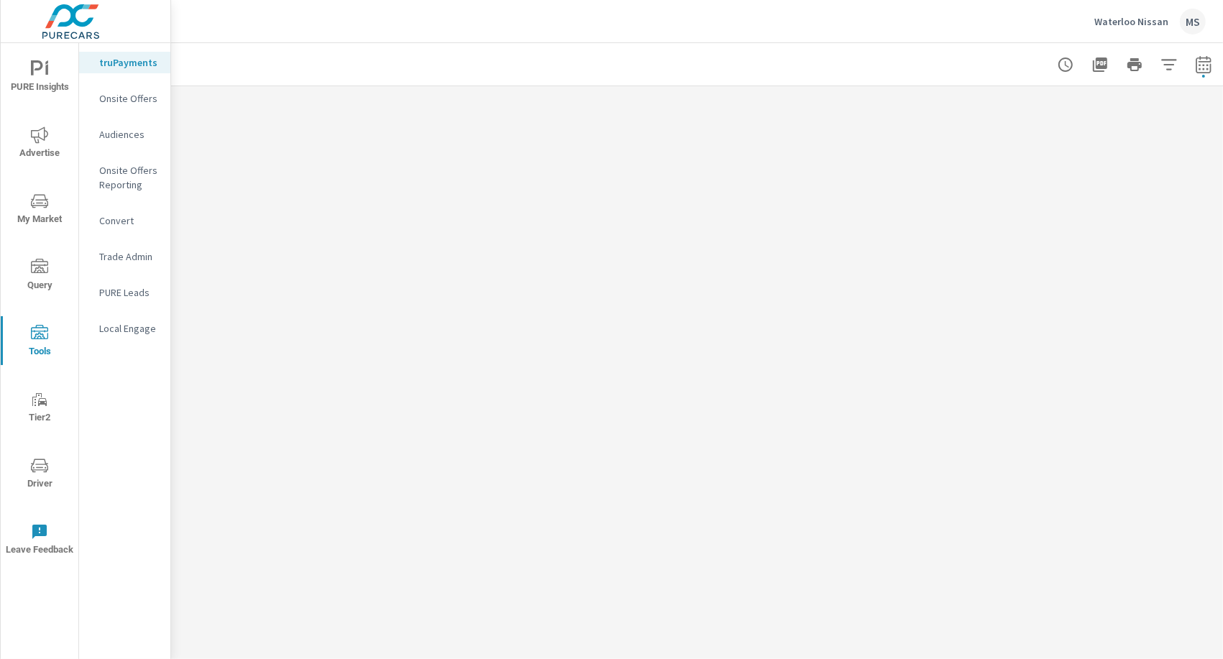
click at [122, 171] on p "Onsite Offers Reporting" at bounding box center [129, 177] width 60 height 29
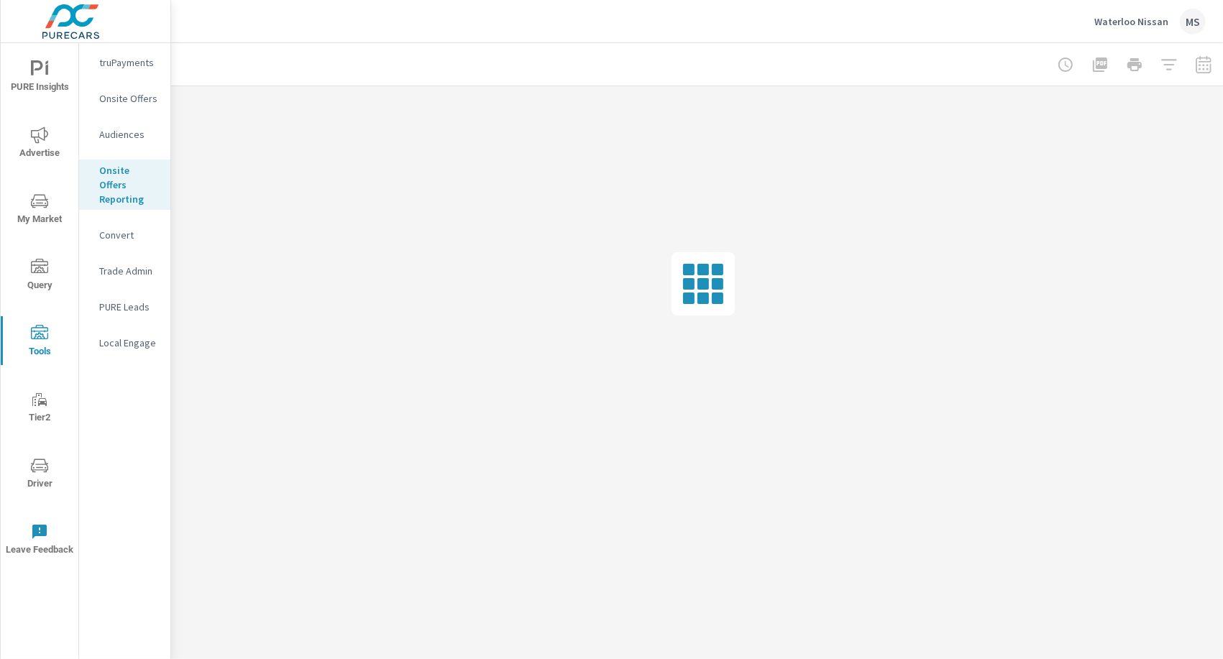
click at [142, 99] on p "Onsite Offers" at bounding box center [129, 98] width 60 height 14
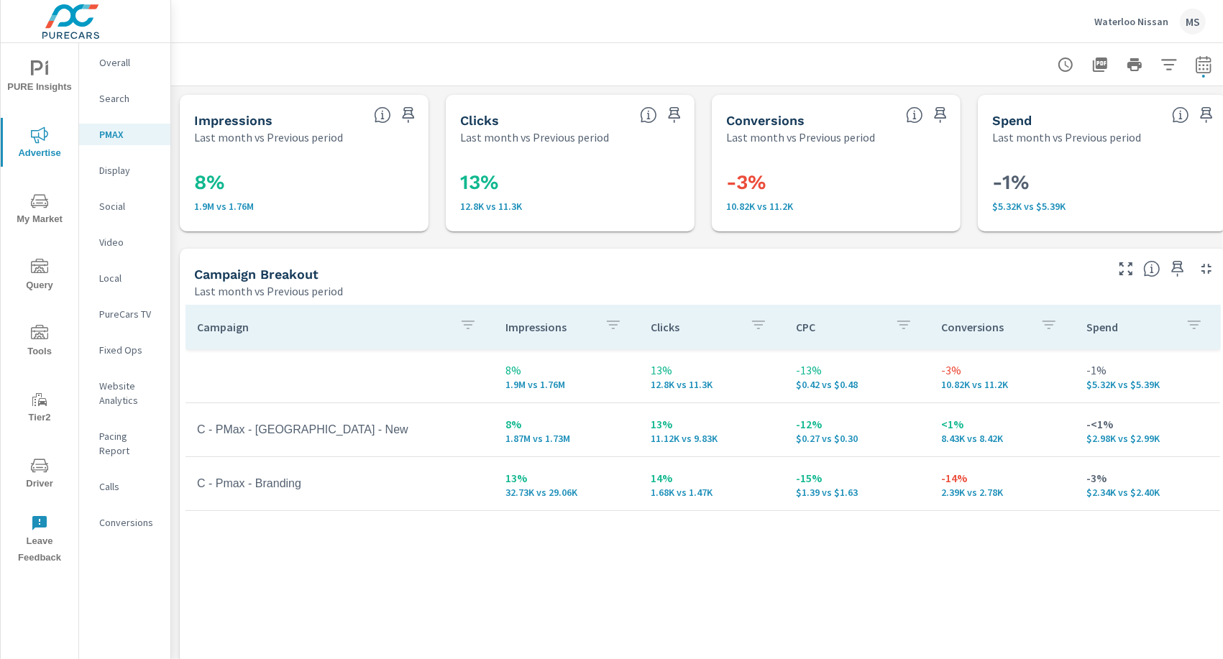
click at [1178, 25] on div "Waterloo Nissan MS" at bounding box center [1149, 22] width 111 height 26
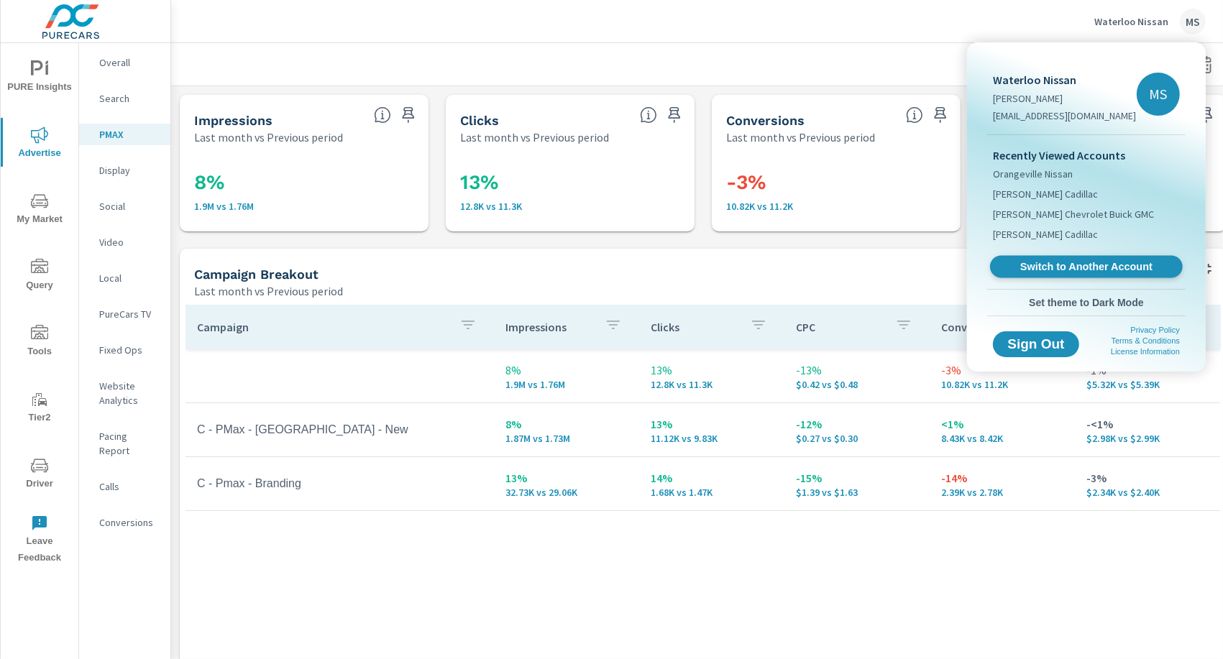
click at [1024, 256] on link "Switch to Another Account" at bounding box center [1086, 267] width 193 height 22
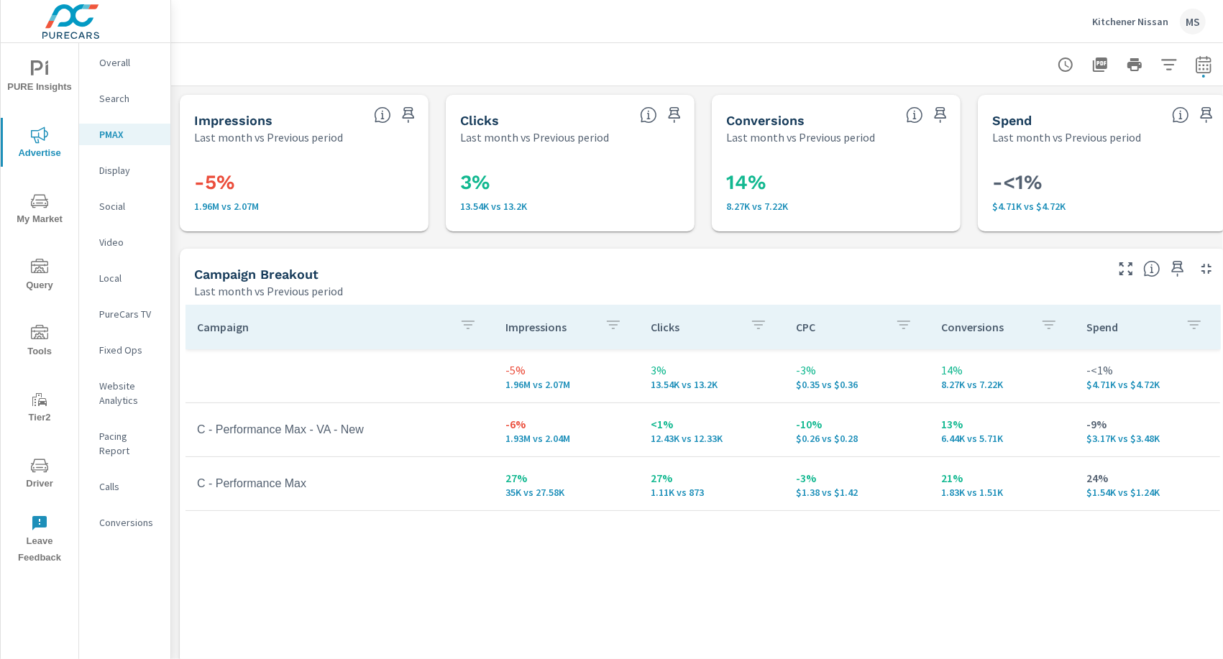
click at [122, 62] on p "Overall" at bounding box center [129, 62] width 60 height 14
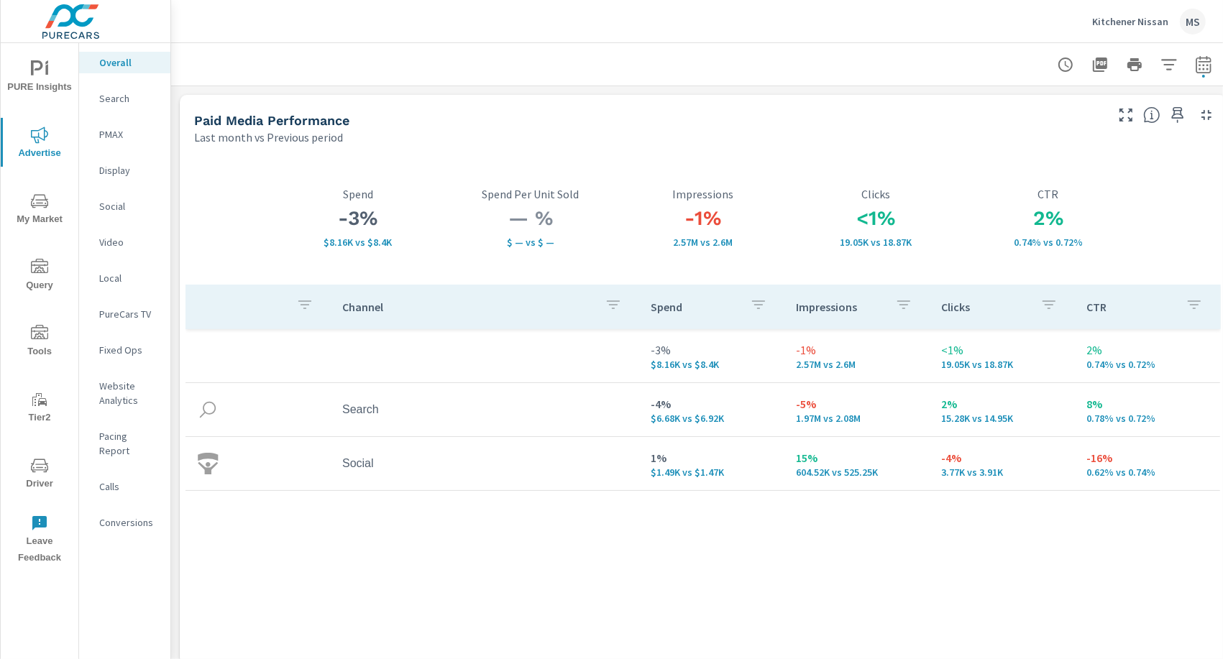
click at [114, 395] on p "Website Analytics" at bounding box center [129, 393] width 60 height 29
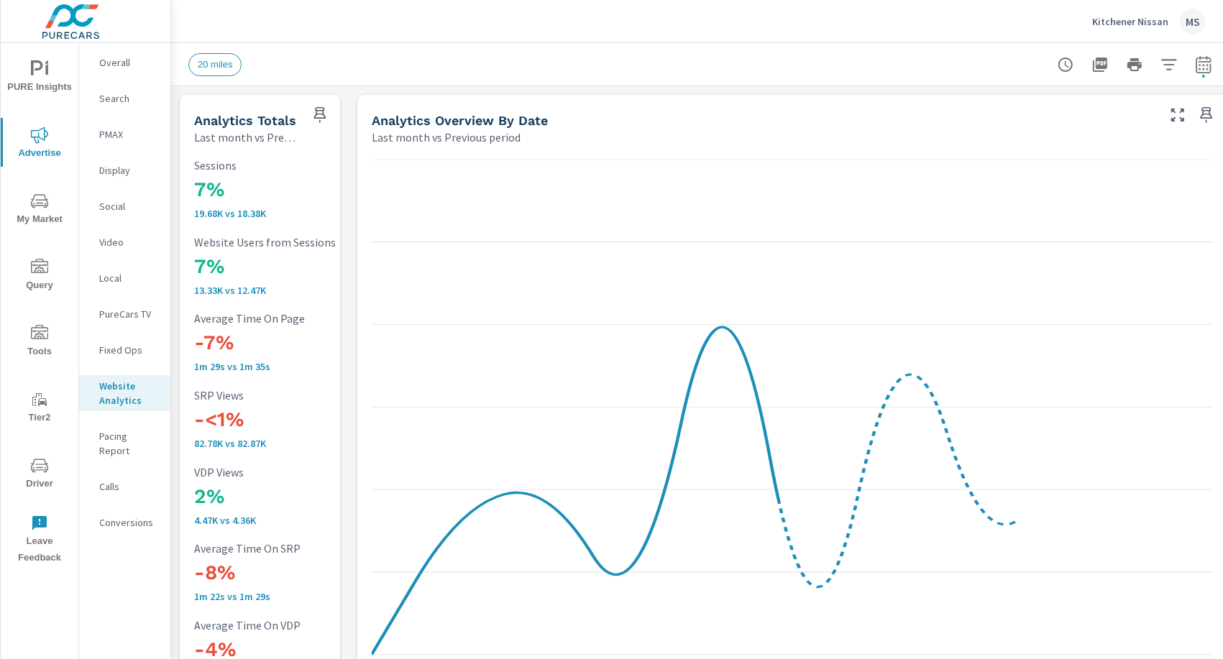
click at [133, 516] on p "Conversions" at bounding box center [129, 523] width 60 height 14
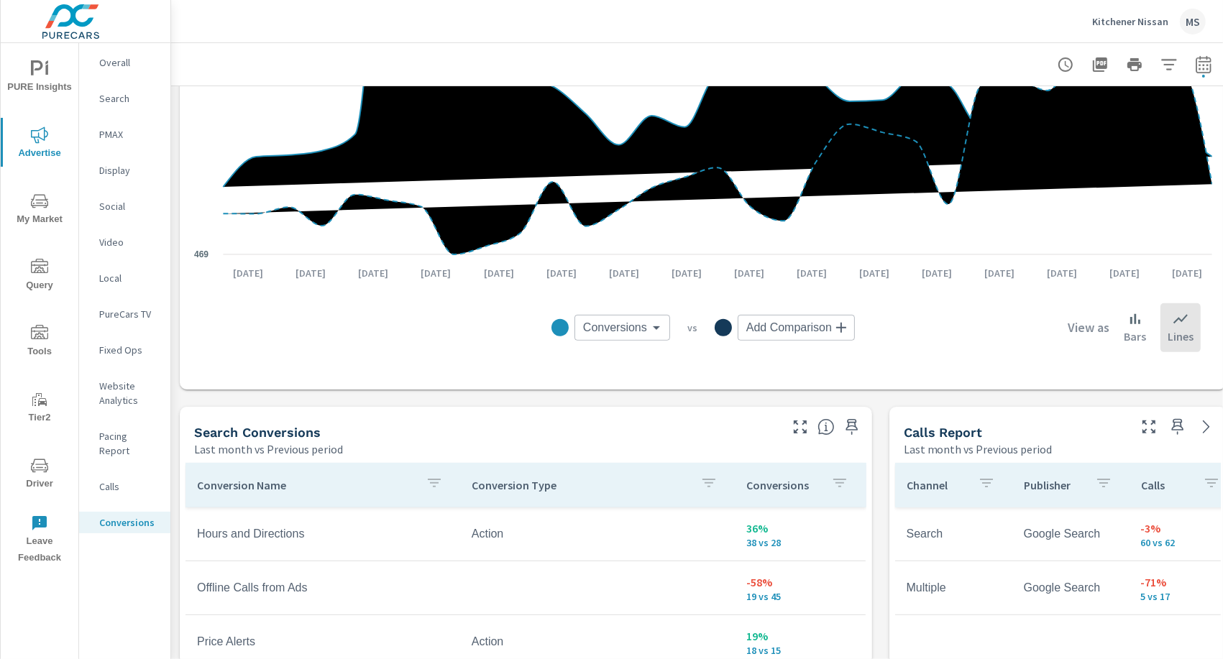
scroll to position [436, 0]
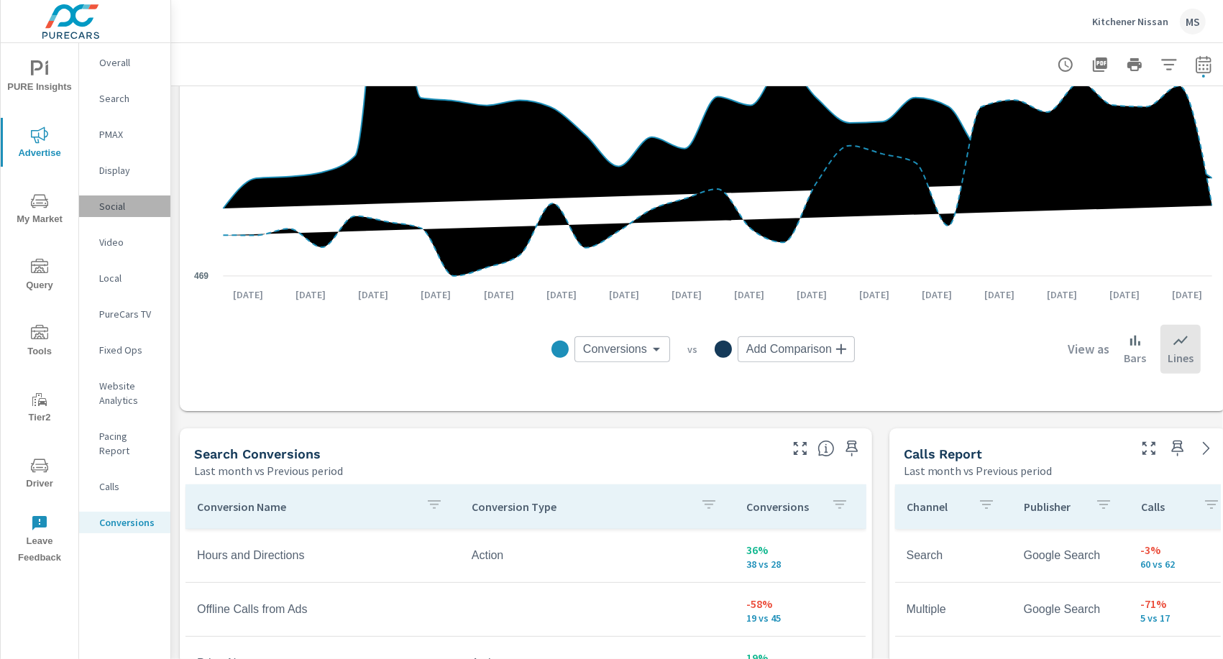
click at [116, 201] on p "Social" at bounding box center [129, 206] width 60 height 14
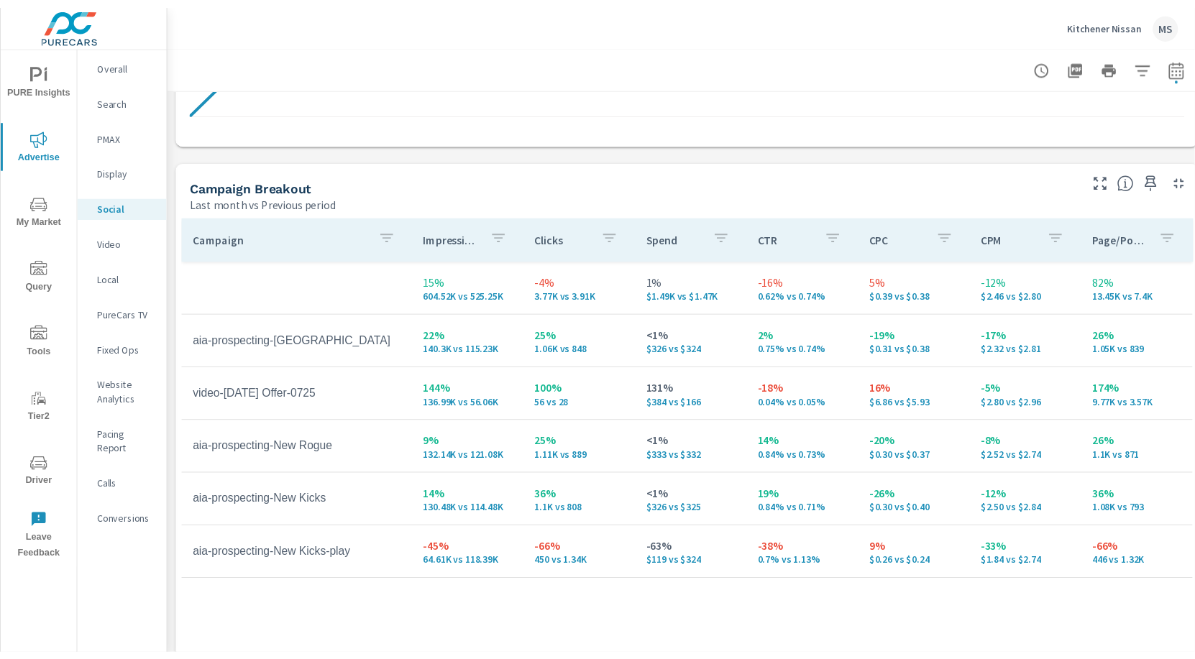
scroll to position [610, 0]
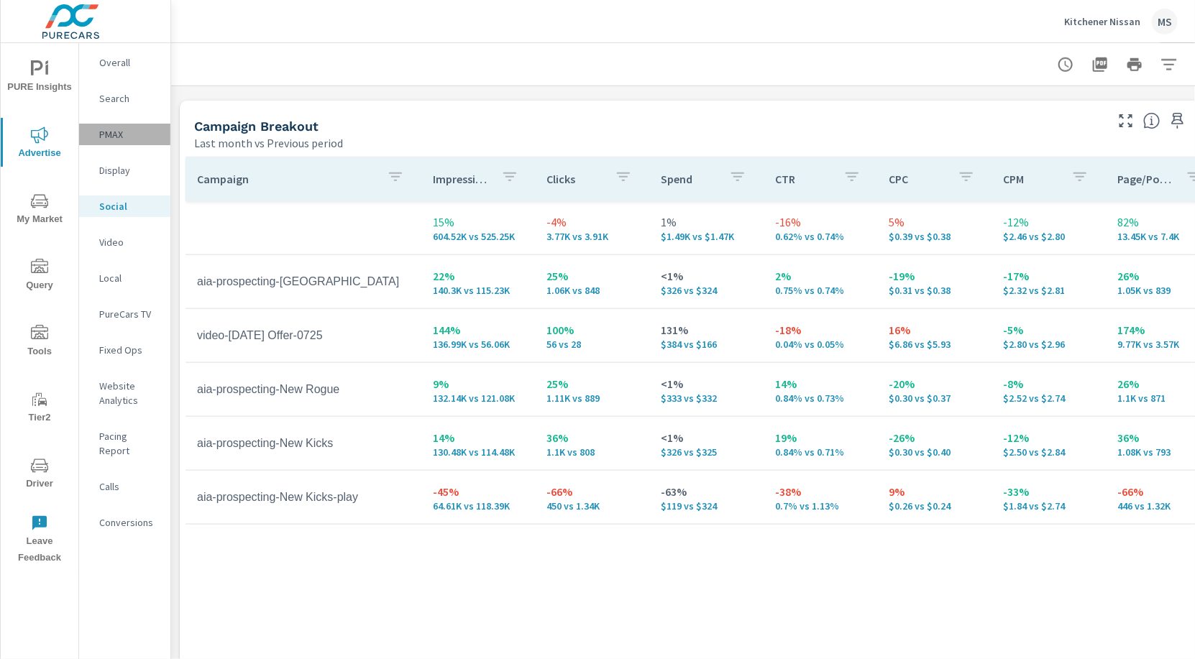
click at [119, 137] on p "PMAX" at bounding box center [129, 134] width 60 height 14
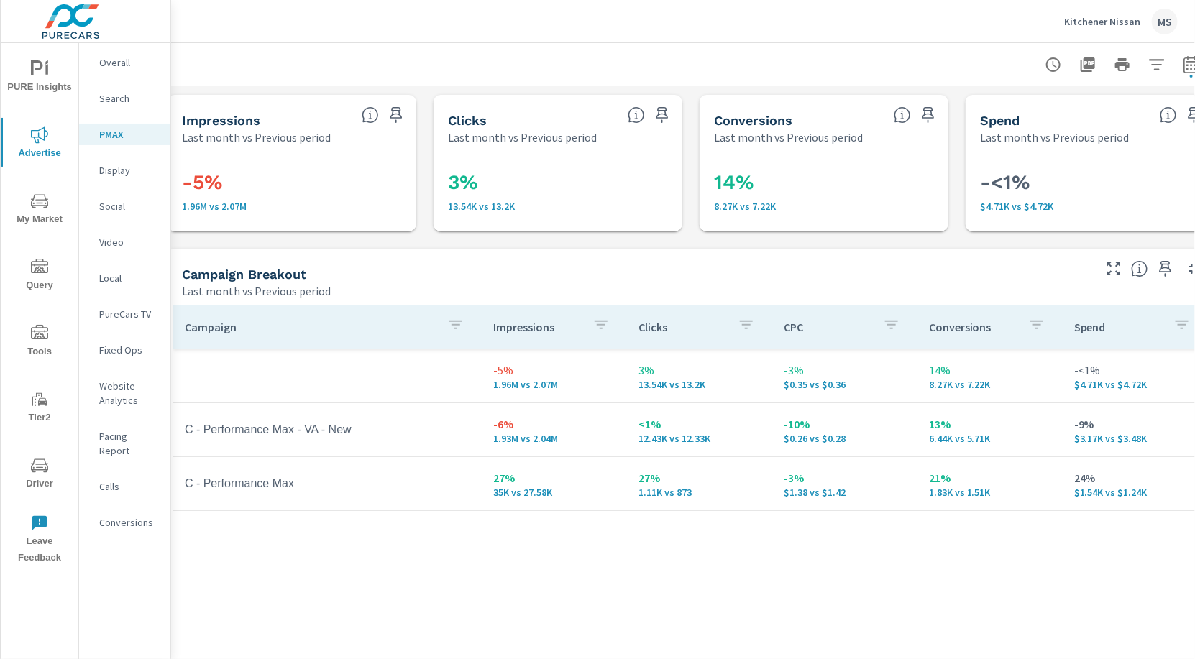
scroll to position [0, 40]
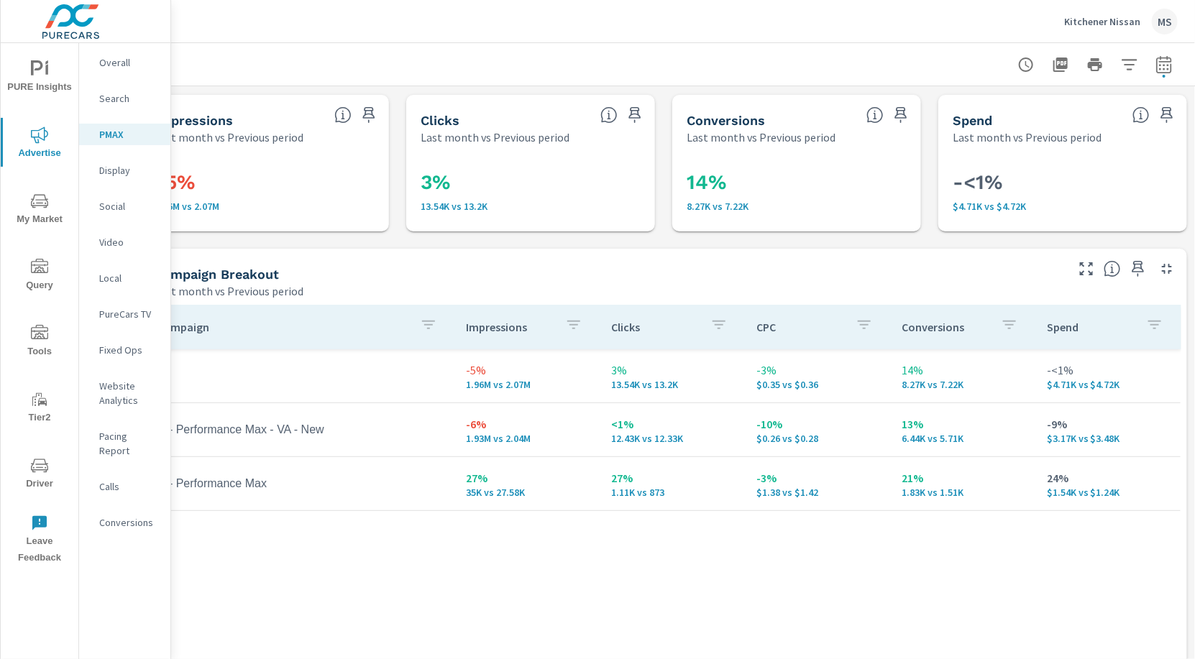
click at [115, 93] on p "Search" at bounding box center [129, 98] width 60 height 14
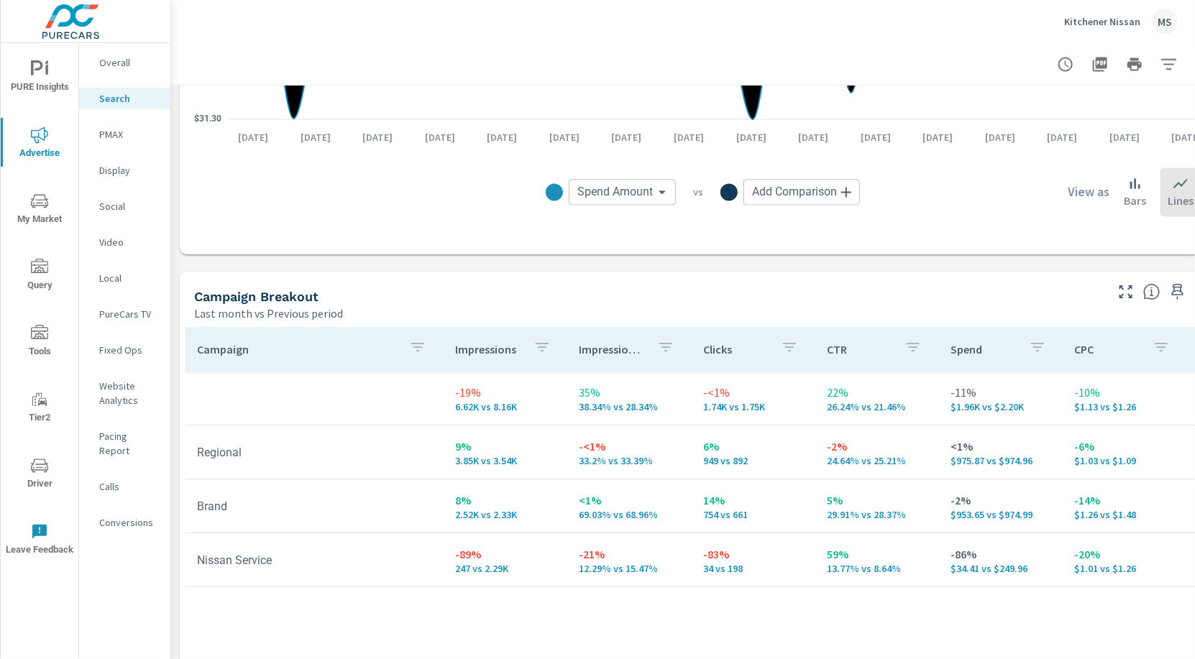
scroll to position [1219, 0]
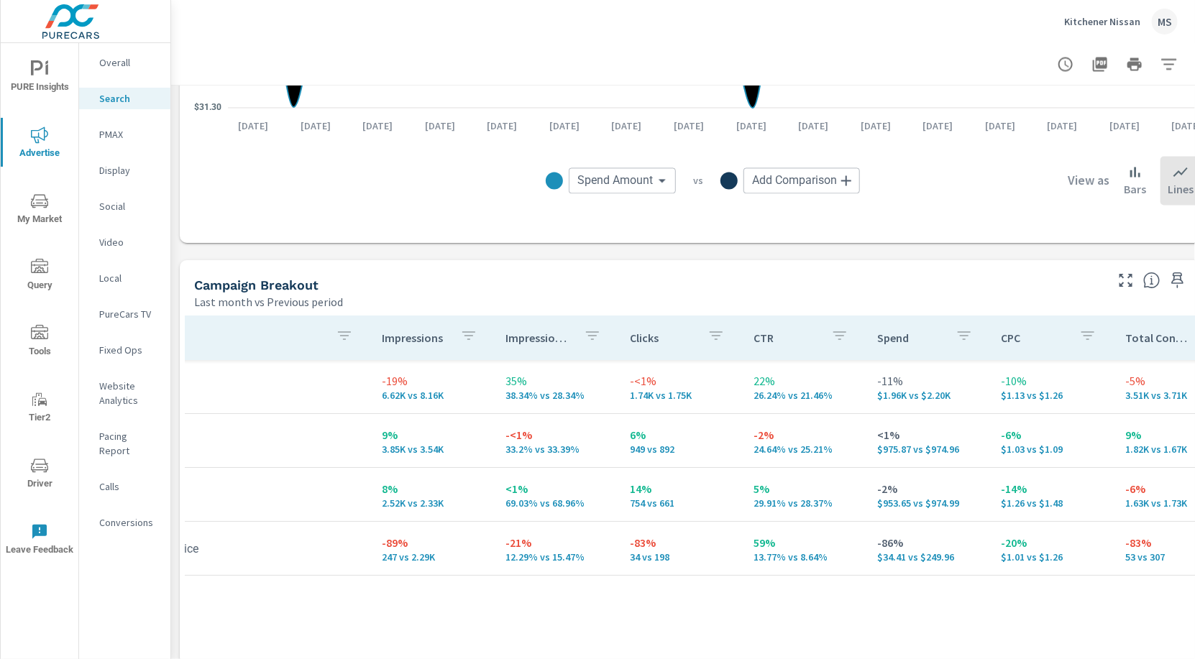
scroll to position [0, 88]
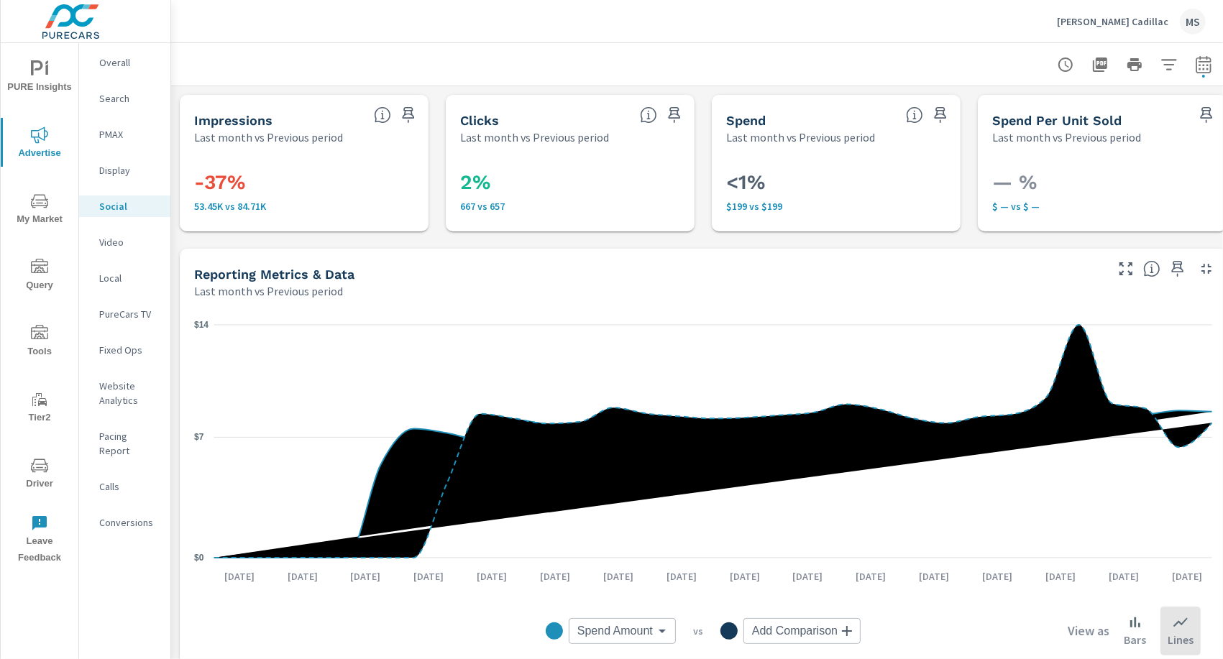
scroll to position [455, 0]
